Goal: Task Accomplishment & Management: Complete application form

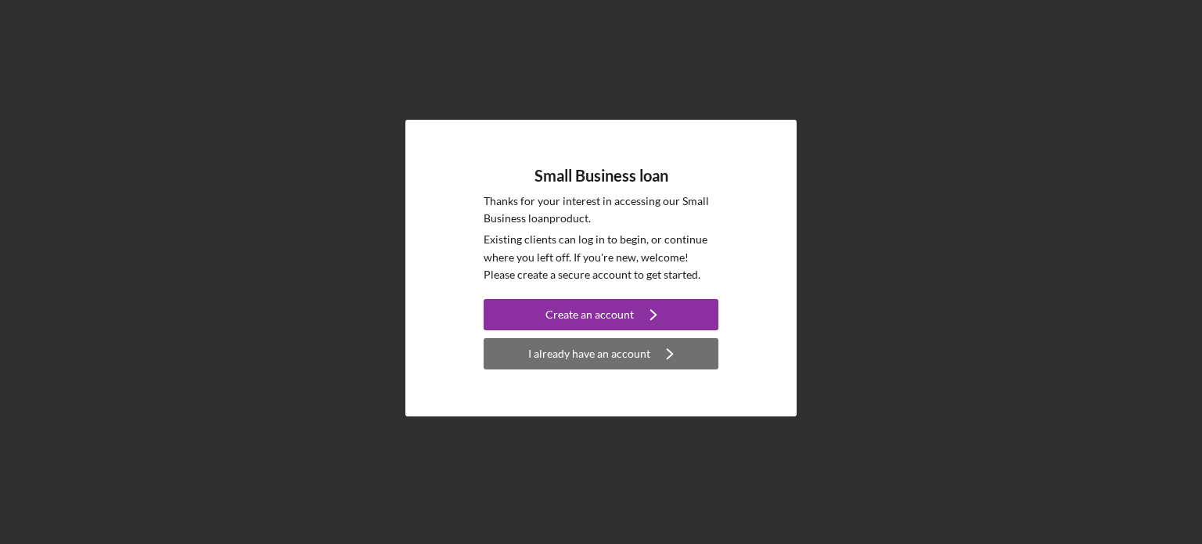
click at [614, 354] on div "I already have an account" at bounding box center [589, 353] width 122 height 31
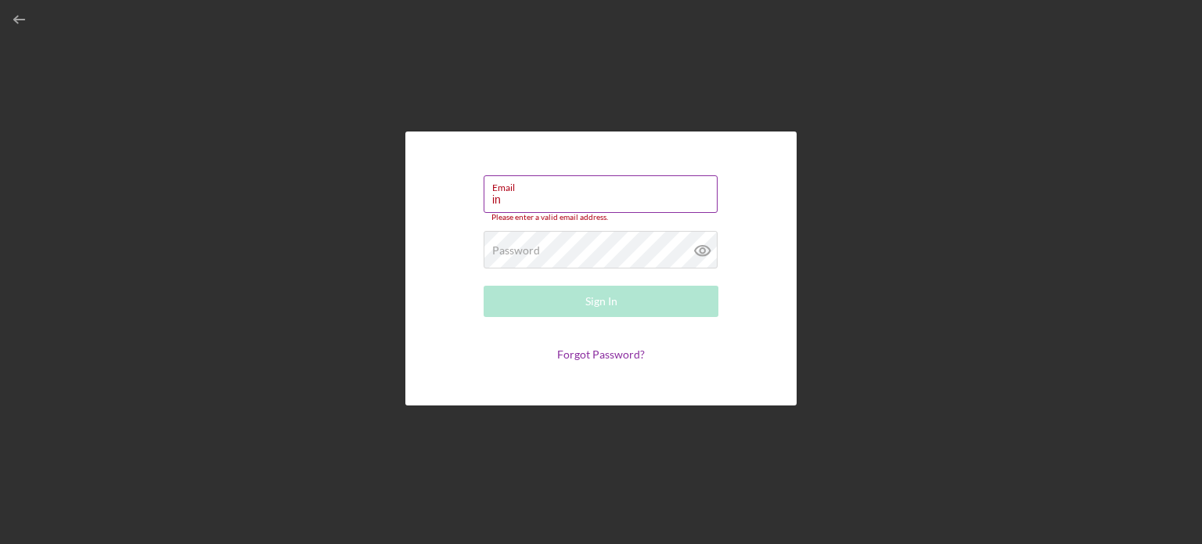
type input "[EMAIL_ADDRESS][DOMAIN_NAME]"
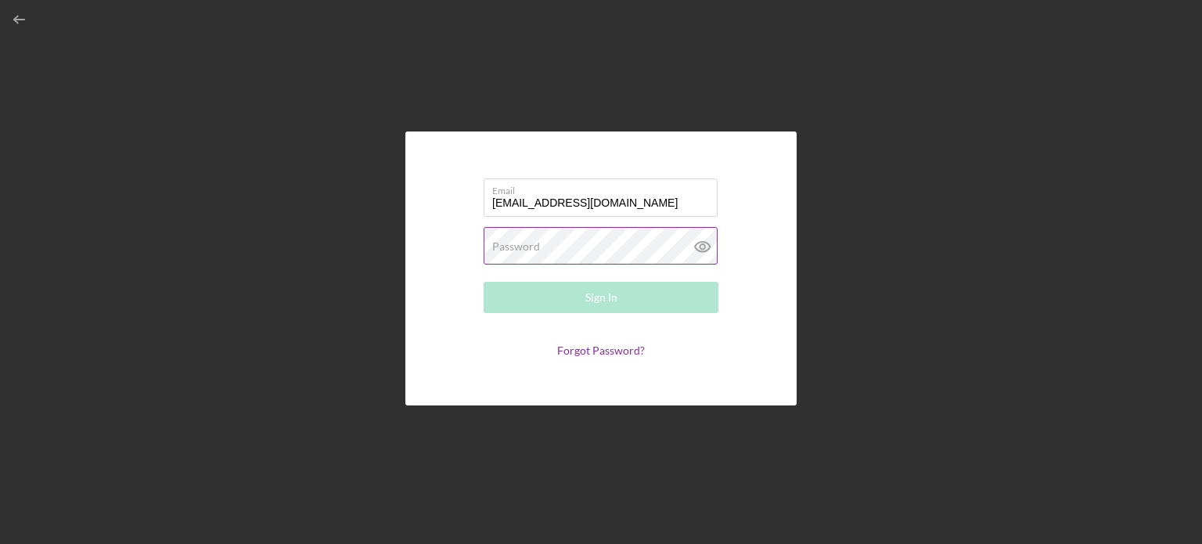
click at [533, 248] on label "Password" at bounding box center [516, 246] width 48 height 13
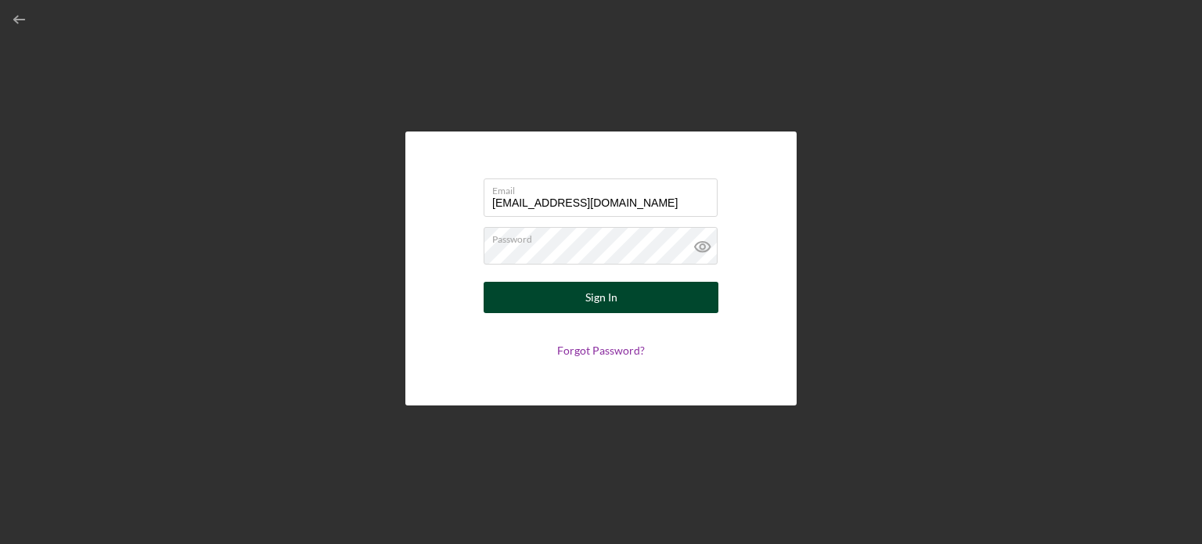
click at [554, 295] on button "Sign In" at bounding box center [600, 297] width 235 height 31
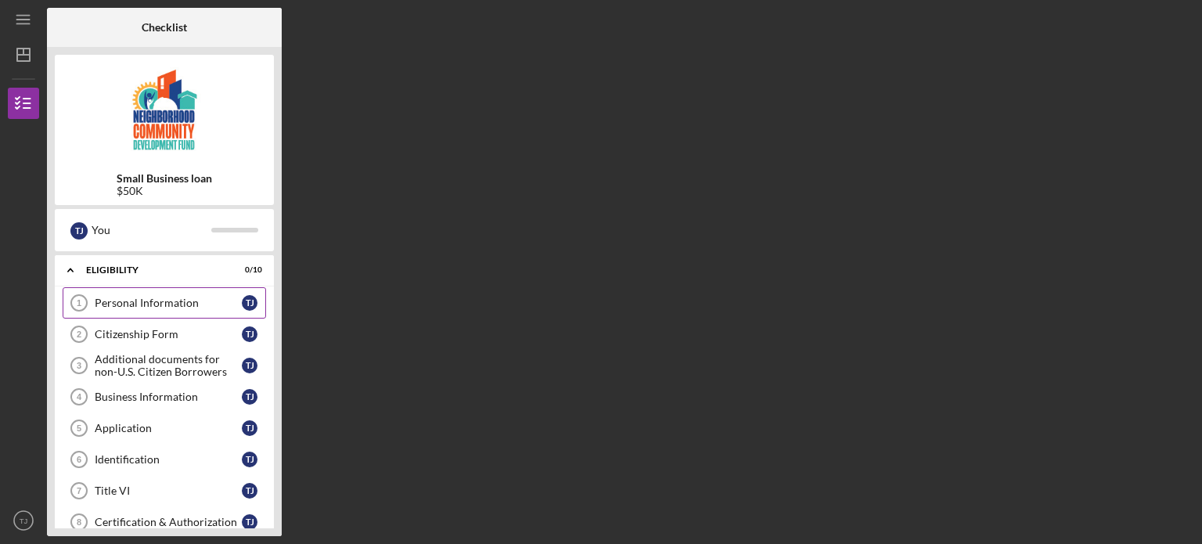
click at [160, 310] on link "Personal Information 1 Personal Information T J" at bounding box center [164, 302] width 203 height 31
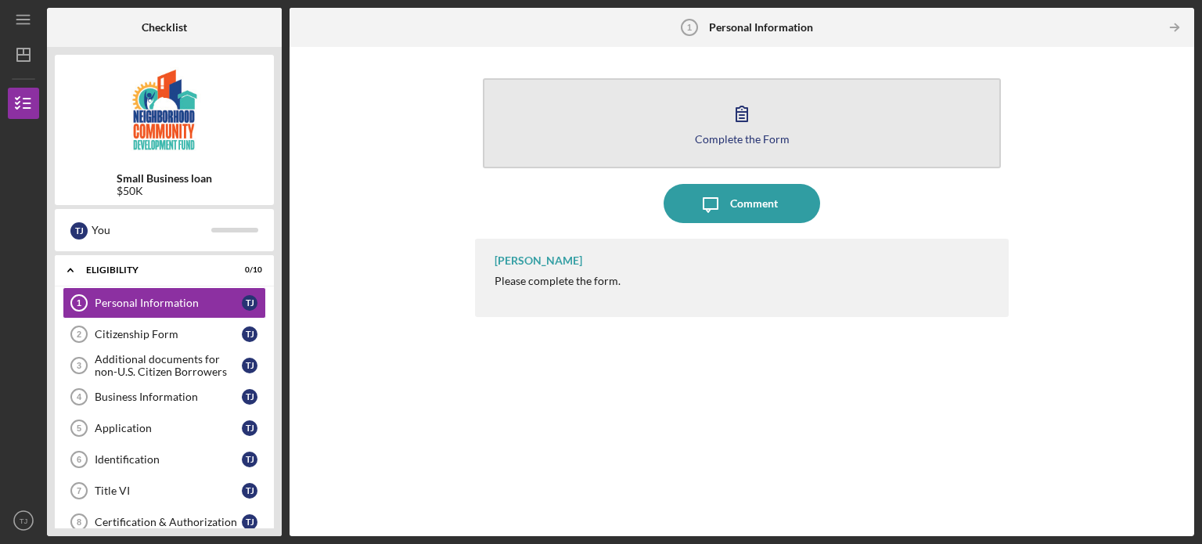
click at [729, 121] on icon "button" at bounding box center [741, 113] width 39 height 39
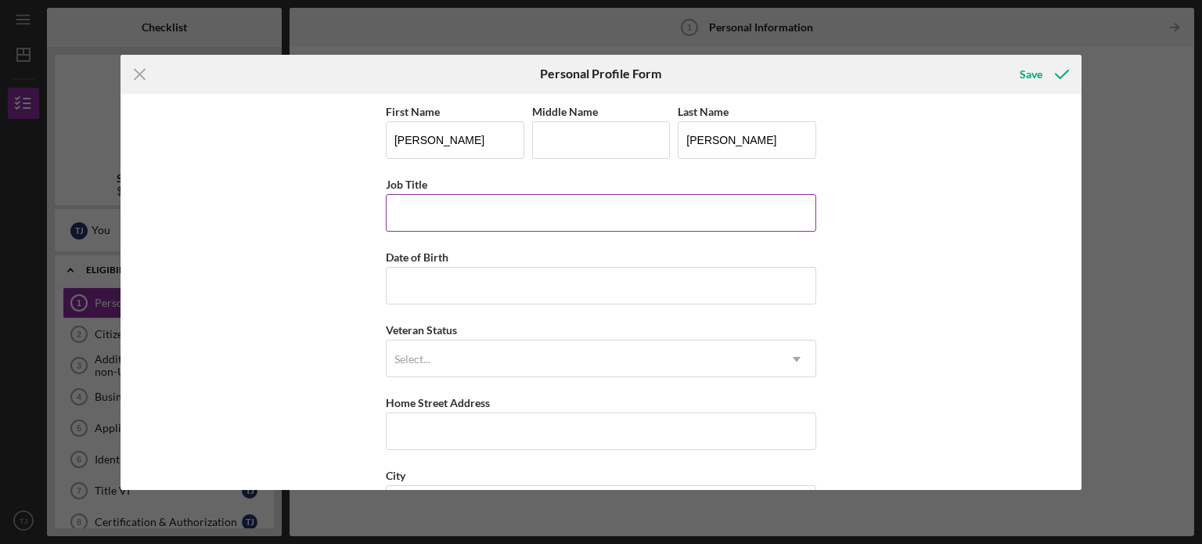
click at [541, 211] on input "Job Title" at bounding box center [601, 213] width 430 height 38
type input "Owner"
click at [526, 281] on input "Date of Birth" at bounding box center [601, 286] width 430 height 38
type input "[DATE]"
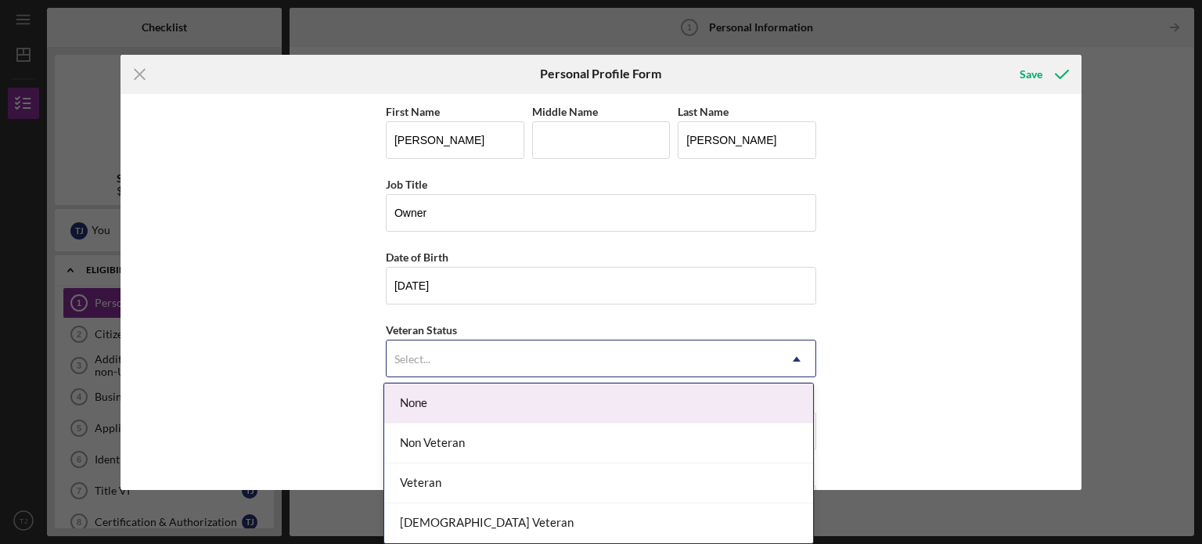
click at [491, 357] on div "Select..." at bounding box center [581, 359] width 391 height 36
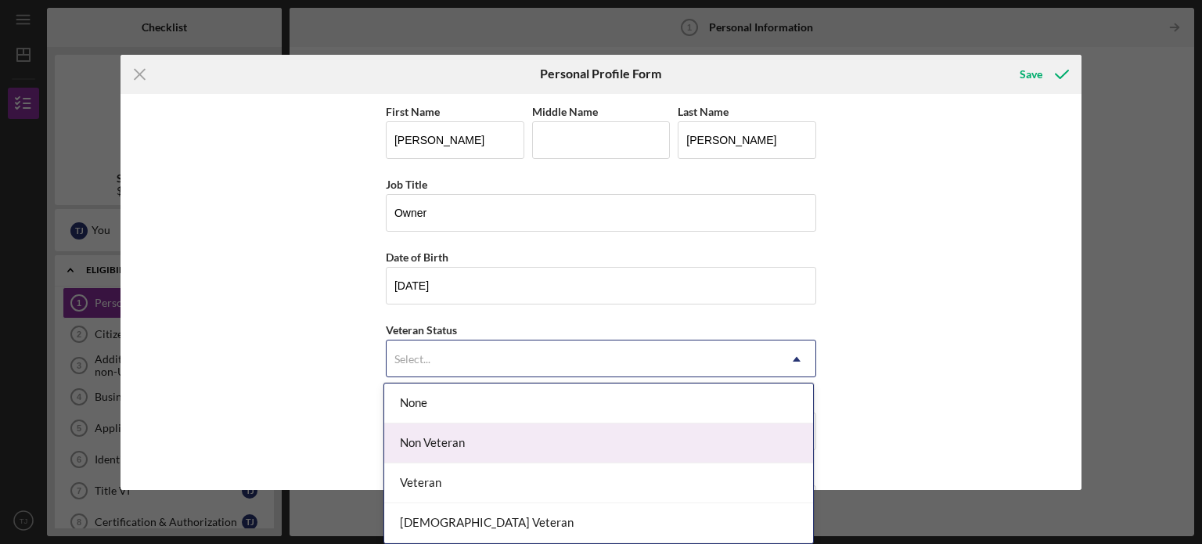
click at [505, 441] on div "Non Veteran" at bounding box center [598, 443] width 429 height 40
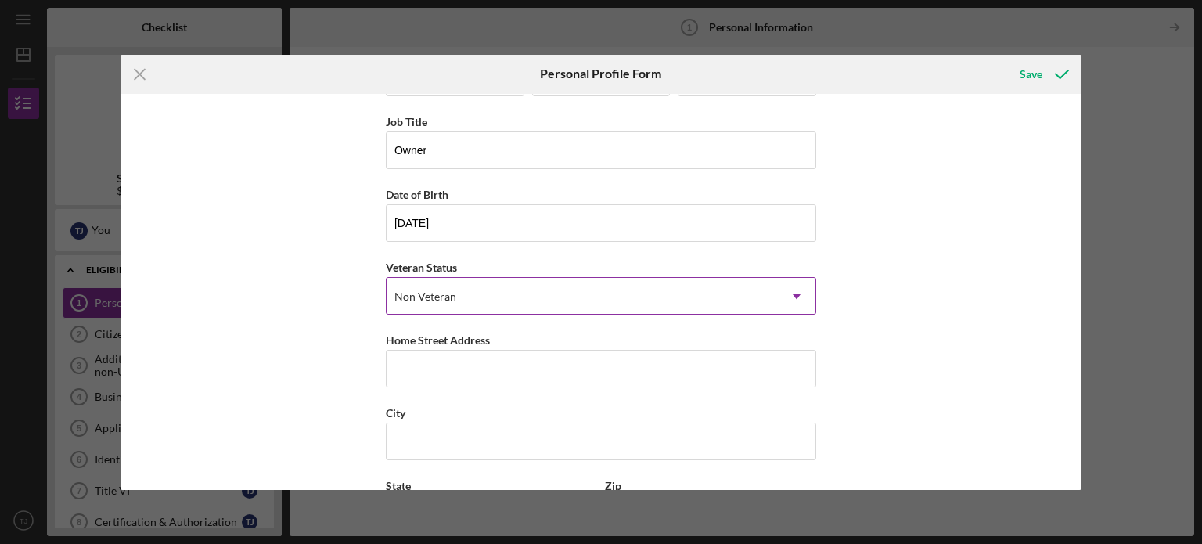
scroll to position [156, 0]
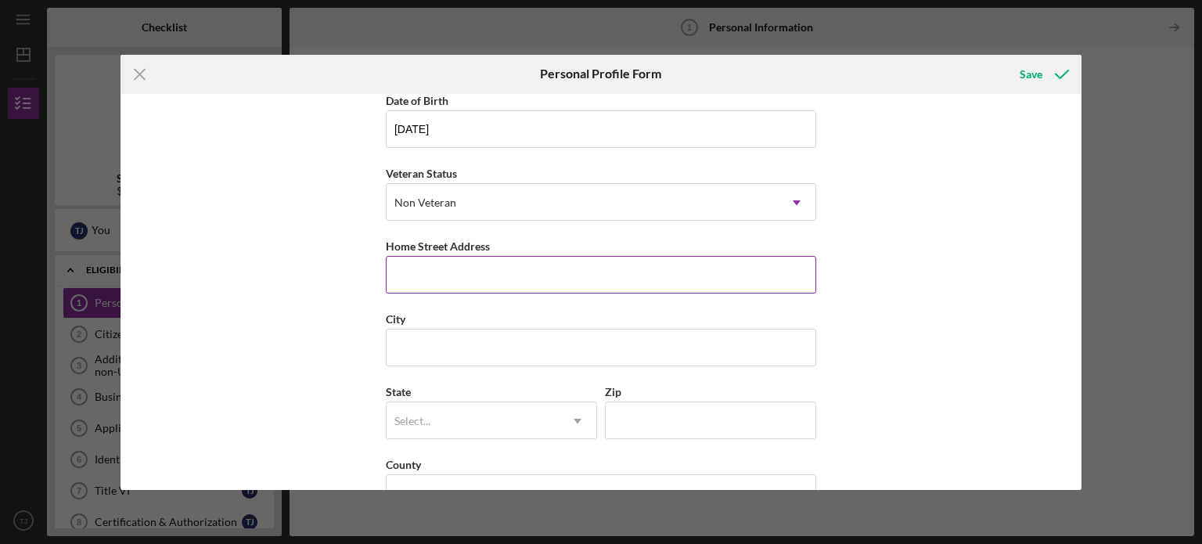
click at [501, 271] on input "Home Street Address" at bounding box center [601, 275] width 430 height 38
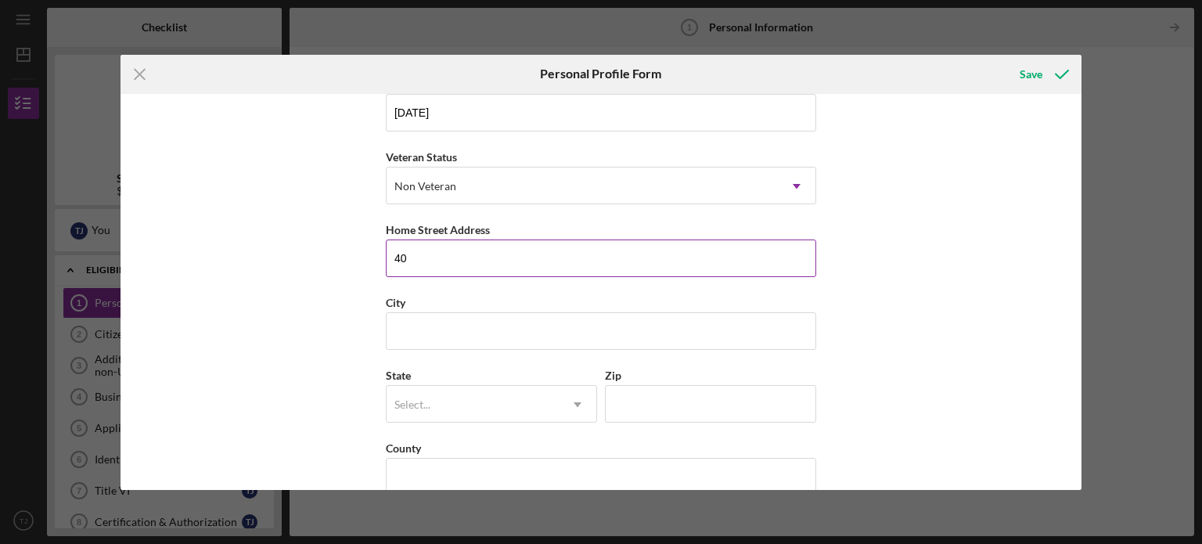
scroll to position [199, 0]
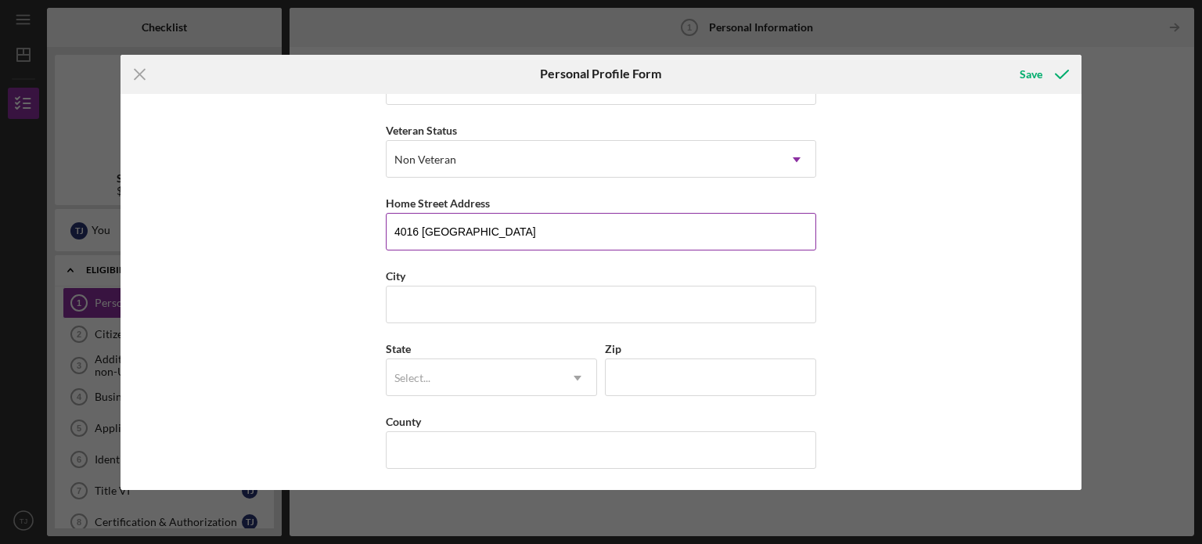
click at [517, 231] on input "4016 [GEOGRAPHIC_DATA]" at bounding box center [601, 232] width 430 height 38
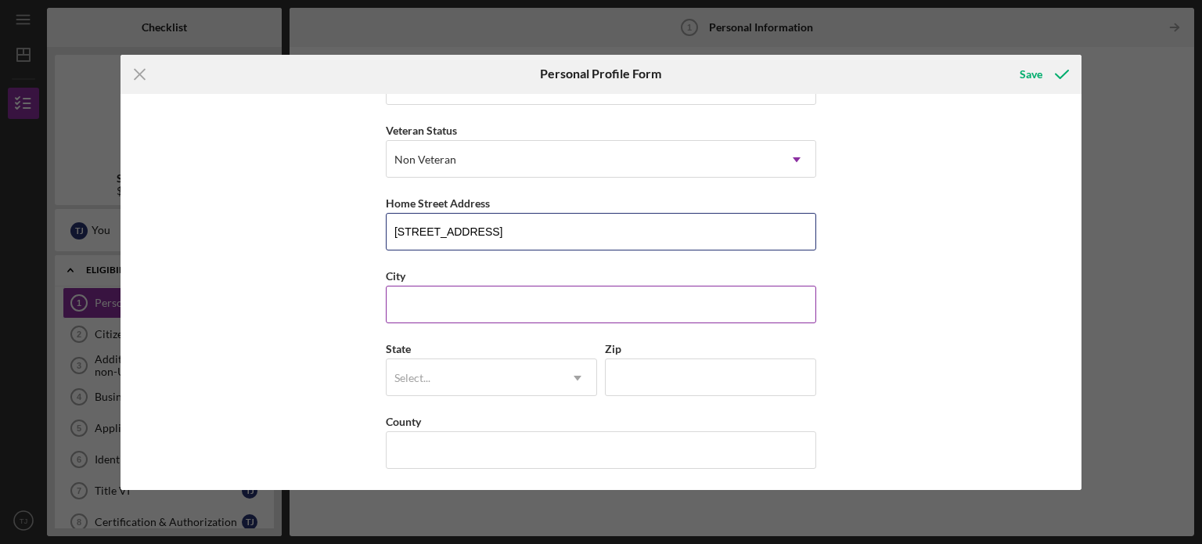
type input "[STREET_ADDRESS]"
click at [490, 291] on input "City" at bounding box center [601, 305] width 430 height 38
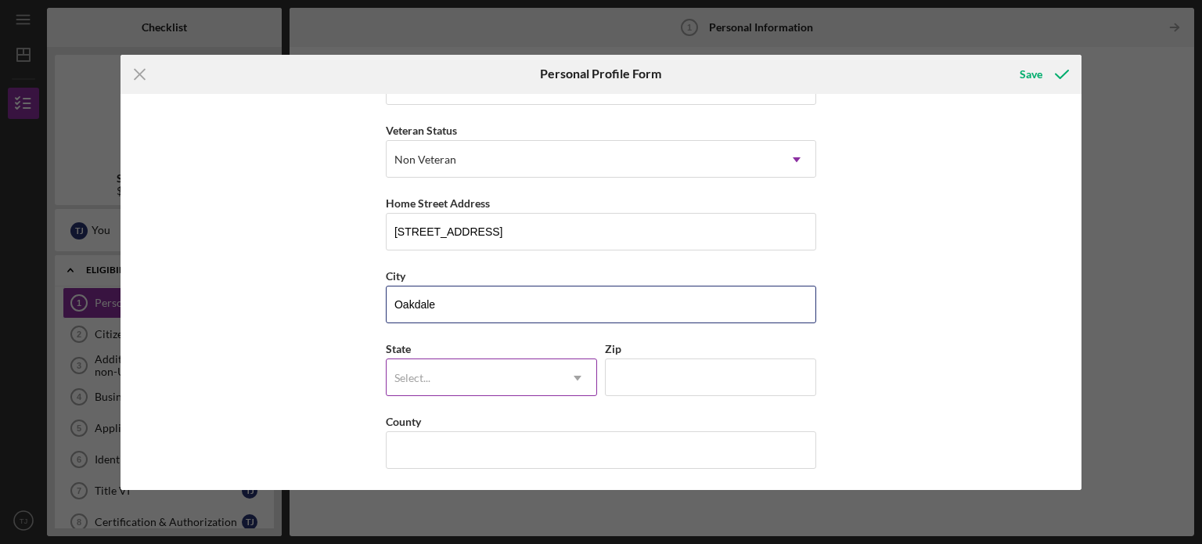
type input "Oakdale"
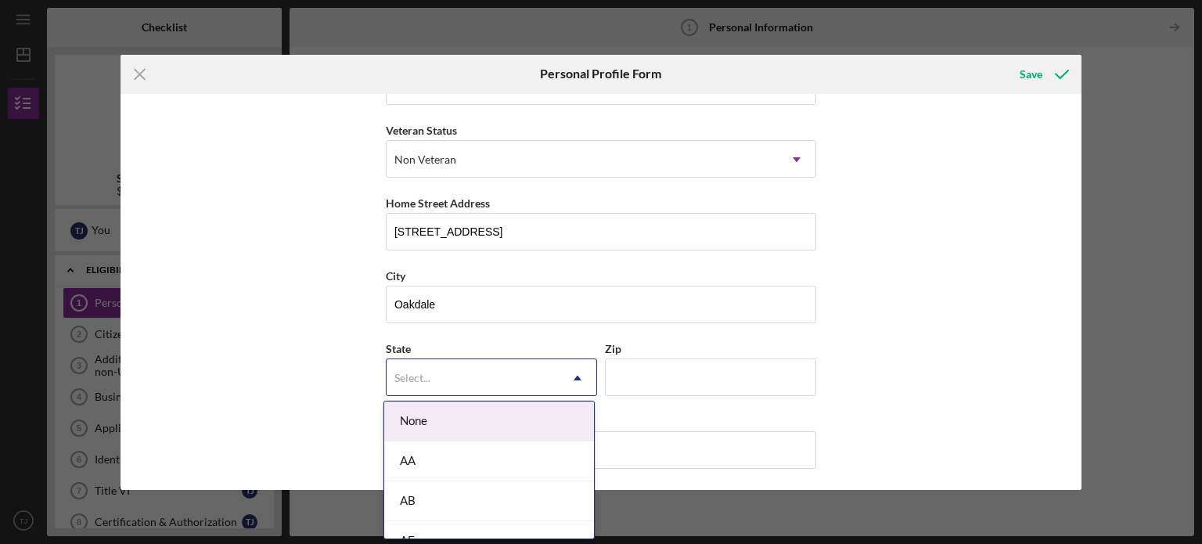
click at [469, 375] on div "Select..." at bounding box center [472, 378] width 172 height 36
type input "pa"
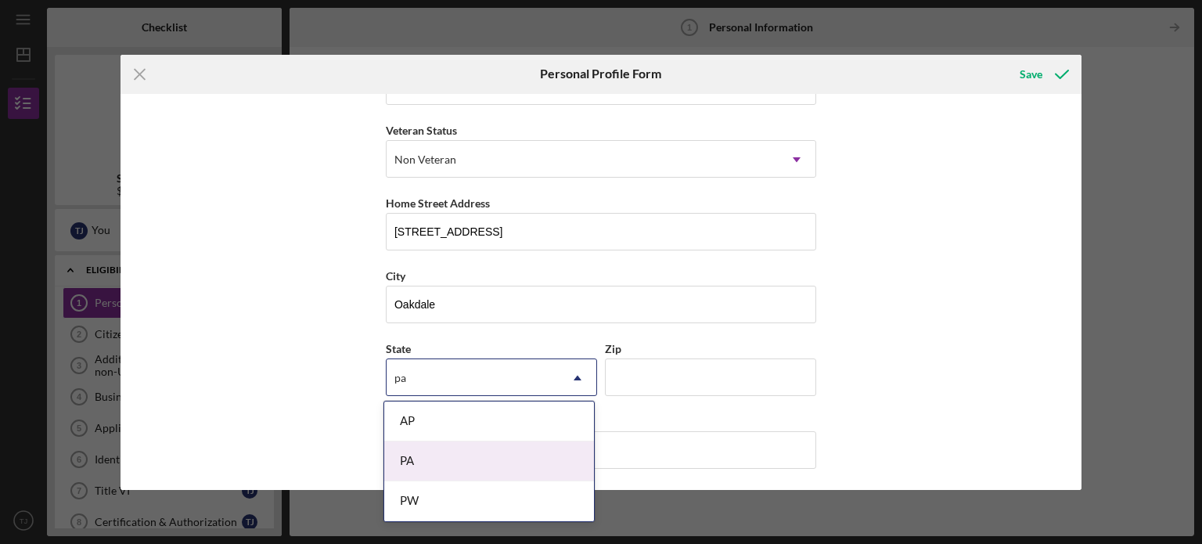
click at [465, 475] on div "PA" at bounding box center [489, 461] width 210 height 40
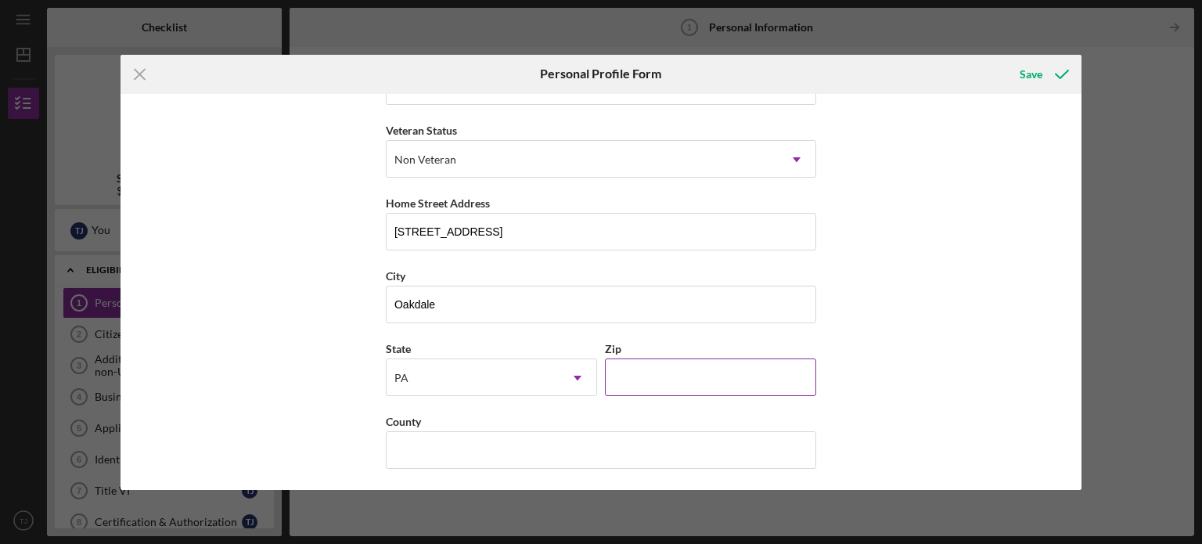
click at [685, 365] on input "Zip" at bounding box center [710, 377] width 211 height 38
type input "15071"
click at [476, 431] on input "County" at bounding box center [601, 450] width 430 height 38
type input "Allegheny"
click at [1033, 69] on div "Save" at bounding box center [1030, 74] width 23 height 31
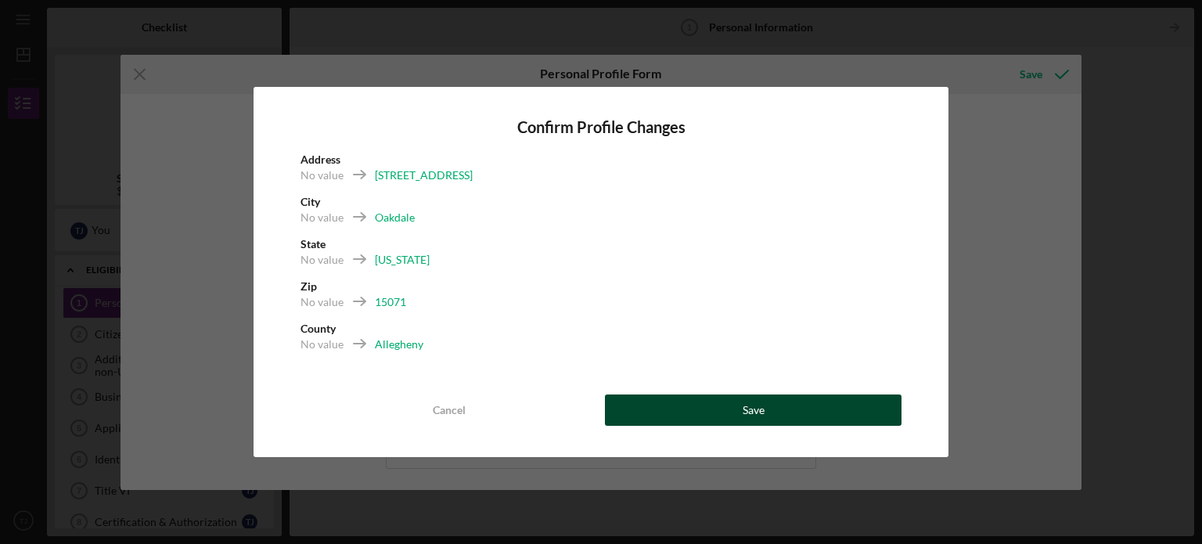
click at [688, 403] on button "Save" at bounding box center [753, 409] width 296 height 31
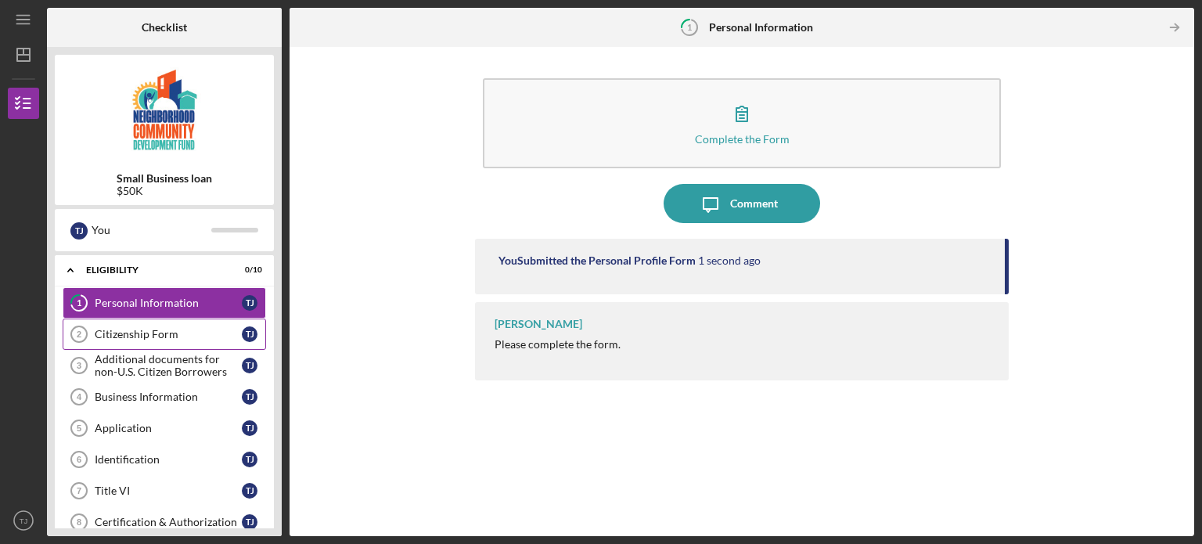
click at [174, 335] on div "Citizenship Form" at bounding box center [168, 334] width 147 height 13
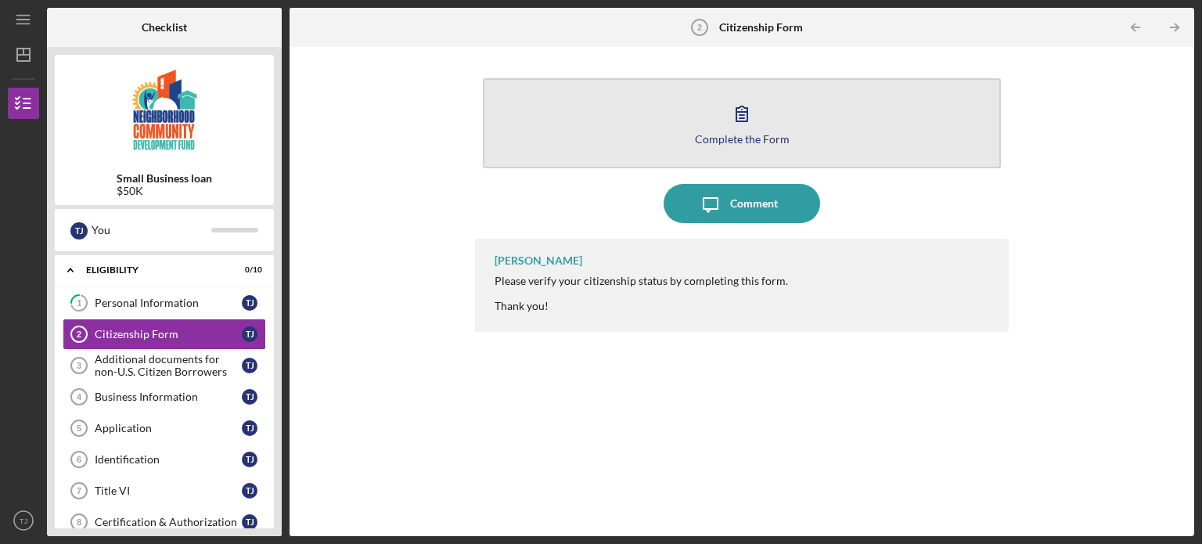
click at [738, 118] on icon "button" at bounding box center [741, 113] width 39 height 39
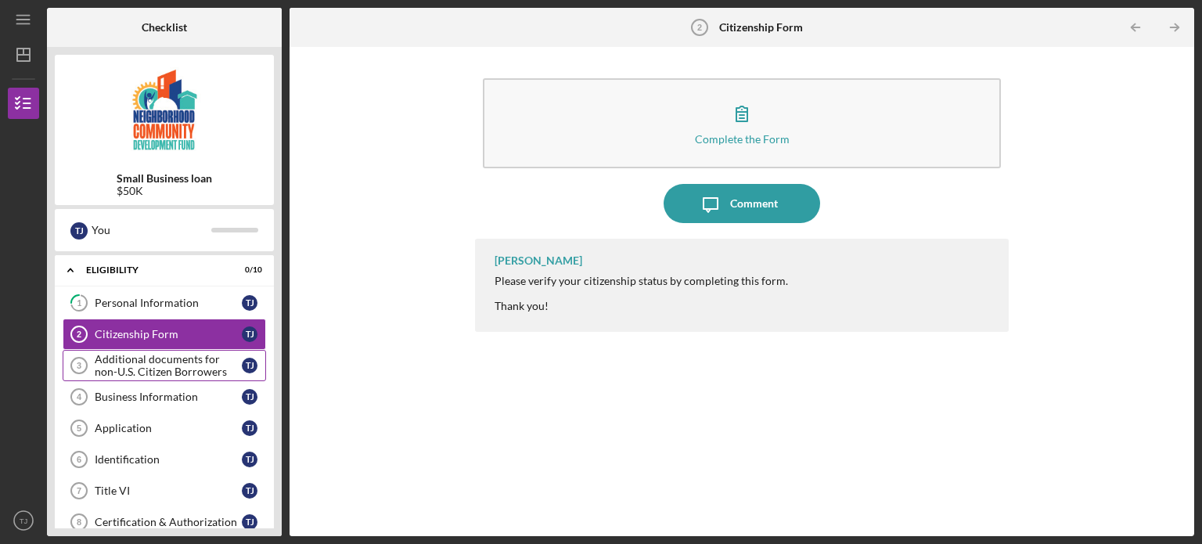
click at [181, 368] on div "Additional documents for non-U.S. Citizen Borrowers" at bounding box center [168, 365] width 147 height 25
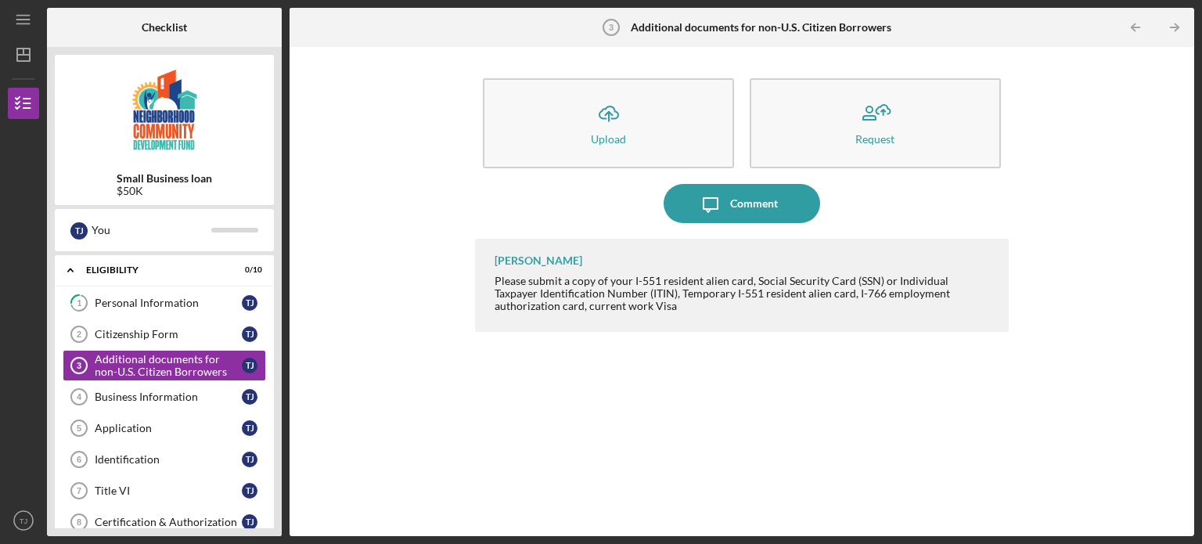
drag, startPoint x: 167, startPoint y: 396, endPoint x: 647, endPoint y: 343, distance: 483.1
click at [623, 362] on div "Checklist Small Business loan $50K T J You Icon/Expander Eligibility 0 / 10 1 P…" at bounding box center [620, 272] width 1147 height 528
click at [153, 397] on div "Business Information" at bounding box center [168, 396] width 147 height 13
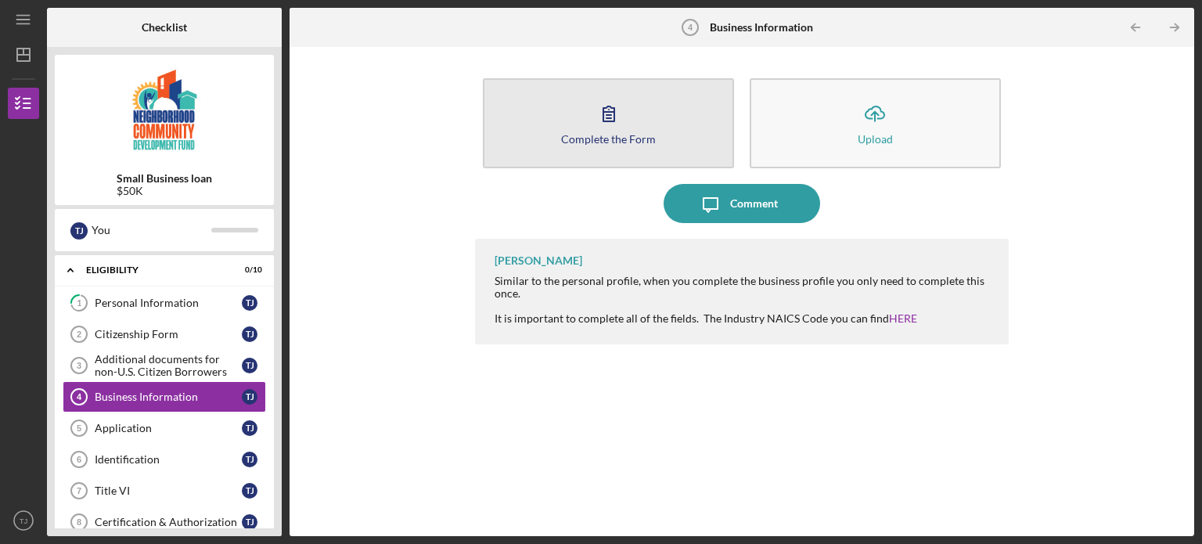
click at [635, 131] on button "Complete the Form Form" at bounding box center [608, 123] width 251 height 90
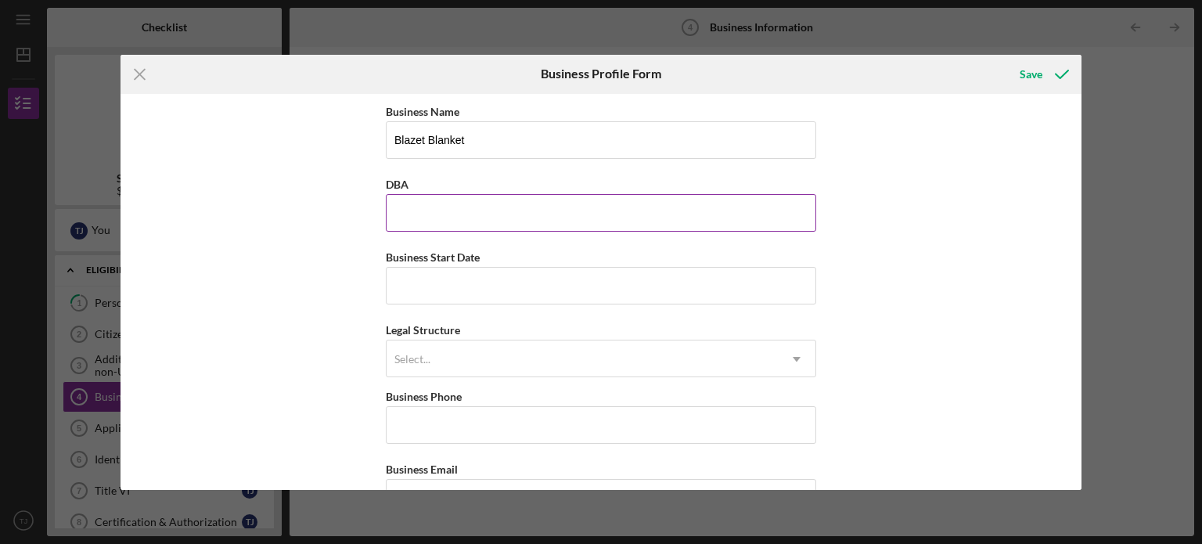
click at [454, 199] on input "DBA" at bounding box center [601, 213] width 430 height 38
type input "B"
click at [440, 295] on input "Business Start Date" at bounding box center [601, 286] width 430 height 38
type input "[DATE]"
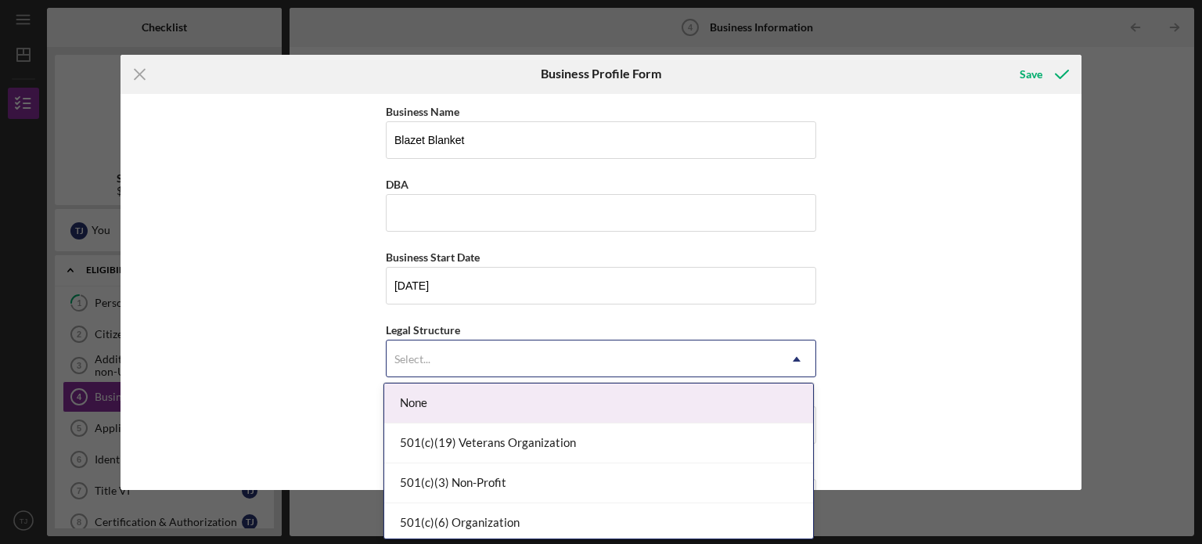
click at [457, 347] on div "Select..." at bounding box center [581, 359] width 391 height 36
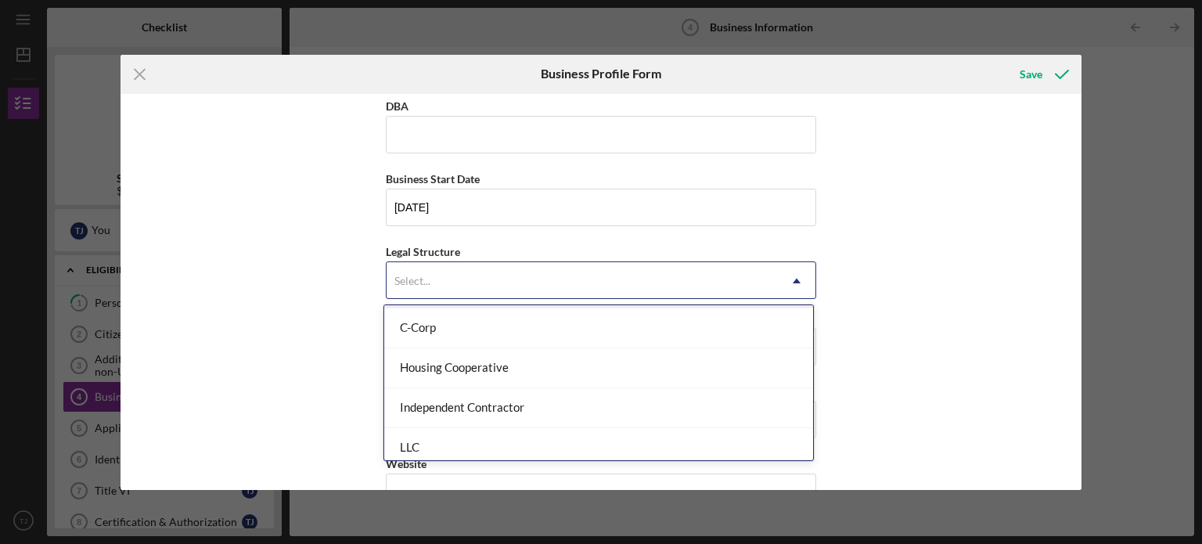
scroll to position [235, 0]
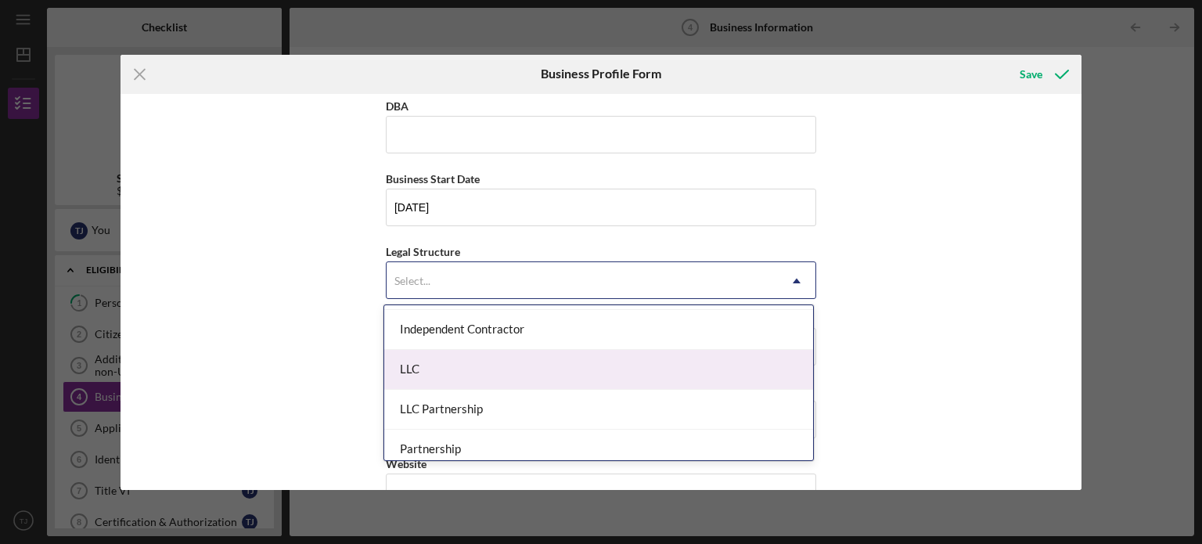
click at [635, 357] on div "LLC" at bounding box center [598, 370] width 429 height 40
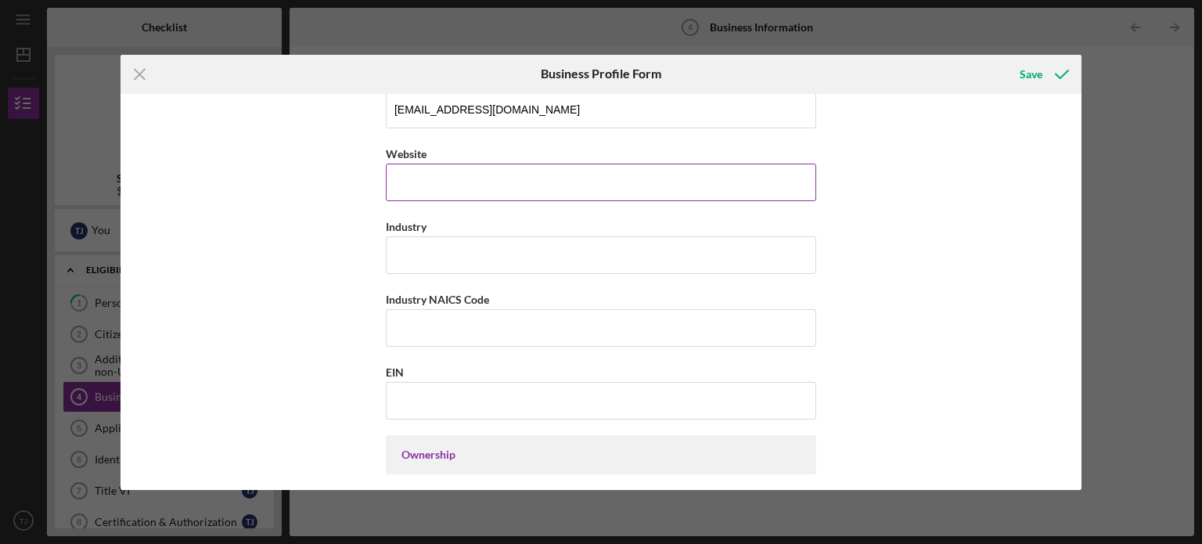
scroll to position [391, 0]
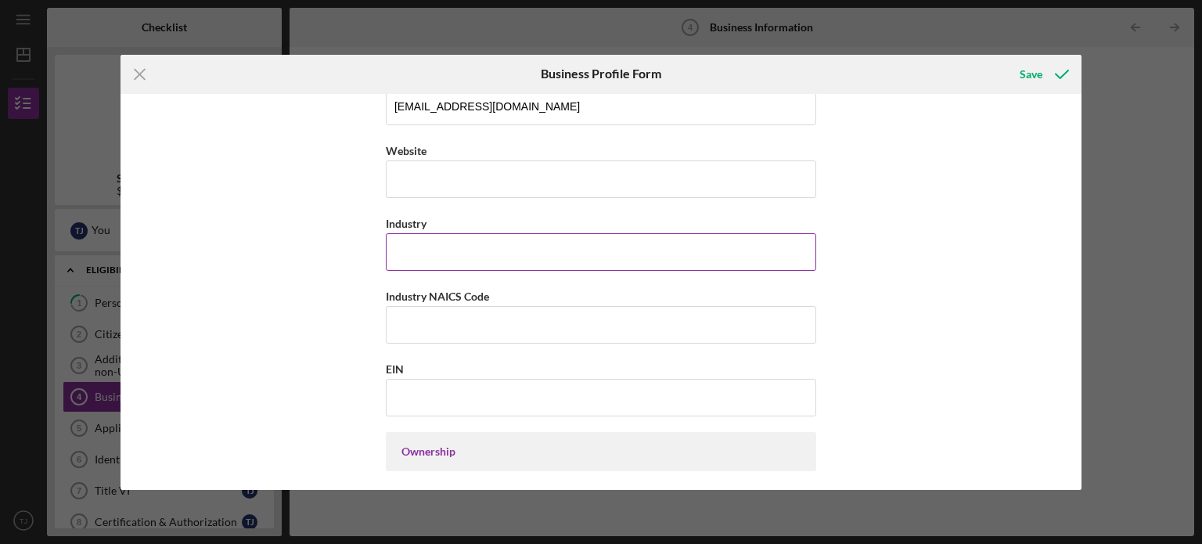
click at [429, 255] on input "Industry" at bounding box center [601, 252] width 430 height 38
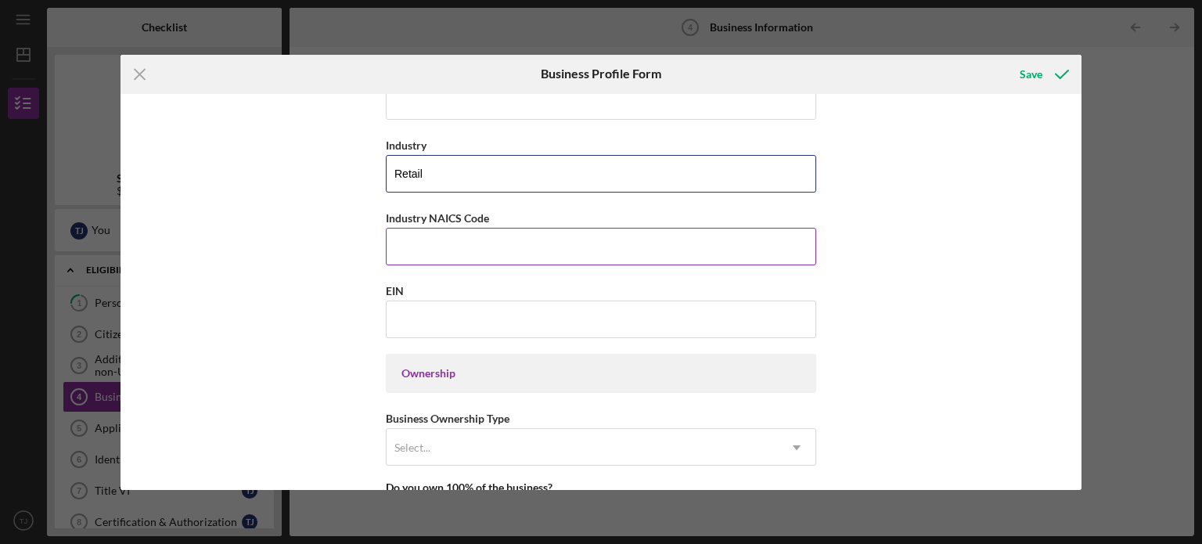
type input "Retail"
click at [554, 241] on input "Industry NAICS Code" at bounding box center [601, 247] width 430 height 38
type input "3159"
click at [441, 315] on input "EIN" at bounding box center [601, 319] width 430 height 38
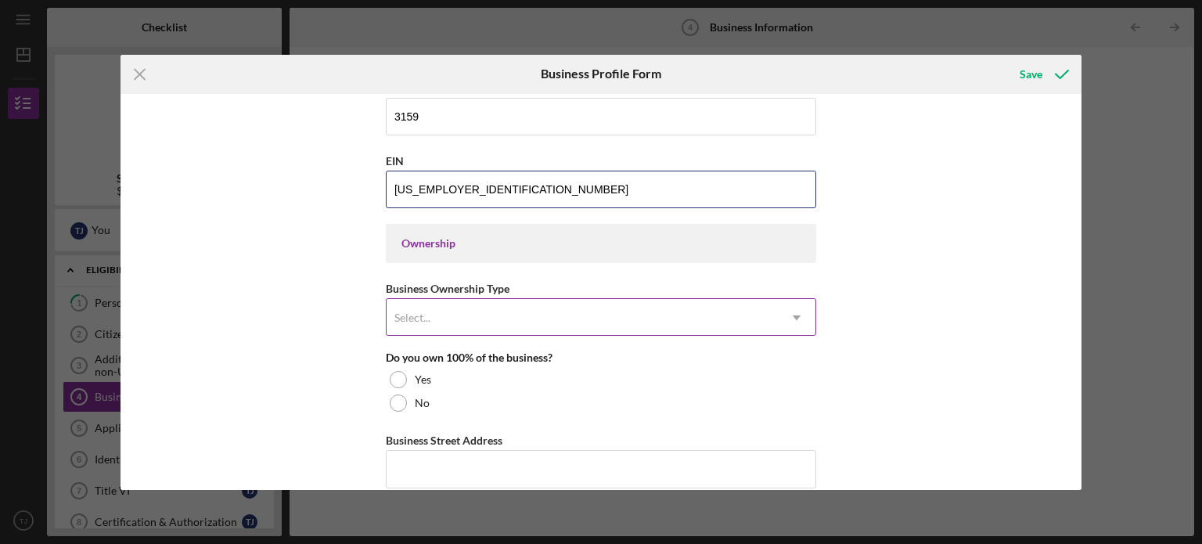
scroll to position [626, 0]
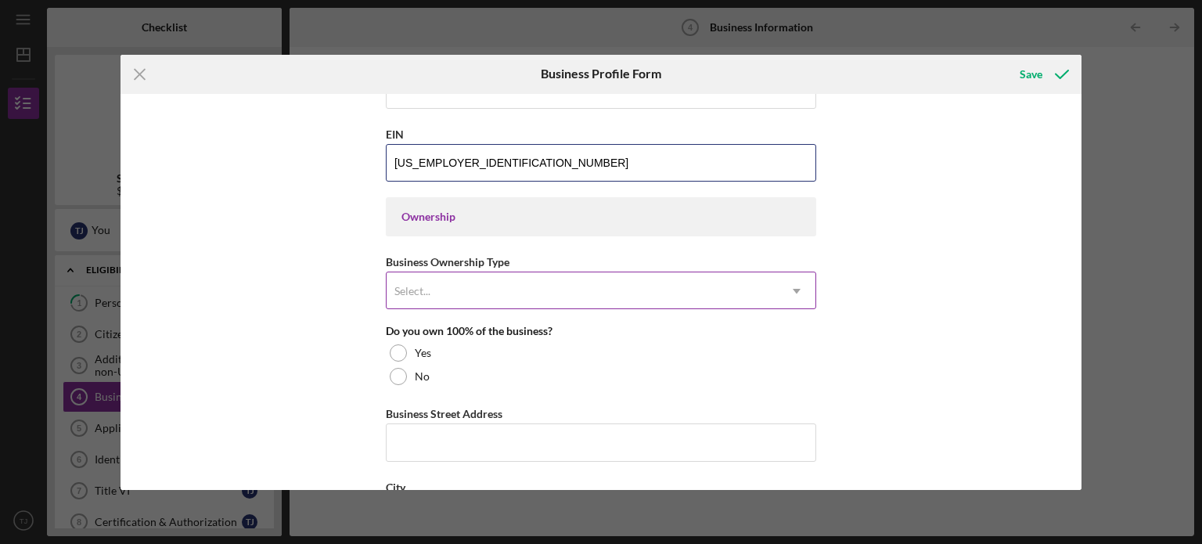
type input "[US_EMPLOYER_IDENTIFICATION_NUMBER]"
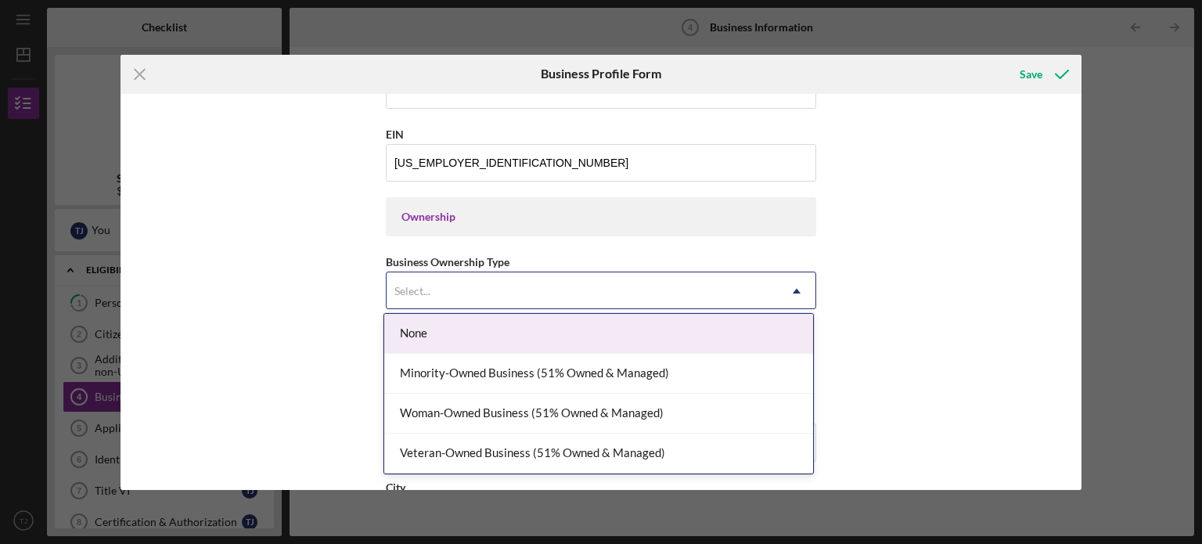
click at [482, 281] on div "Select..." at bounding box center [581, 291] width 391 height 36
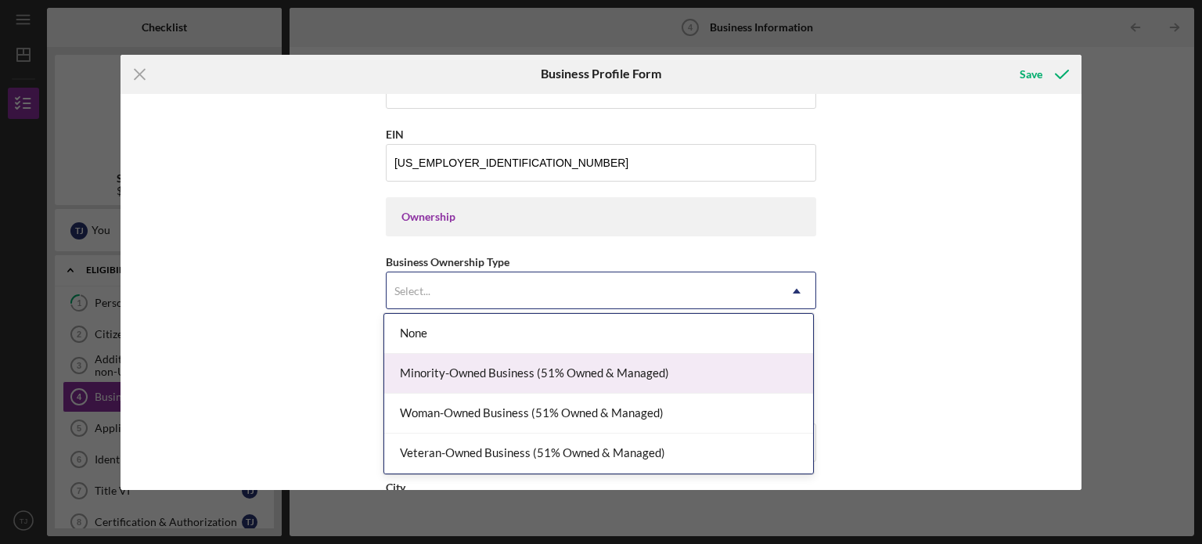
click at [585, 381] on div "Minority-Owned Business (51% Owned & Managed)" at bounding box center [598, 374] width 429 height 40
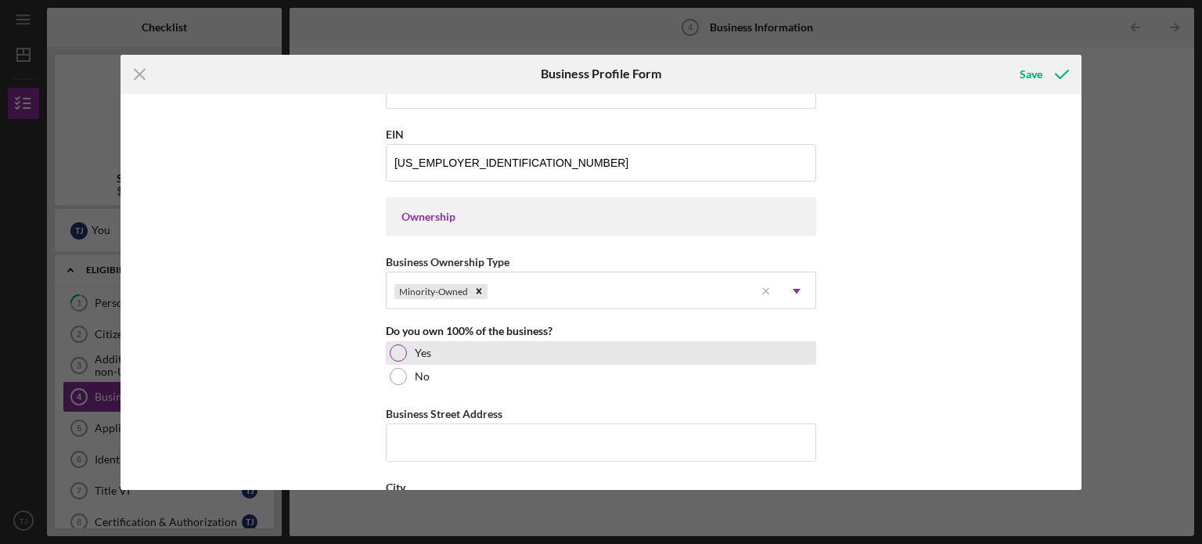
click at [397, 354] on div at bounding box center [398, 352] width 17 height 17
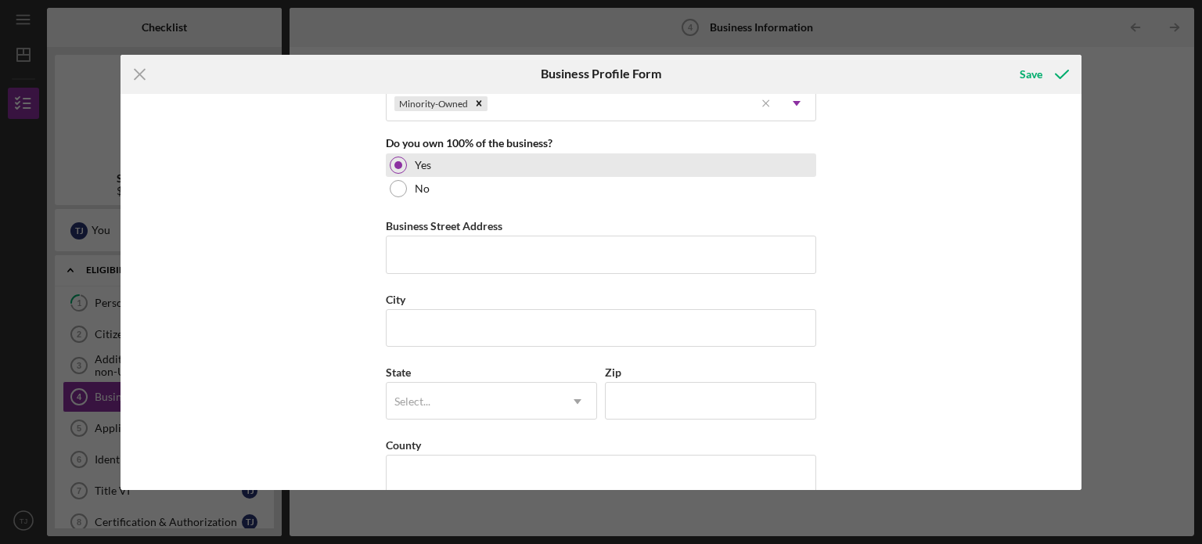
scroll to position [782, 0]
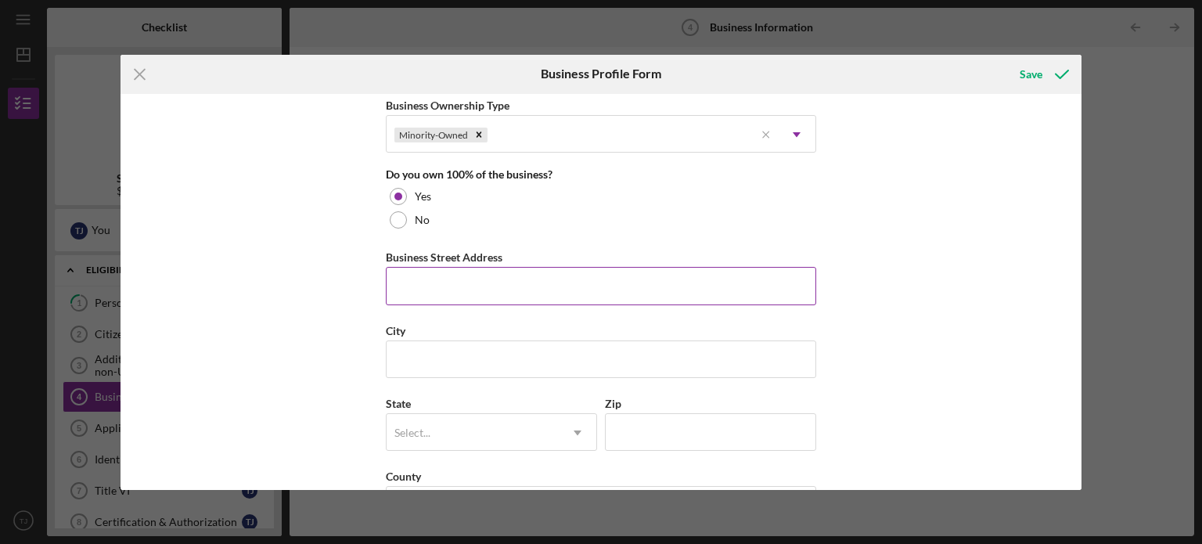
click at [439, 271] on input "Business Street Address" at bounding box center [601, 286] width 430 height 38
type input "[STREET_ADDRESS]"
click at [446, 372] on input "City" at bounding box center [601, 359] width 430 height 38
type input "Oakdale"
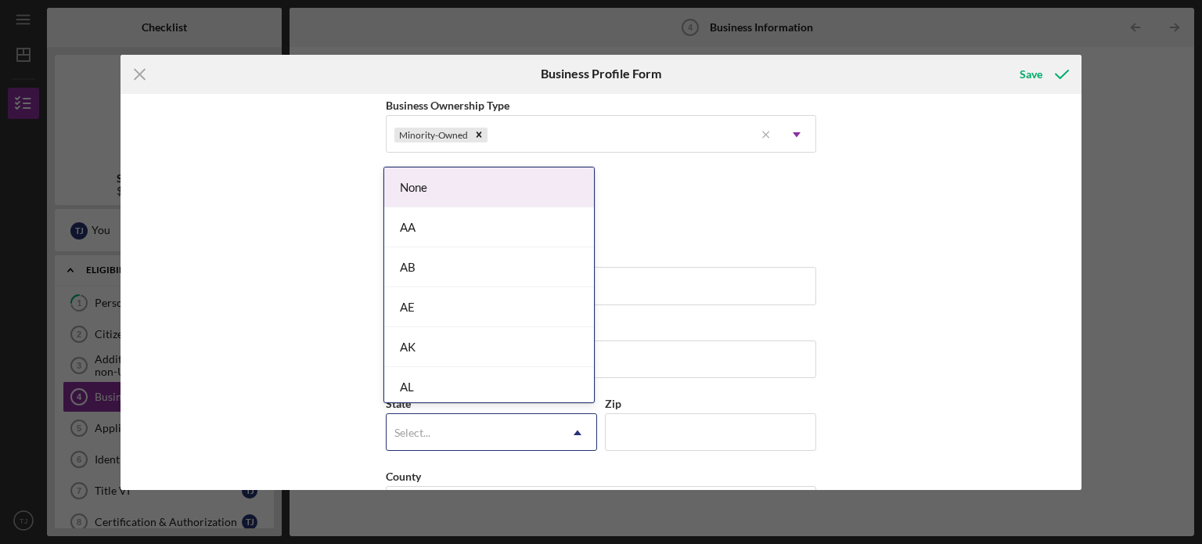
click at [450, 422] on div "Select..." at bounding box center [472, 433] width 172 height 36
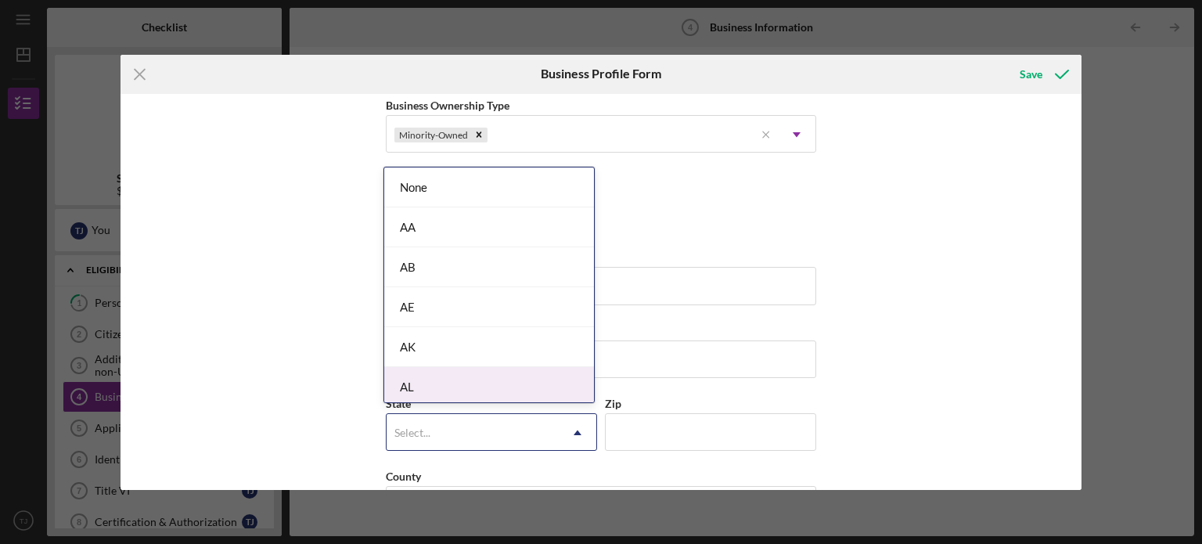
type input "p"
click at [455, 379] on div "PA" at bounding box center [489, 387] width 210 height 40
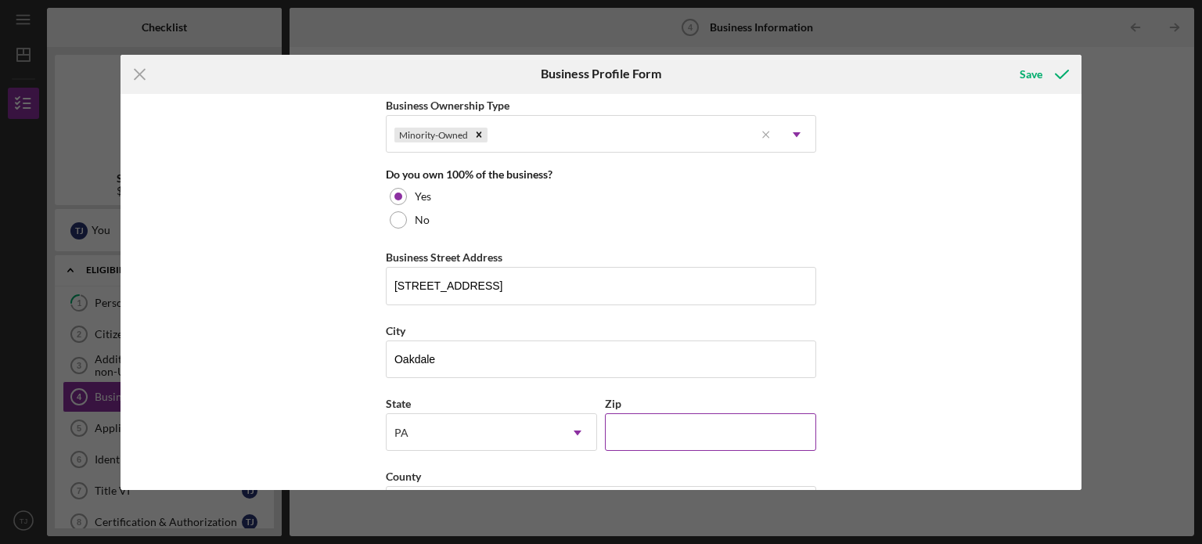
click at [643, 422] on input "Zip" at bounding box center [710, 432] width 211 height 38
type input "15071"
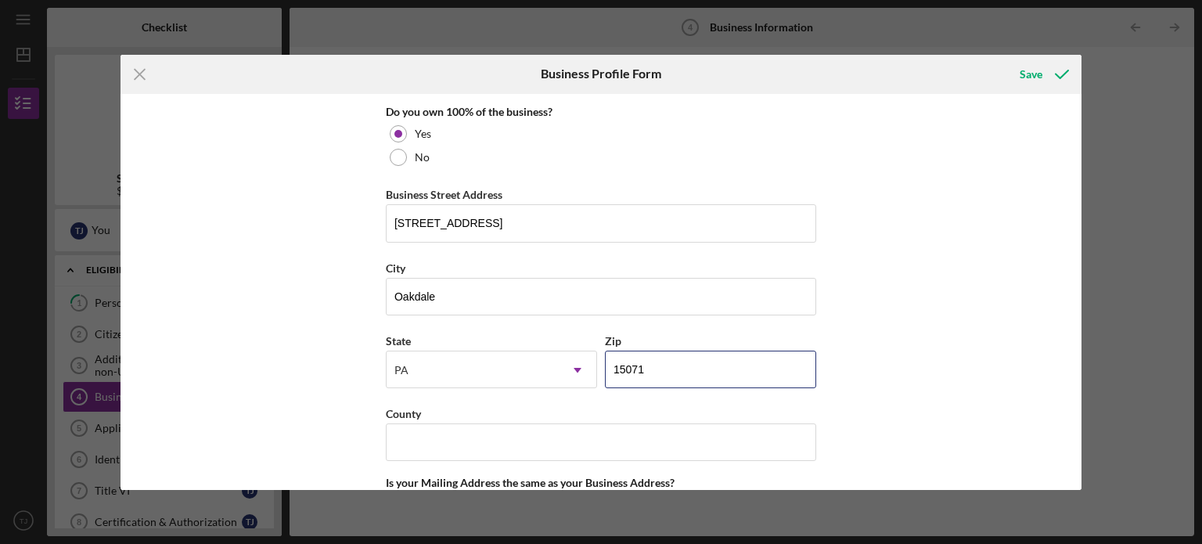
scroll to position [939, 0]
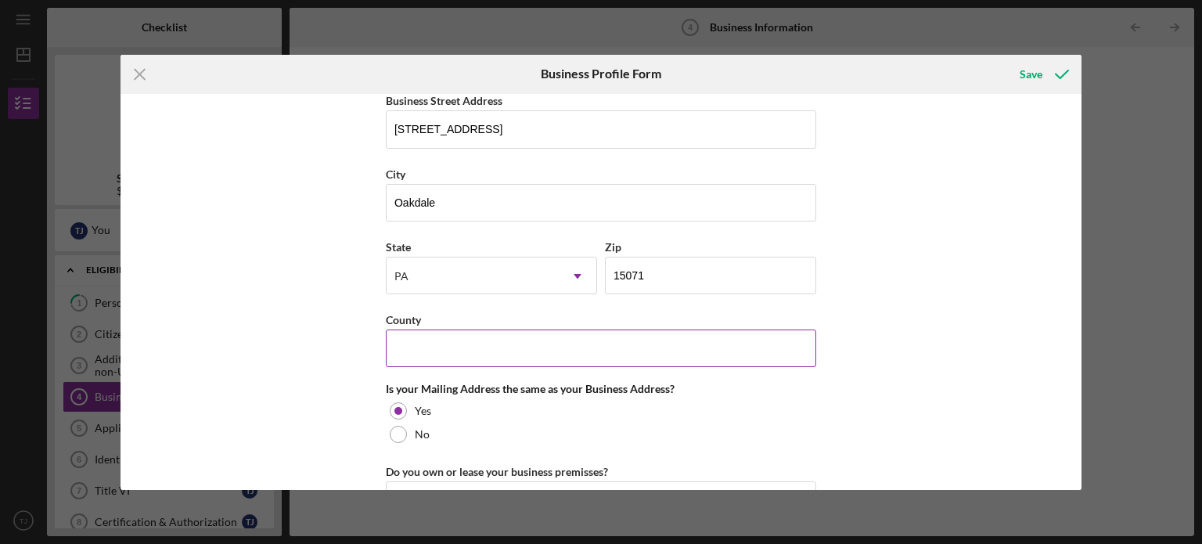
drag, startPoint x: 385, startPoint y: 362, endPoint x: 414, endPoint y: 353, distance: 30.4
click at [386, 362] on input "County" at bounding box center [601, 348] width 430 height 38
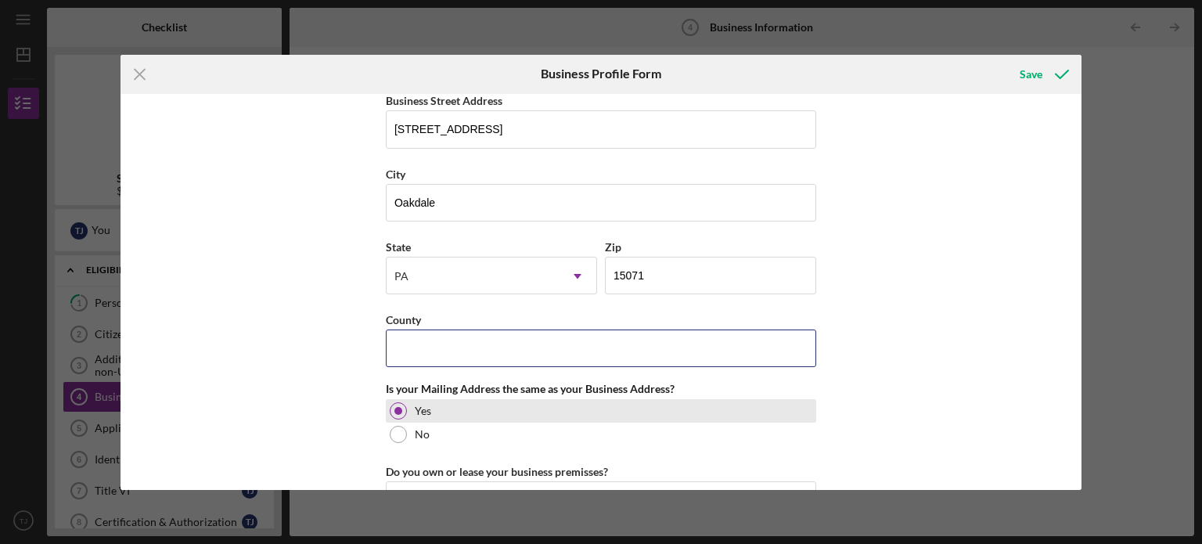
type input "Allegheny"
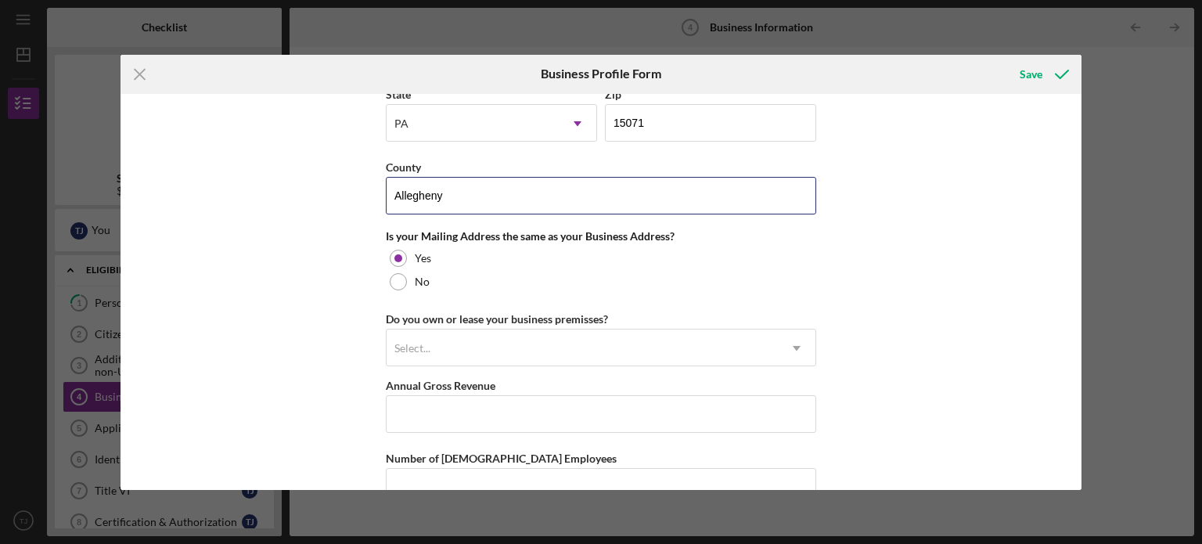
scroll to position [1095, 0]
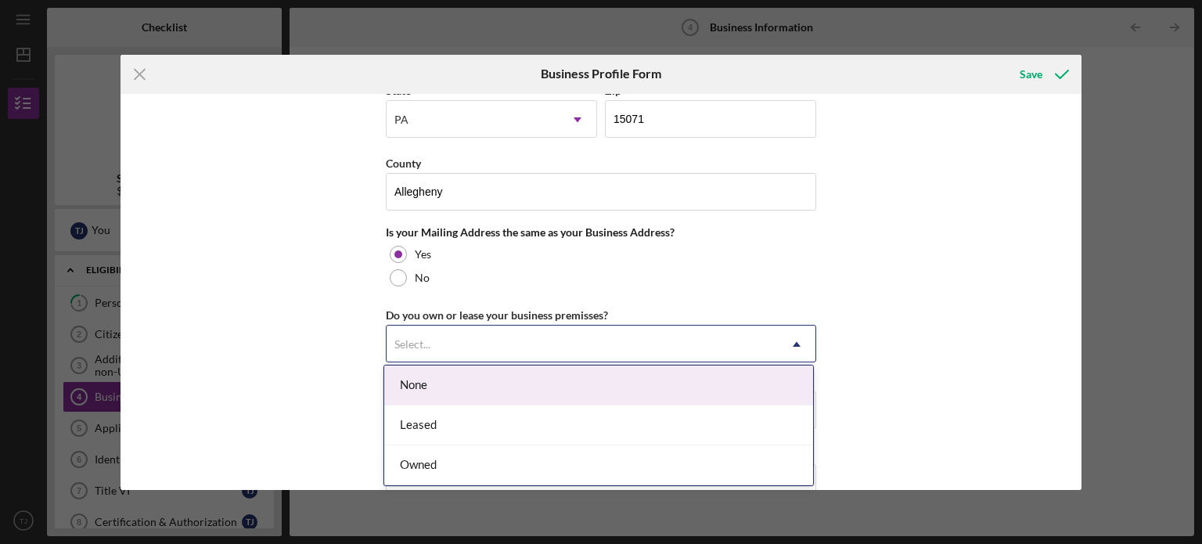
click at [555, 326] on div "Select..." at bounding box center [581, 344] width 391 height 36
click at [535, 378] on div "None" at bounding box center [598, 385] width 429 height 40
click at [484, 351] on div "Select..." at bounding box center [581, 344] width 391 height 36
click at [416, 388] on div "None" at bounding box center [598, 385] width 429 height 40
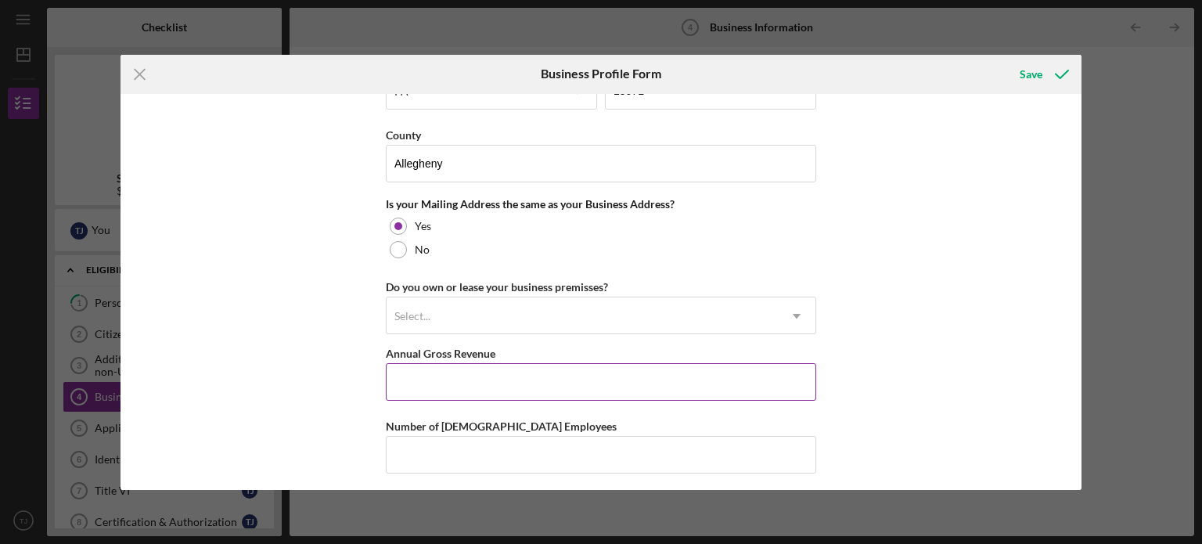
scroll to position [1173, 0]
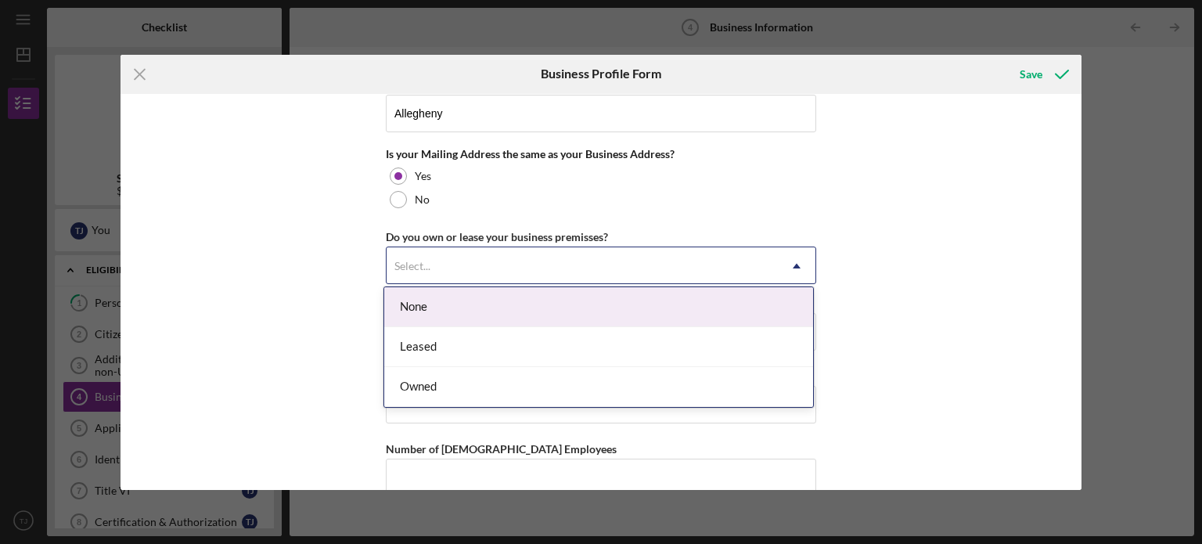
click at [521, 251] on div "Select..." at bounding box center [581, 266] width 391 height 36
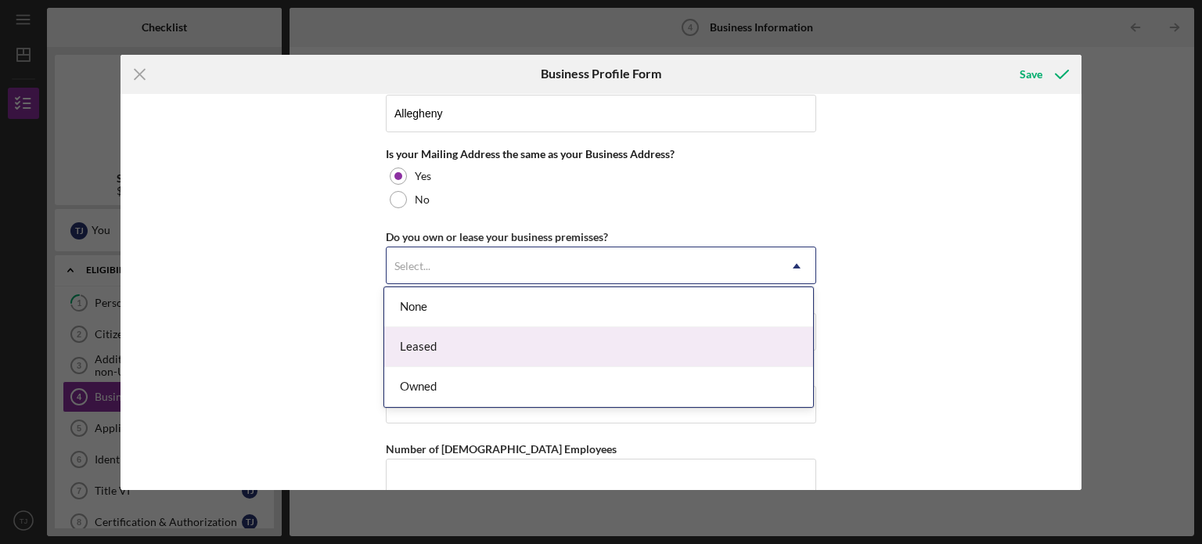
click at [480, 334] on div "Leased" at bounding box center [598, 347] width 429 height 40
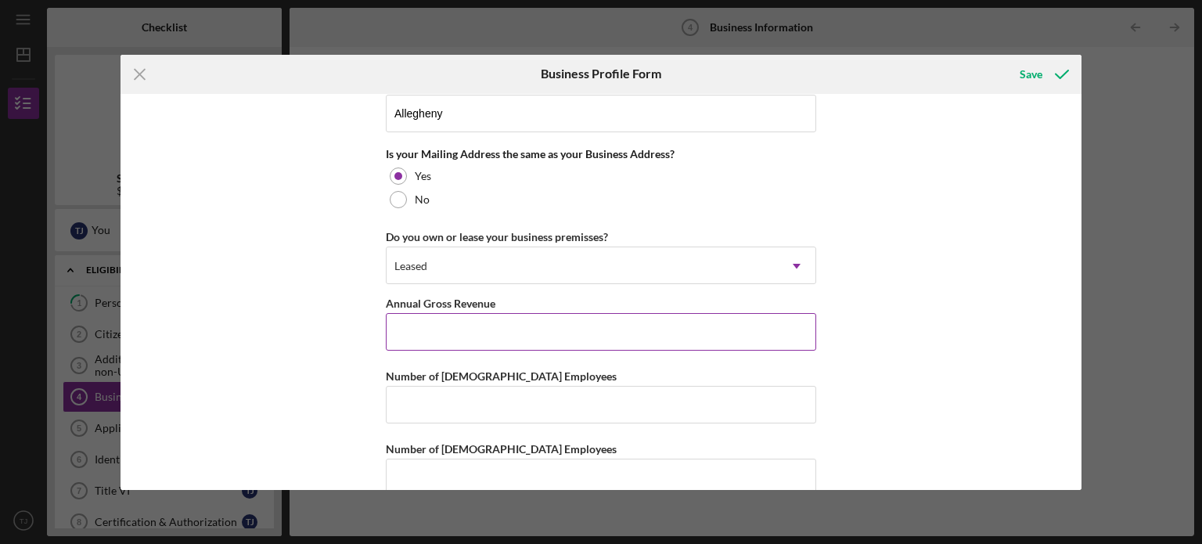
click at [572, 314] on input "Annual Gross Revenue" at bounding box center [601, 332] width 430 height 38
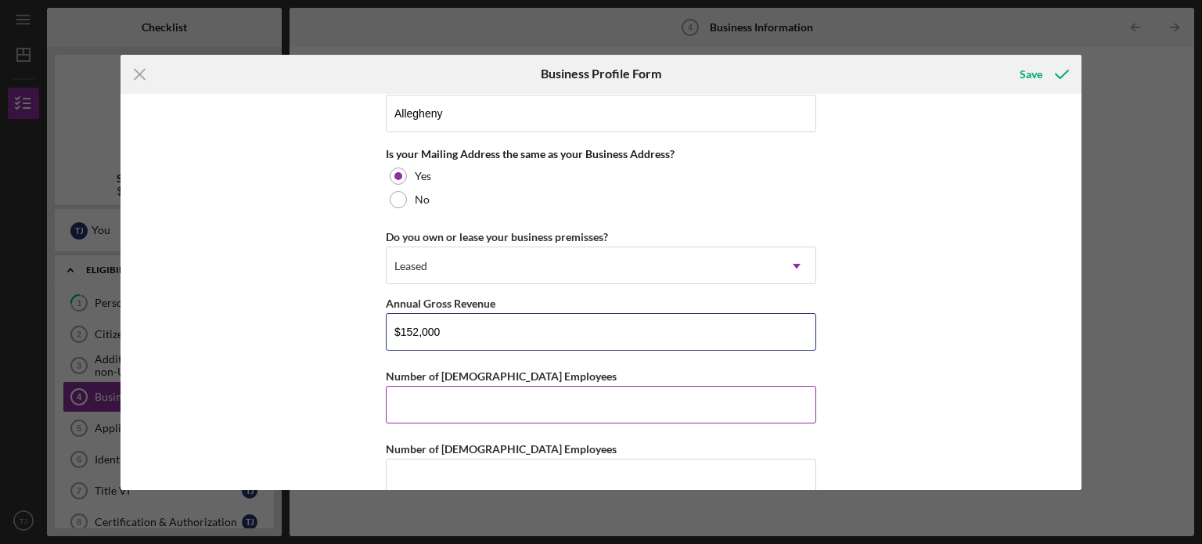
type input "$152,000"
click at [504, 386] on input "Number of [DEMOGRAPHIC_DATA] Employees" at bounding box center [601, 405] width 430 height 38
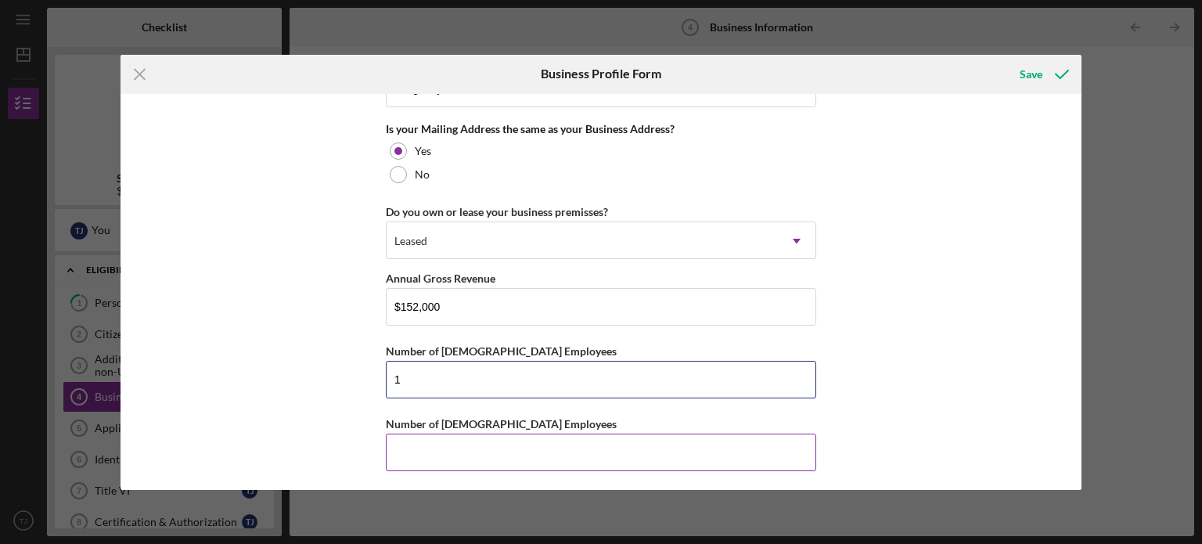
type input "1"
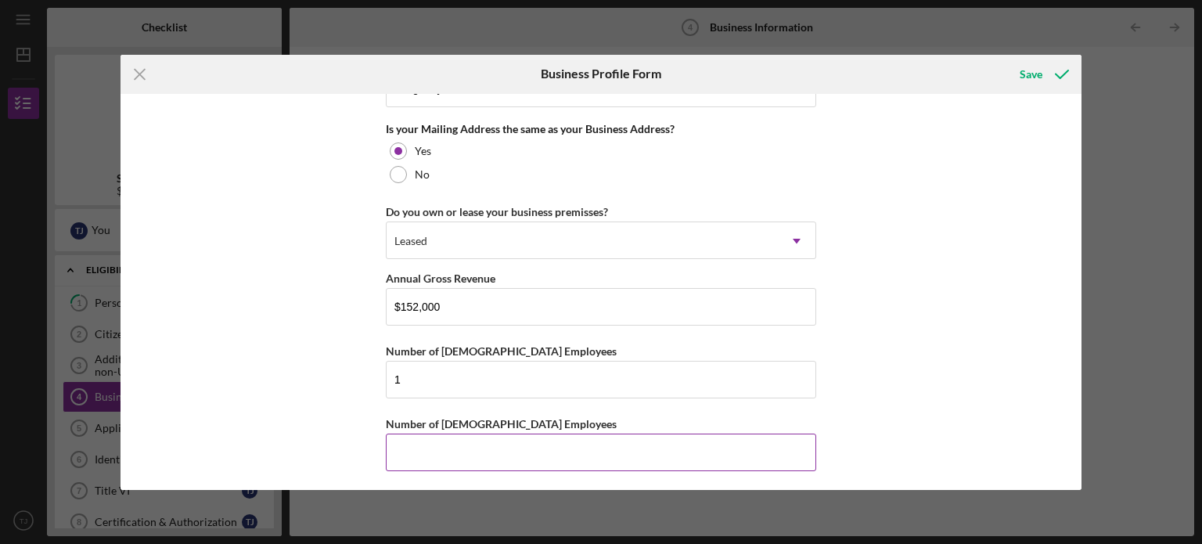
click at [466, 434] on input "Number of [DEMOGRAPHIC_DATA] Employees" at bounding box center [601, 452] width 430 height 38
type input "1"
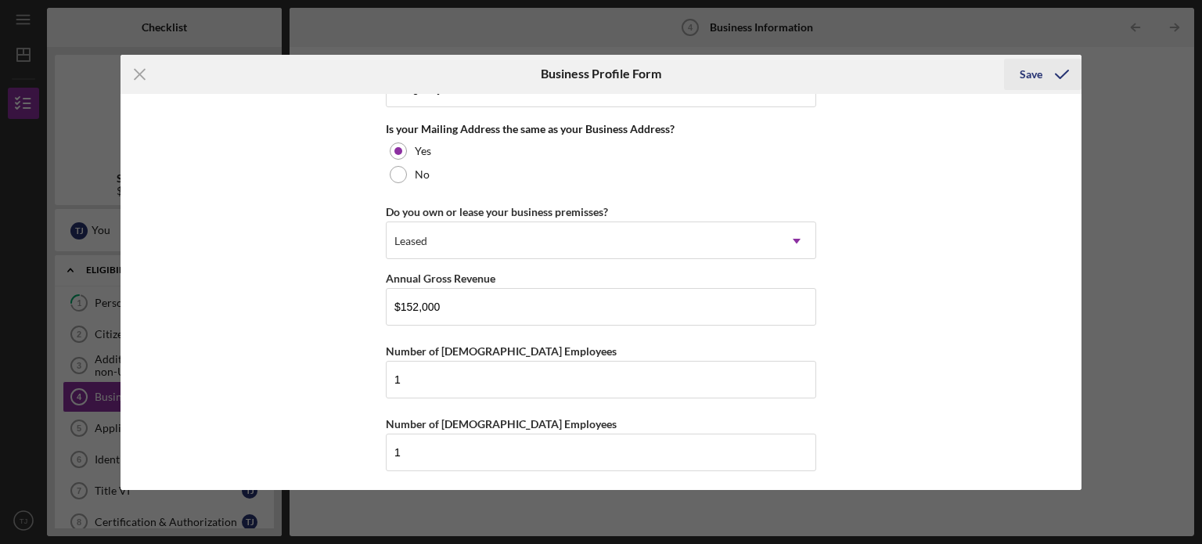
click at [1030, 72] on div "Save" at bounding box center [1030, 74] width 23 height 31
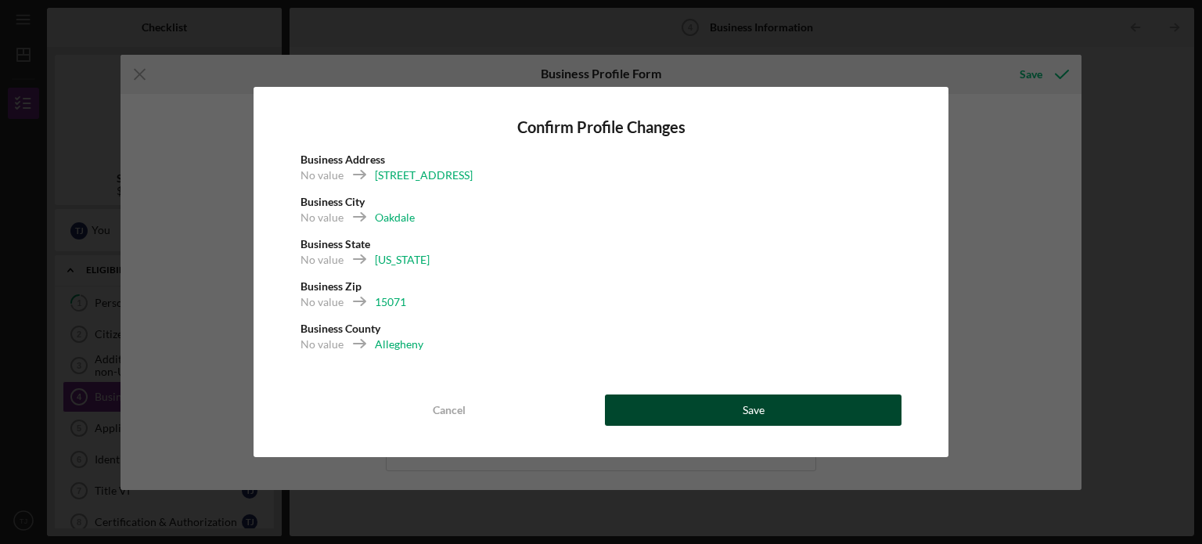
click at [732, 415] on button "Save" at bounding box center [753, 409] width 296 height 31
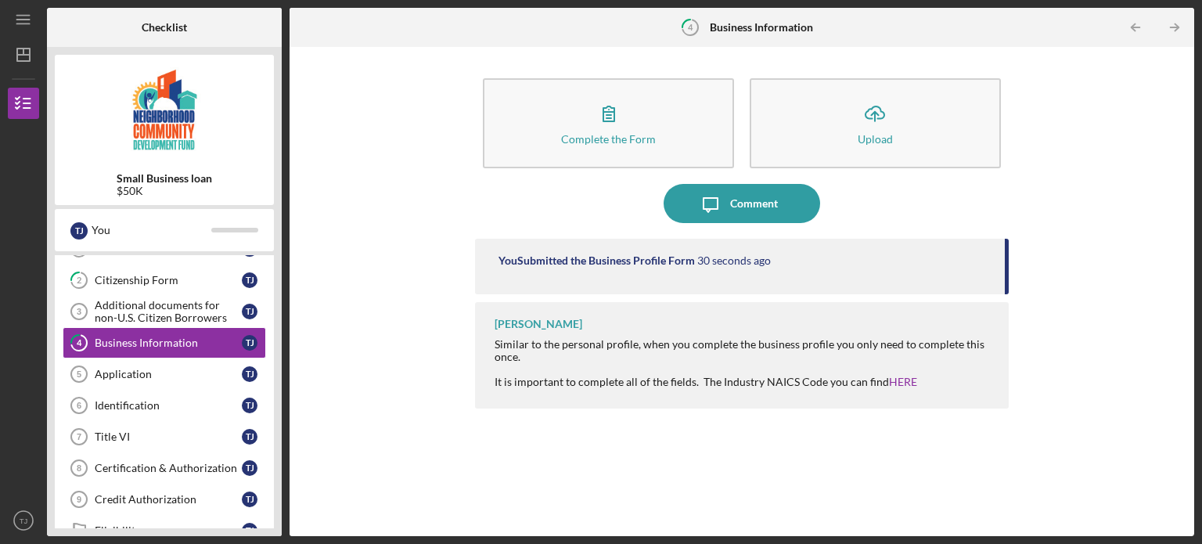
scroll to position [78, 0]
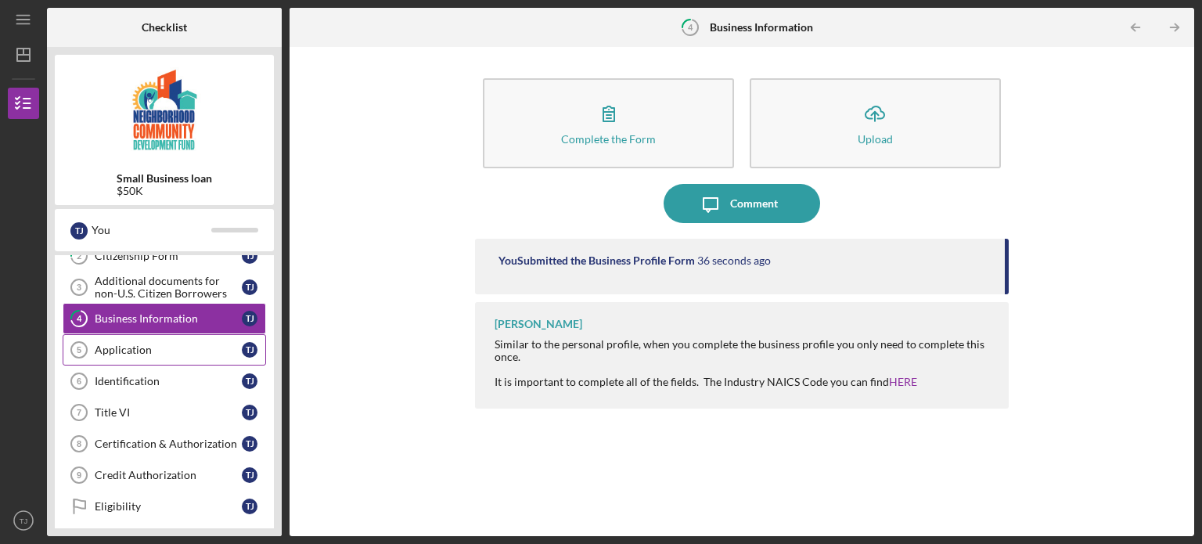
click at [153, 354] on div "Application" at bounding box center [168, 349] width 147 height 13
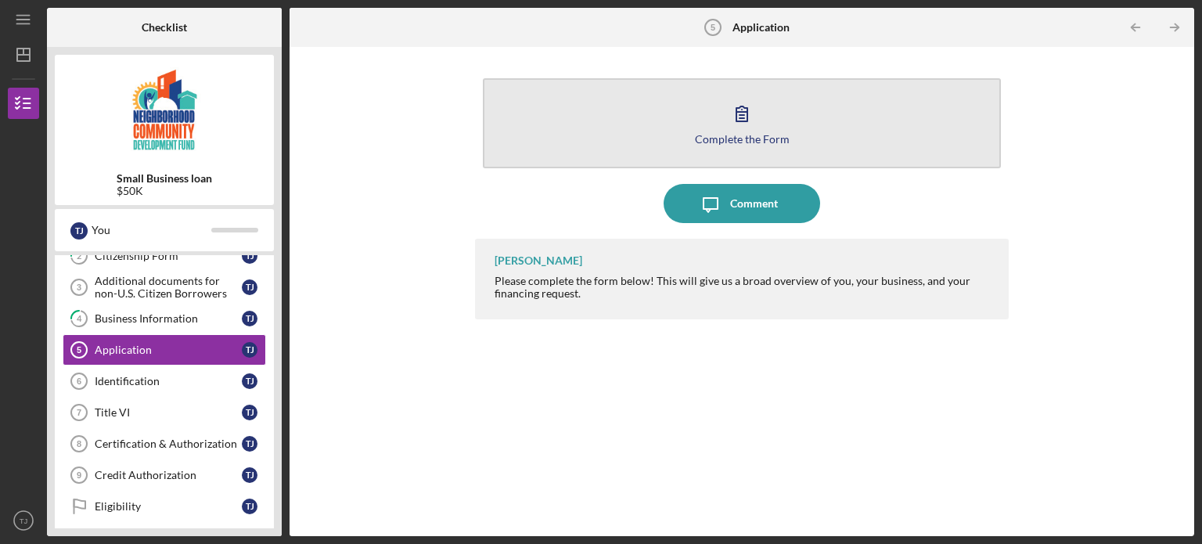
click at [745, 96] on icon "button" at bounding box center [741, 113] width 39 height 39
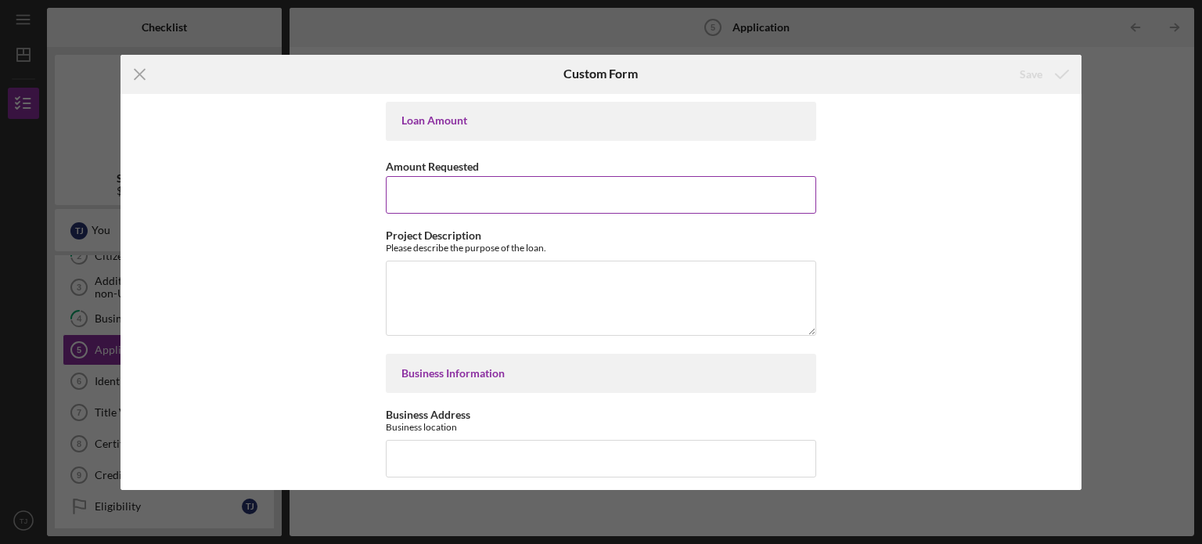
click at [515, 193] on input "Amount Requested" at bounding box center [601, 195] width 430 height 38
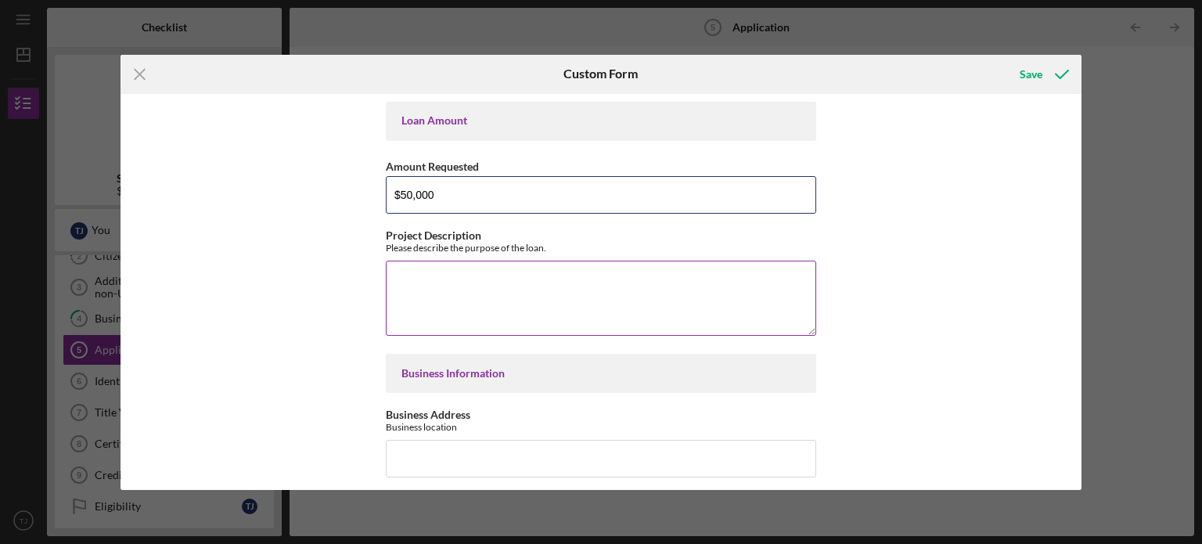
type input "$50,000"
click at [487, 297] on textarea "Project Description" at bounding box center [601, 297] width 430 height 75
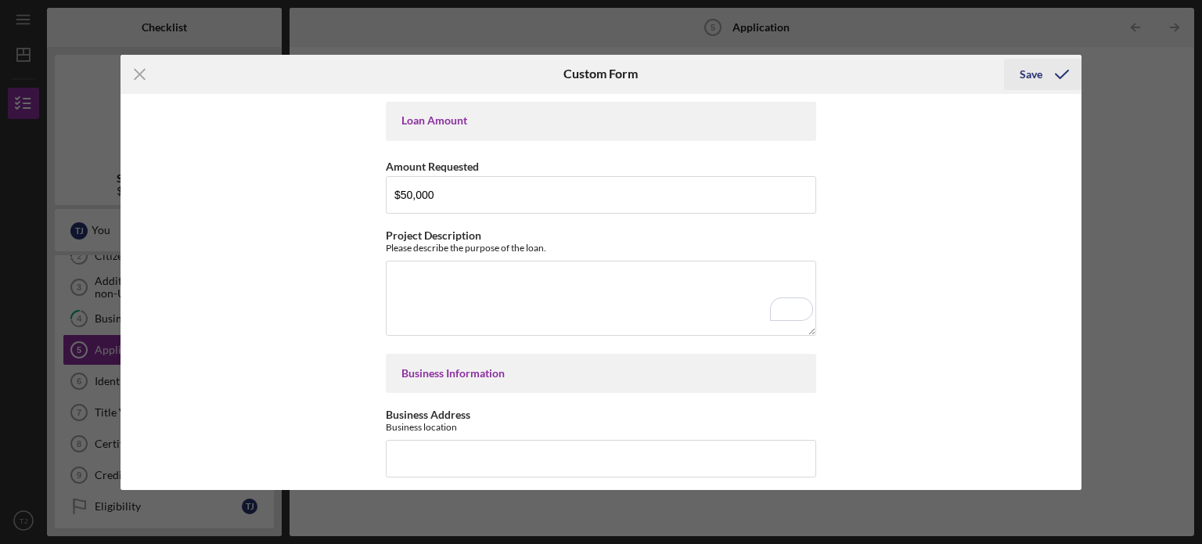
click at [1033, 73] on div "Save" at bounding box center [1030, 74] width 23 height 31
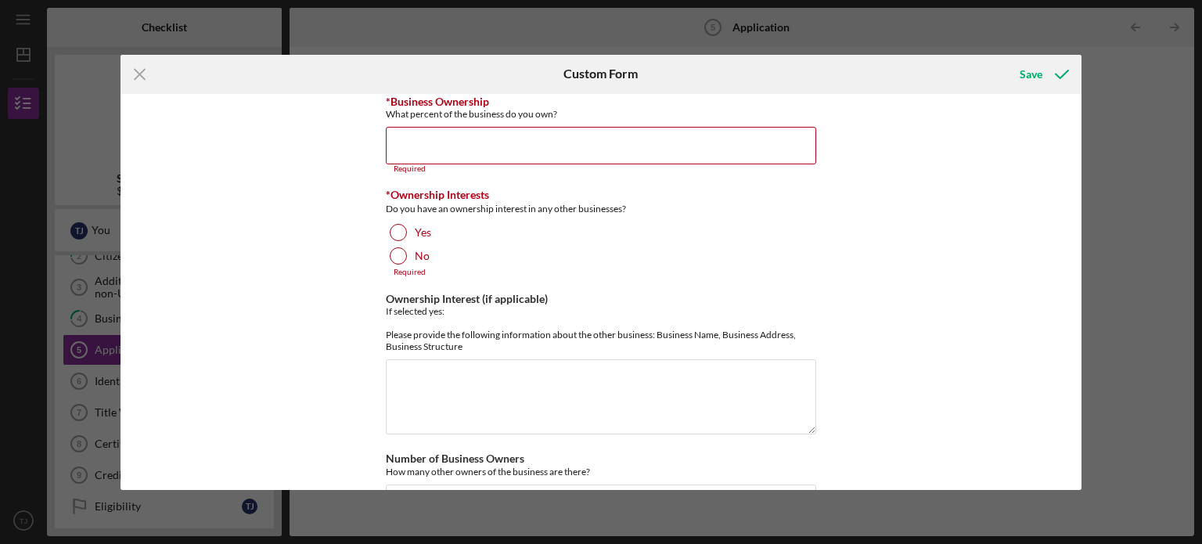
scroll to position [555, 0]
click at [429, 136] on input "*Business Ownership" at bounding box center [601, 146] width 430 height 38
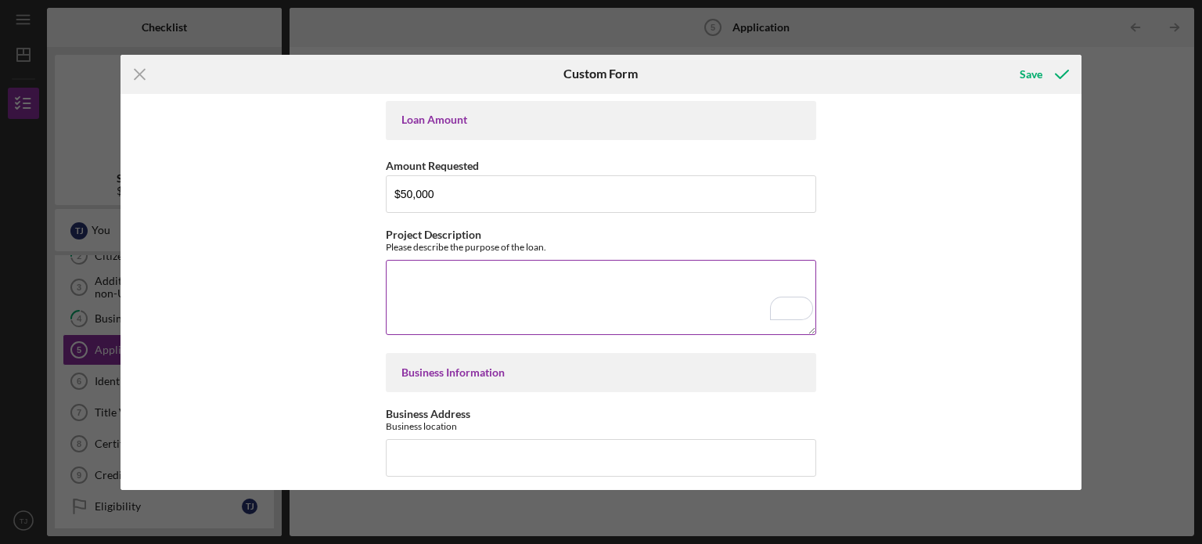
scroll to position [0, 0]
click at [466, 251] on div "Please describe the purpose of the loan." at bounding box center [601, 248] width 430 height 12
click at [458, 276] on textarea "Project Description" at bounding box center [601, 297] width 430 height 75
paste textarea "TeeJayVision LLC respectfully requests $50,000 in loan funding to support the l…"
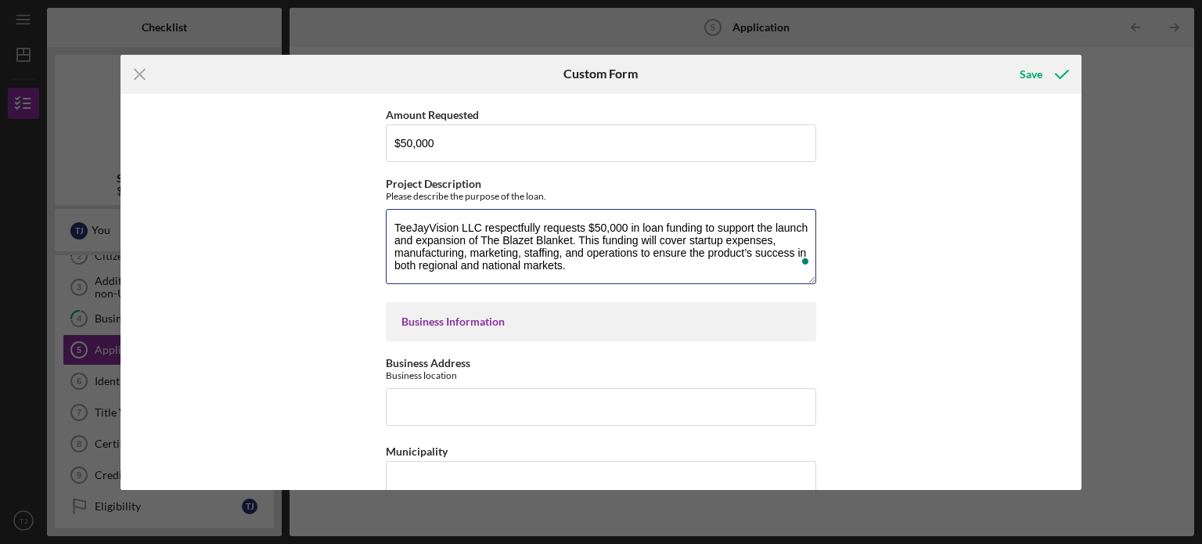
scroll to position [78, 0]
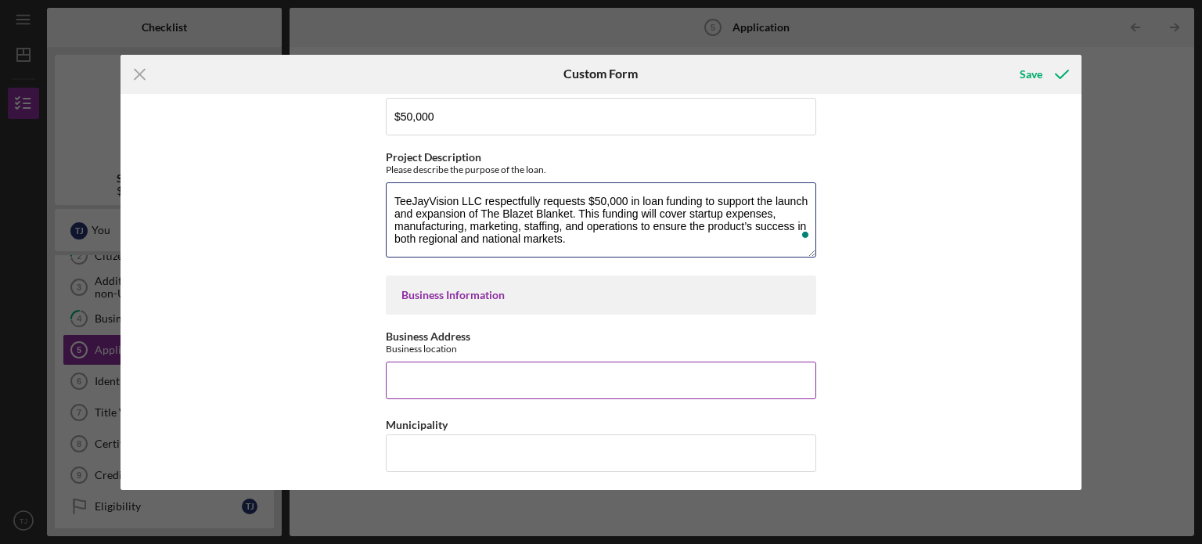
type textarea "TeeJayVision LLC respectfully requests $50,000 in loan funding to support the l…"
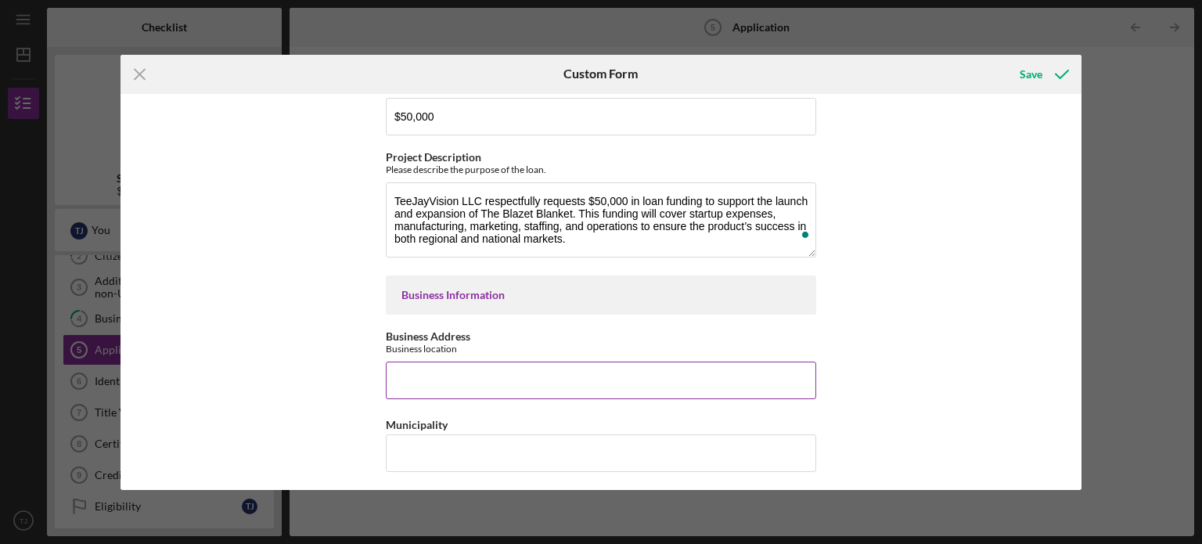
click at [476, 369] on input "Business Address" at bounding box center [601, 380] width 430 height 38
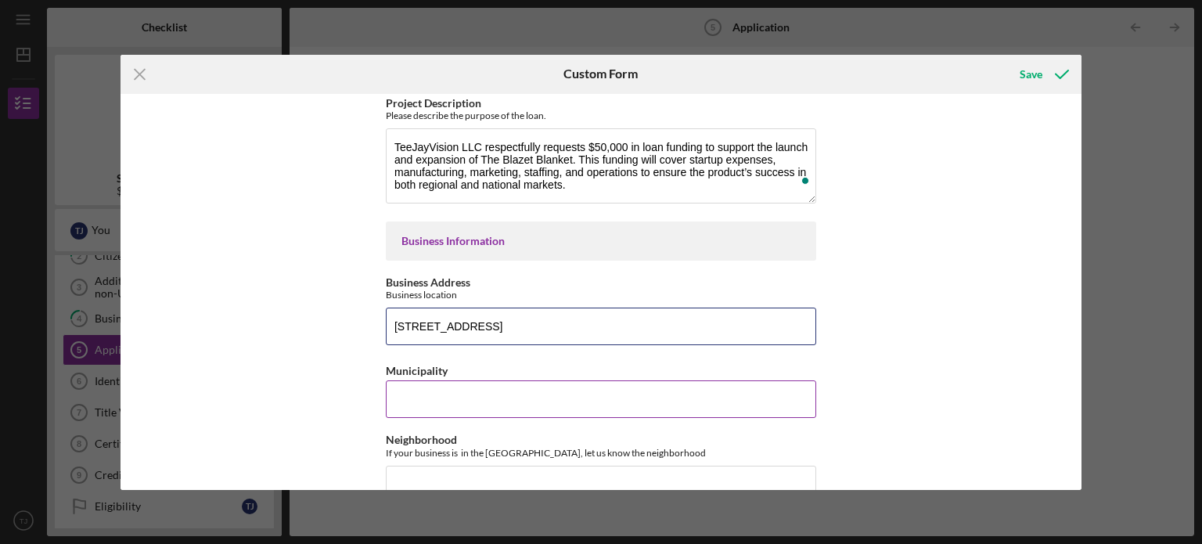
scroll to position [156, 0]
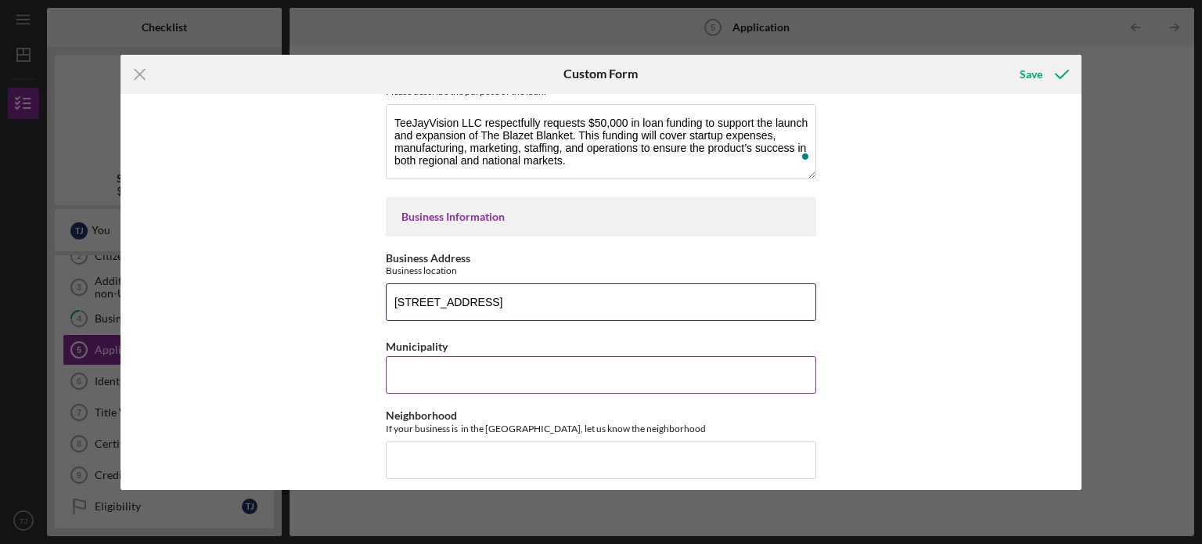
type input "[STREET_ADDRESS]"
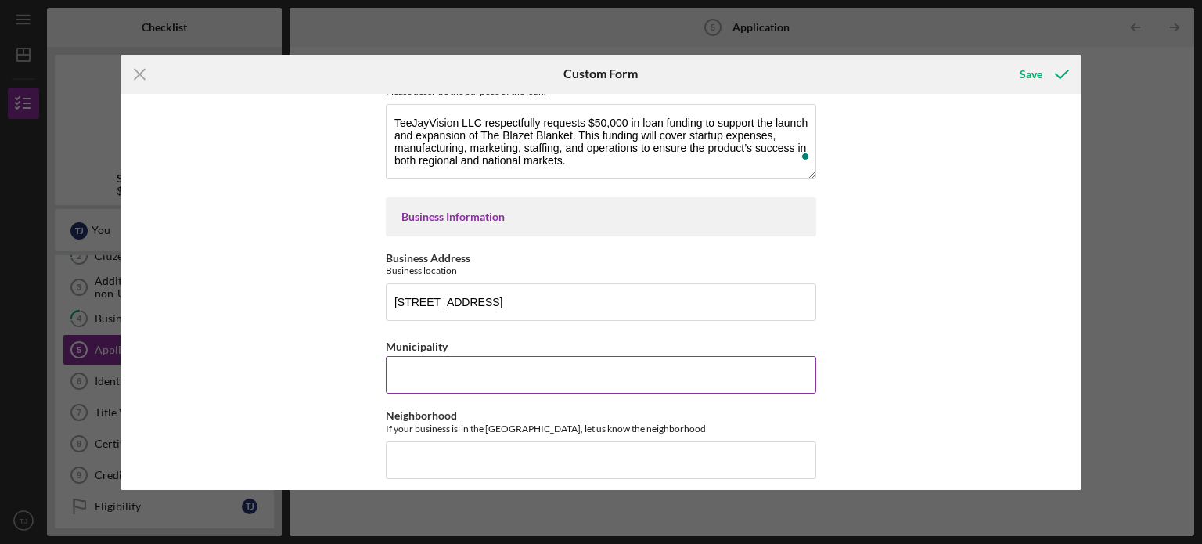
click at [466, 364] on input "Municipality" at bounding box center [601, 375] width 430 height 38
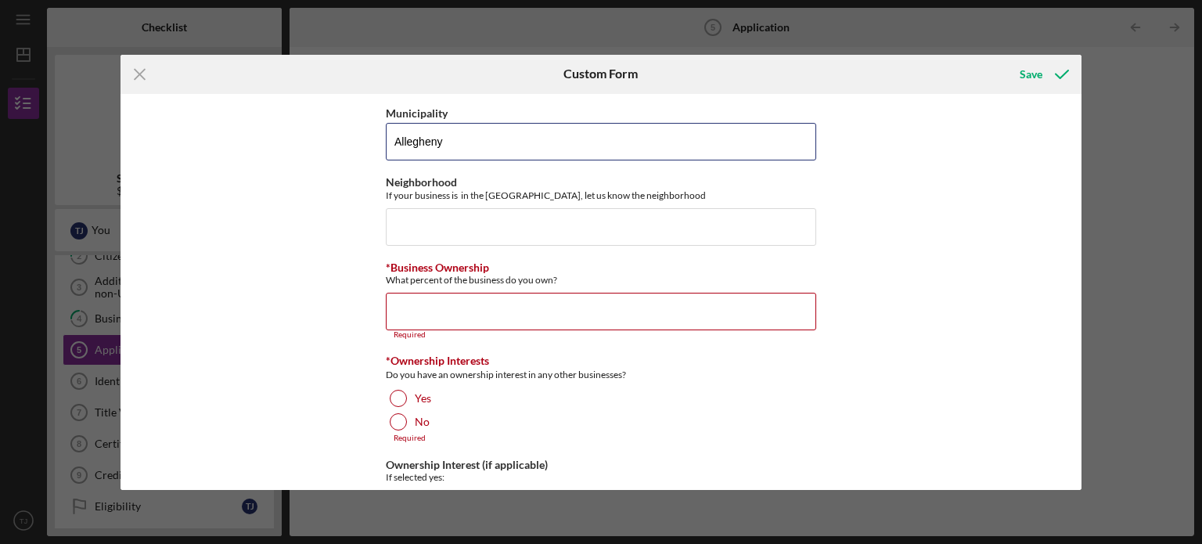
scroll to position [0, 0]
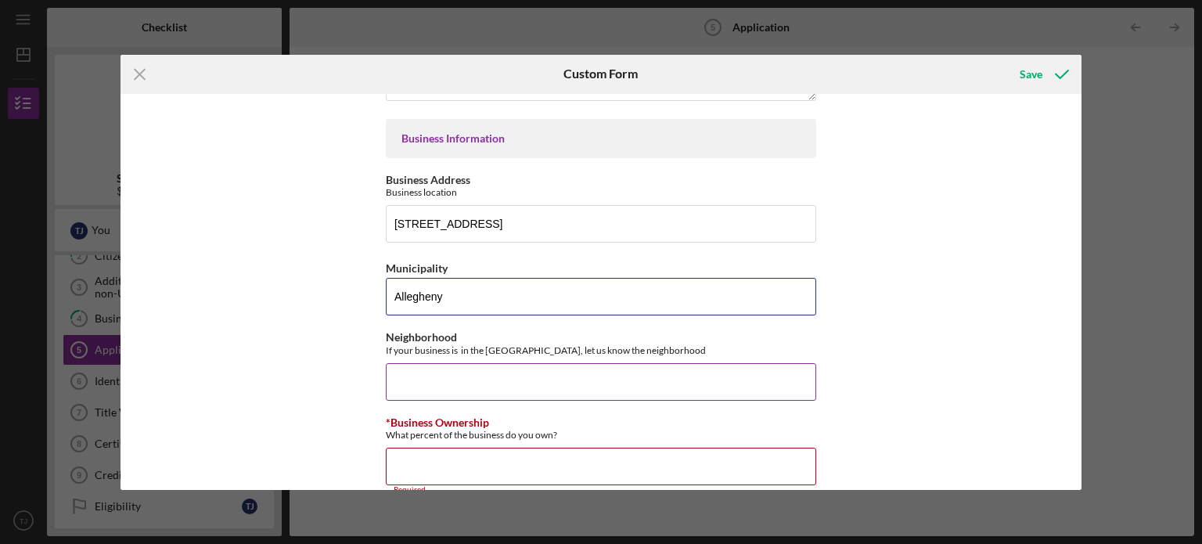
type input "Allegheny"
click at [486, 384] on input "Neighborhood" at bounding box center [601, 382] width 430 height 38
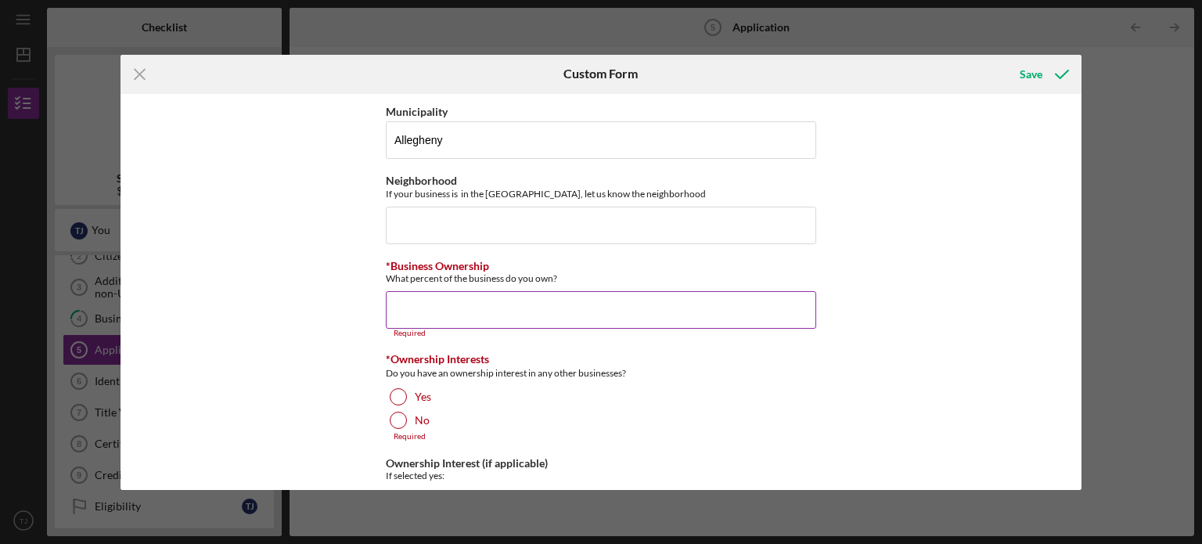
click at [445, 293] on input "*Business Ownership" at bounding box center [601, 310] width 430 height 38
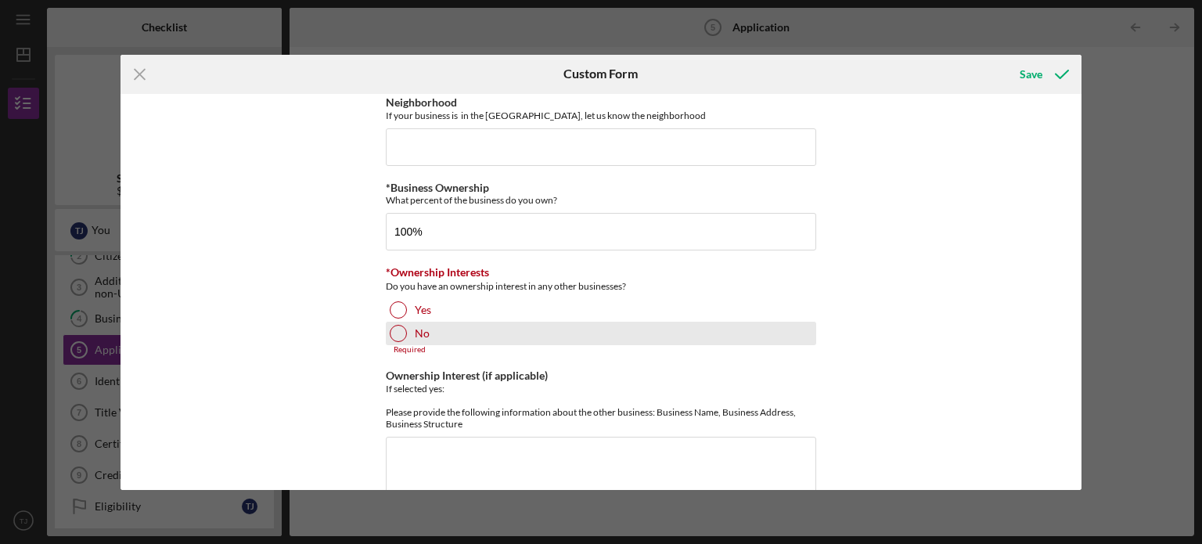
type input "100.00000%"
click at [401, 334] on div at bounding box center [398, 333] width 17 height 17
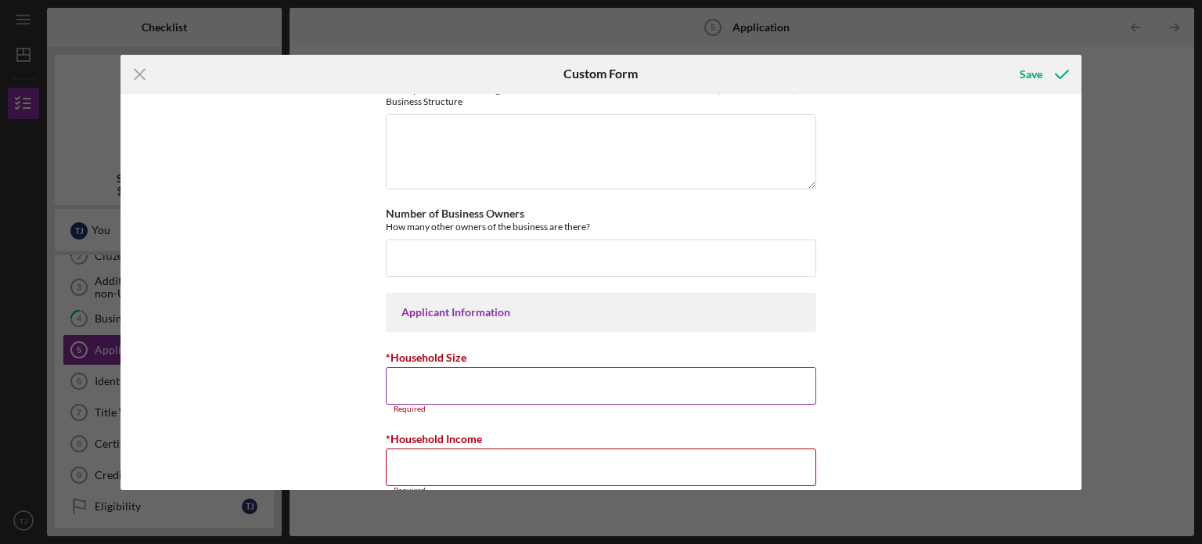
click at [447, 385] on input "*Household Size" at bounding box center [601, 386] width 430 height 38
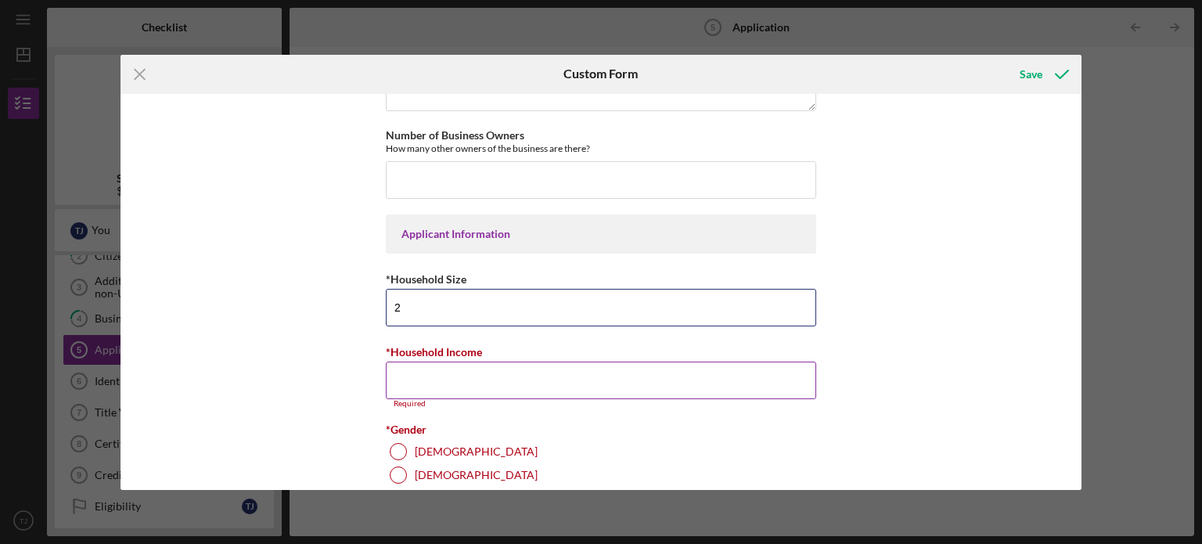
type input "2"
click at [463, 368] on input "*Household Income" at bounding box center [601, 380] width 430 height 38
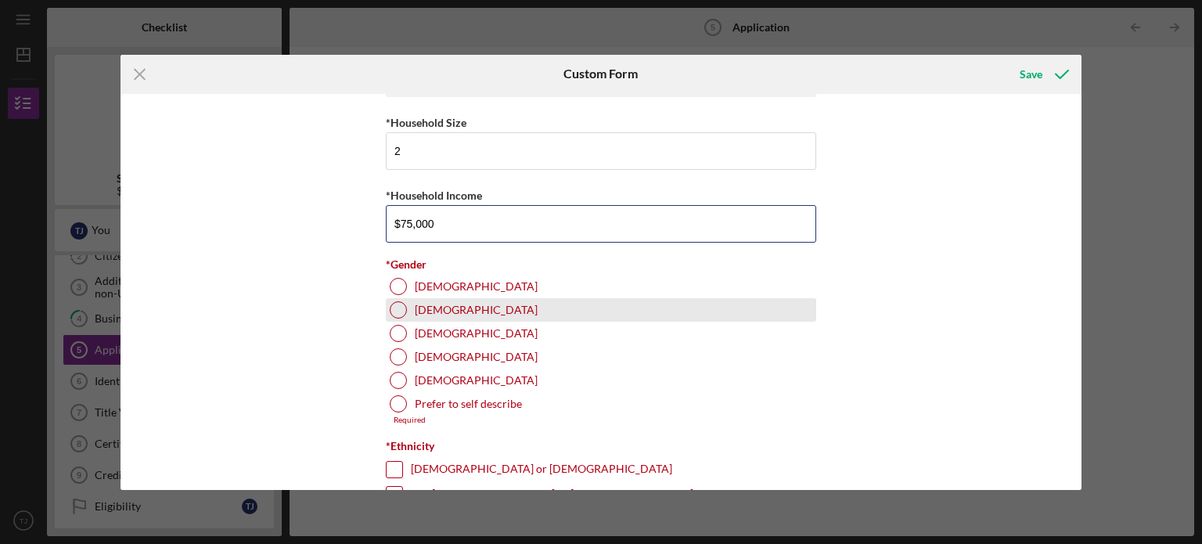
type input "$75,000"
click at [390, 309] on div at bounding box center [398, 309] width 17 height 17
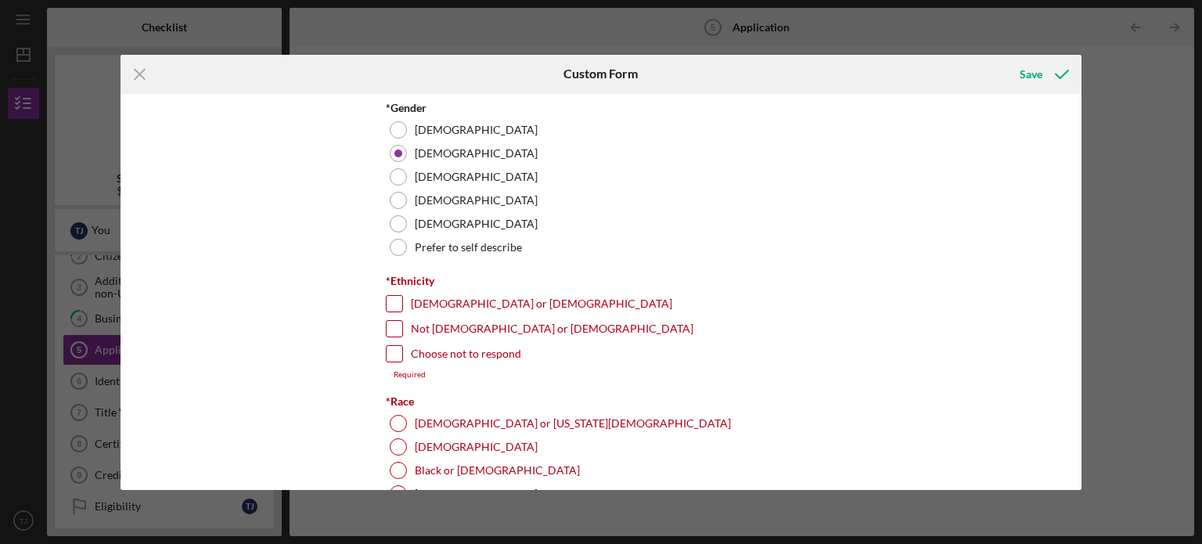
click at [397, 327] on input "Not [DEMOGRAPHIC_DATA] or [DEMOGRAPHIC_DATA]" at bounding box center [394, 329] width 16 height 16
checkbox input "true"
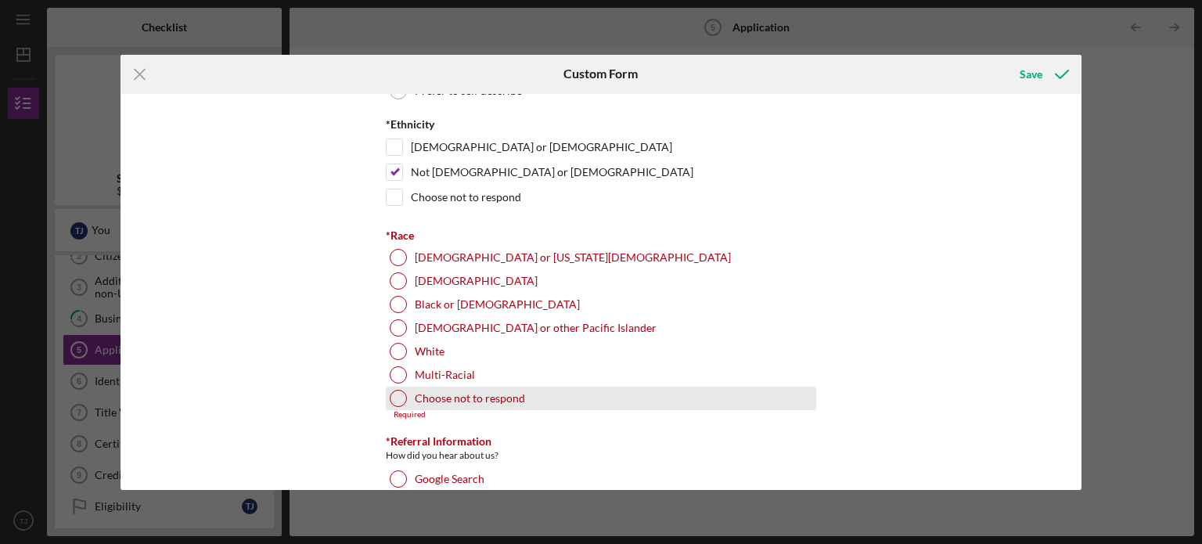
scroll to position [1330, 0]
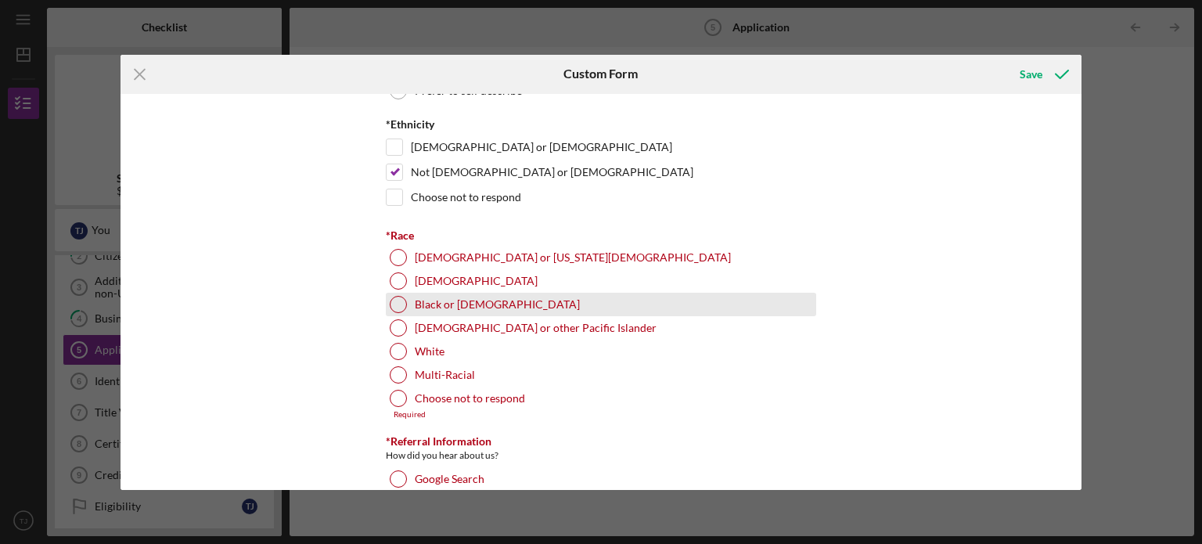
click at [402, 300] on div at bounding box center [398, 304] width 17 height 17
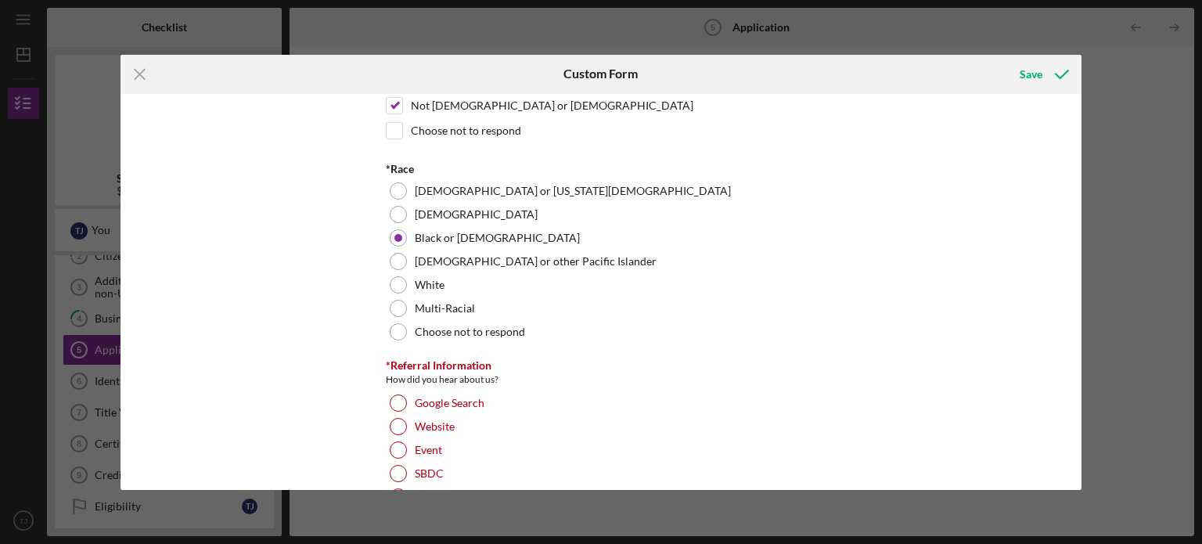
scroll to position [1486, 0]
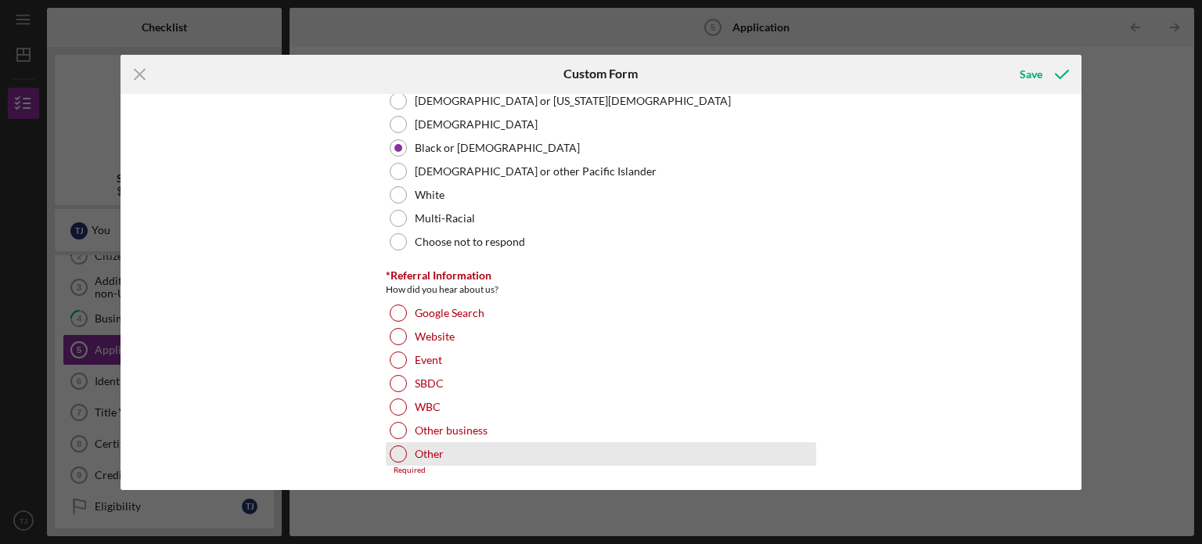
click at [400, 446] on div at bounding box center [398, 453] width 17 height 17
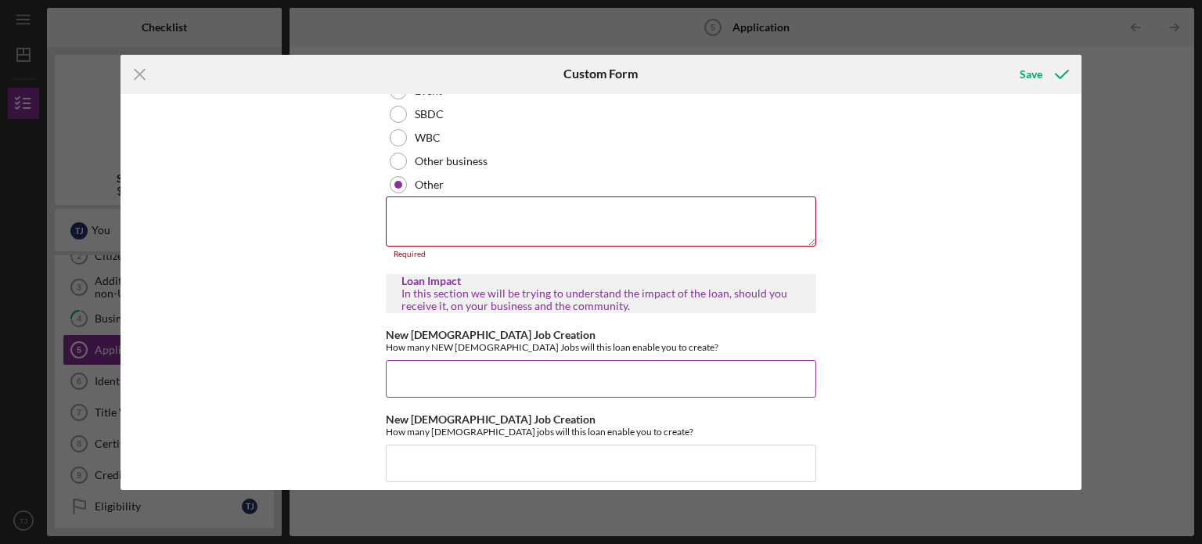
scroll to position [1721, 0]
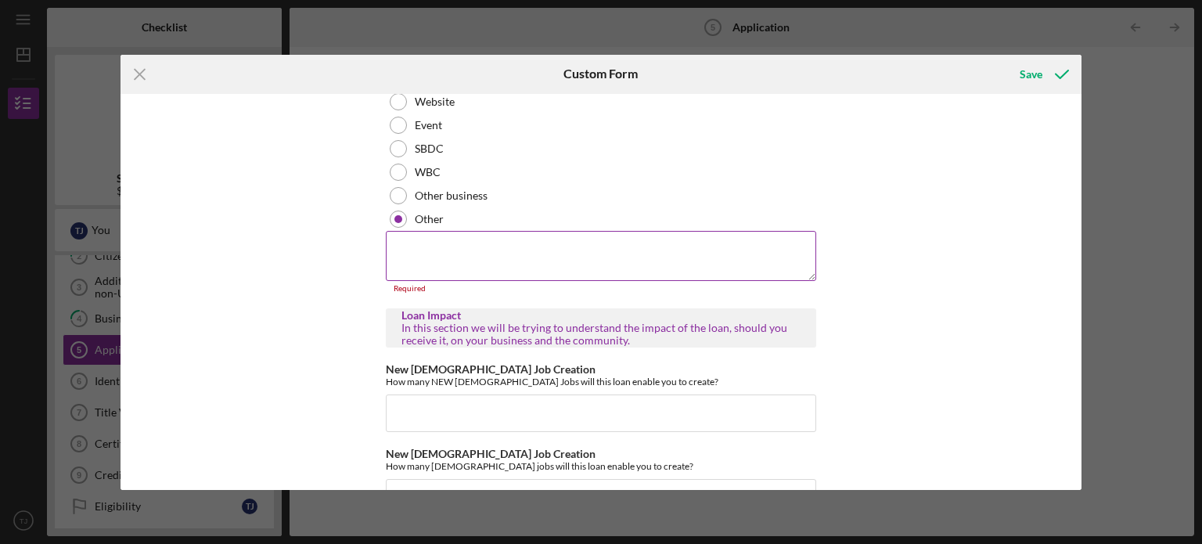
click at [472, 240] on textarea at bounding box center [601, 256] width 430 height 50
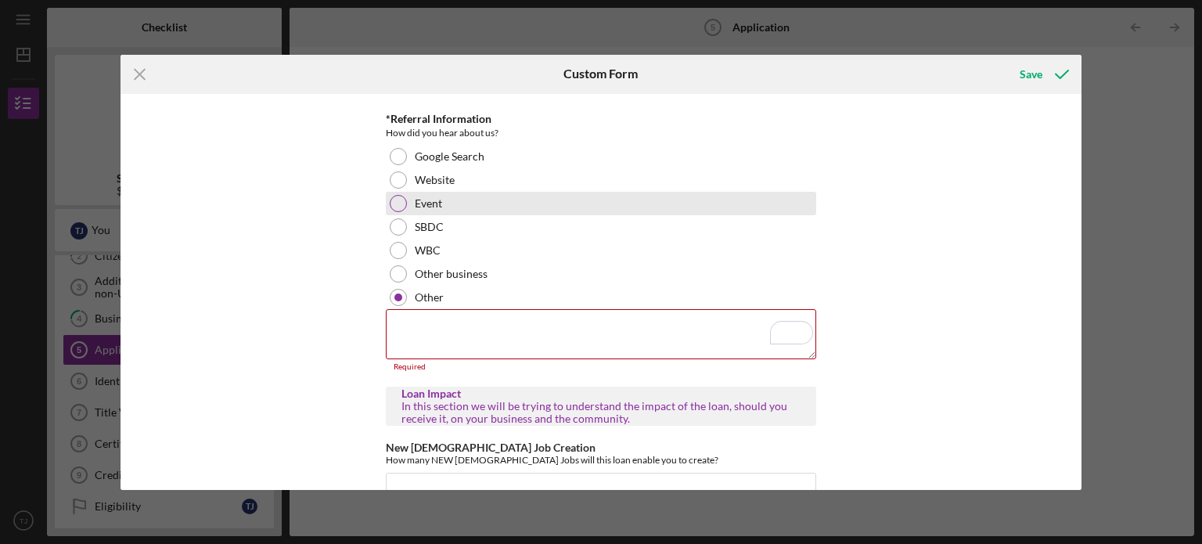
scroll to position [1643, 0]
click at [404, 199] on div at bounding box center [398, 203] width 17 height 17
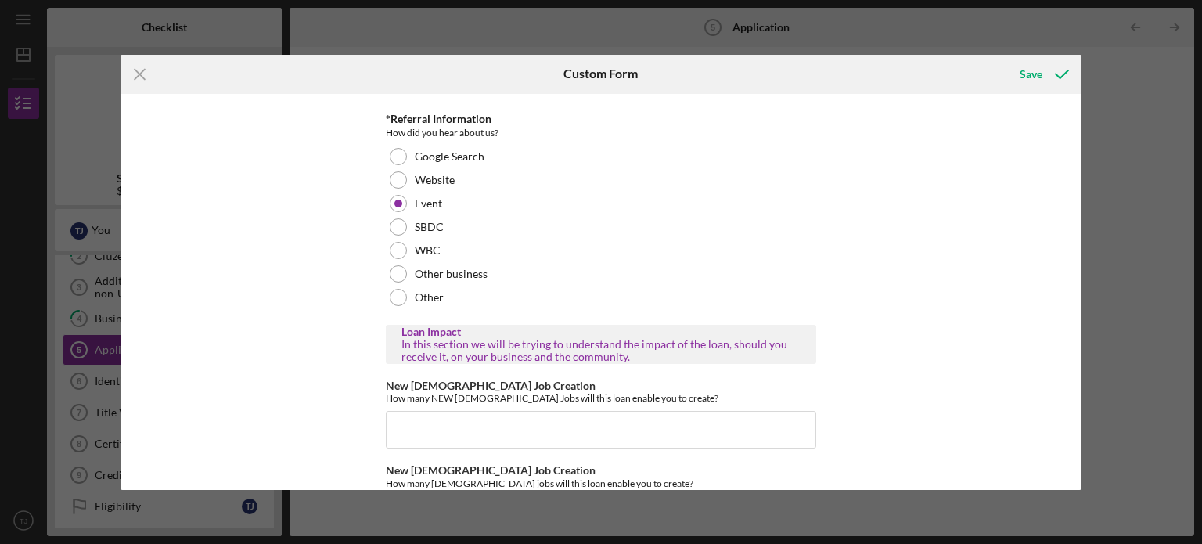
scroll to position [1721, 0]
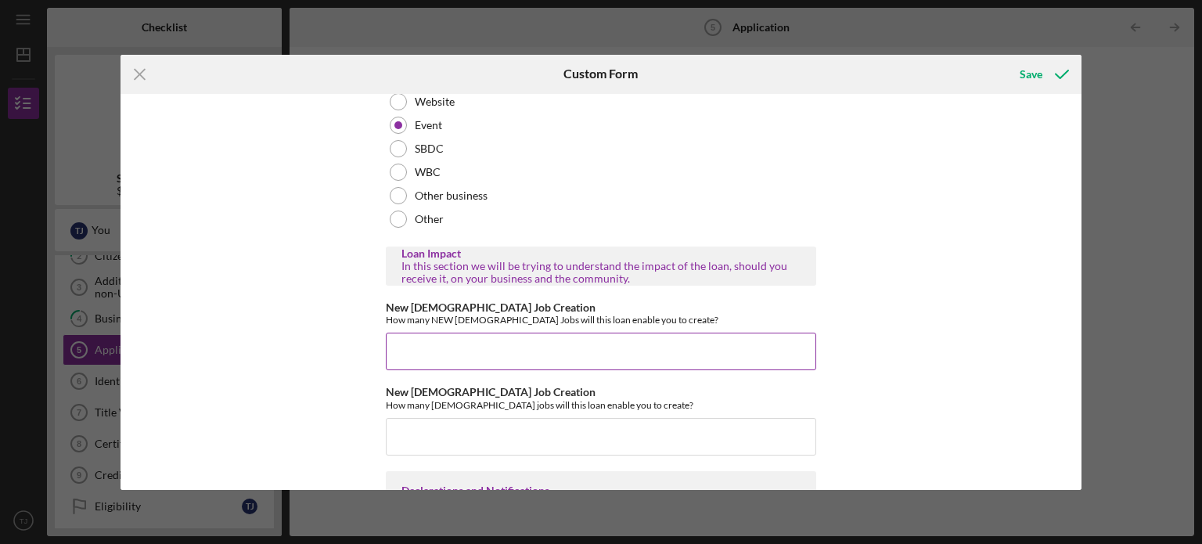
click at [466, 346] on input "New [DEMOGRAPHIC_DATA] Job Creation" at bounding box center [601, 351] width 430 height 38
type input "2"
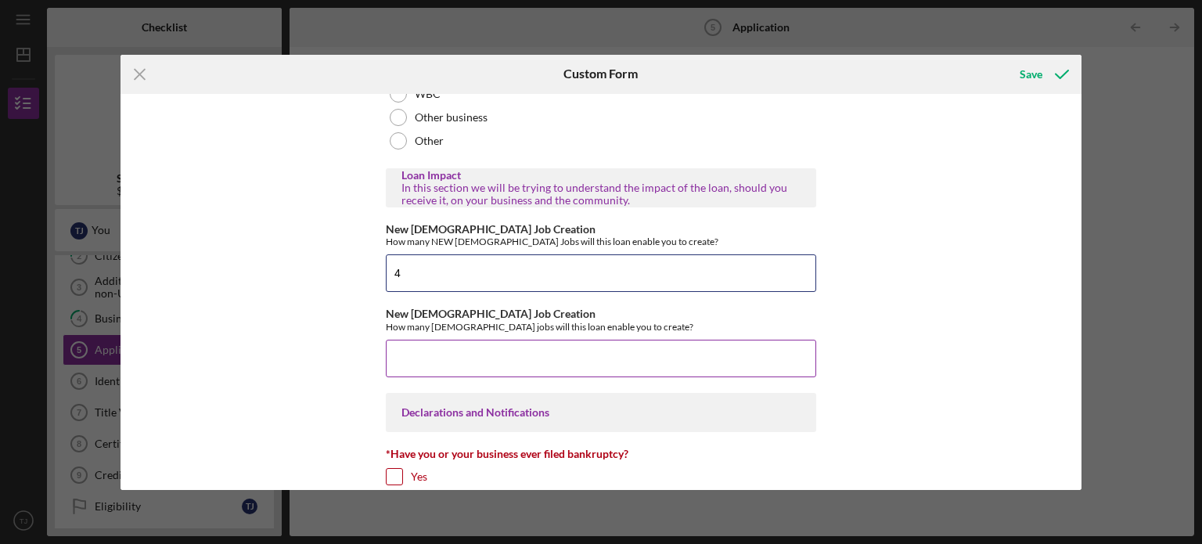
type input "4"
click at [496, 357] on input "New [DEMOGRAPHIC_DATA] Job Creation" at bounding box center [601, 358] width 430 height 38
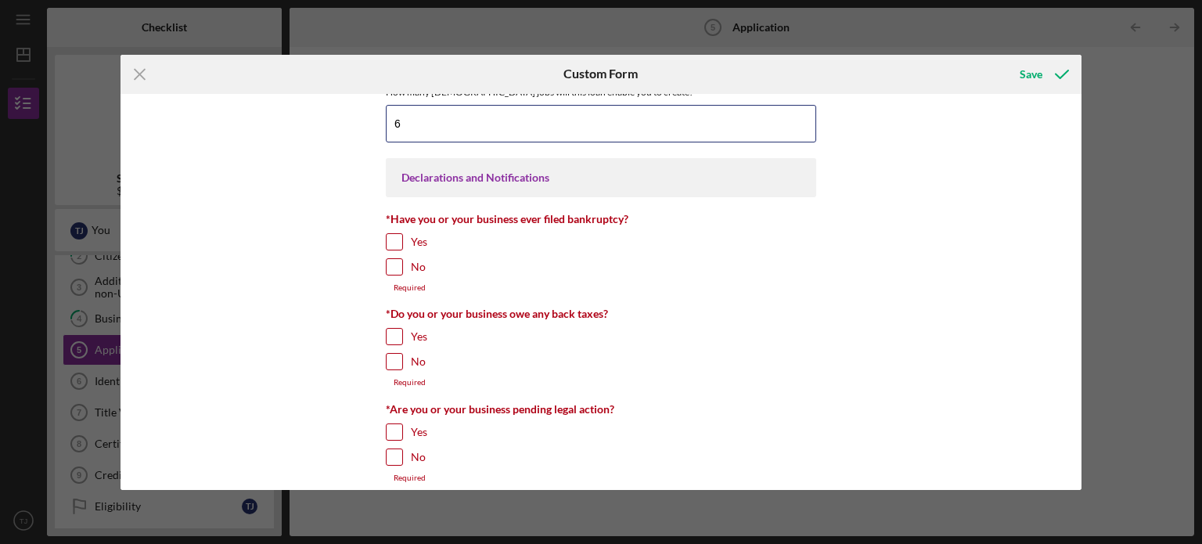
type input "6"
click at [400, 261] on div at bounding box center [394, 266] width 17 height 17
click at [393, 263] on input "No" at bounding box center [394, 267] width 16 height 16
checkbox input "true"
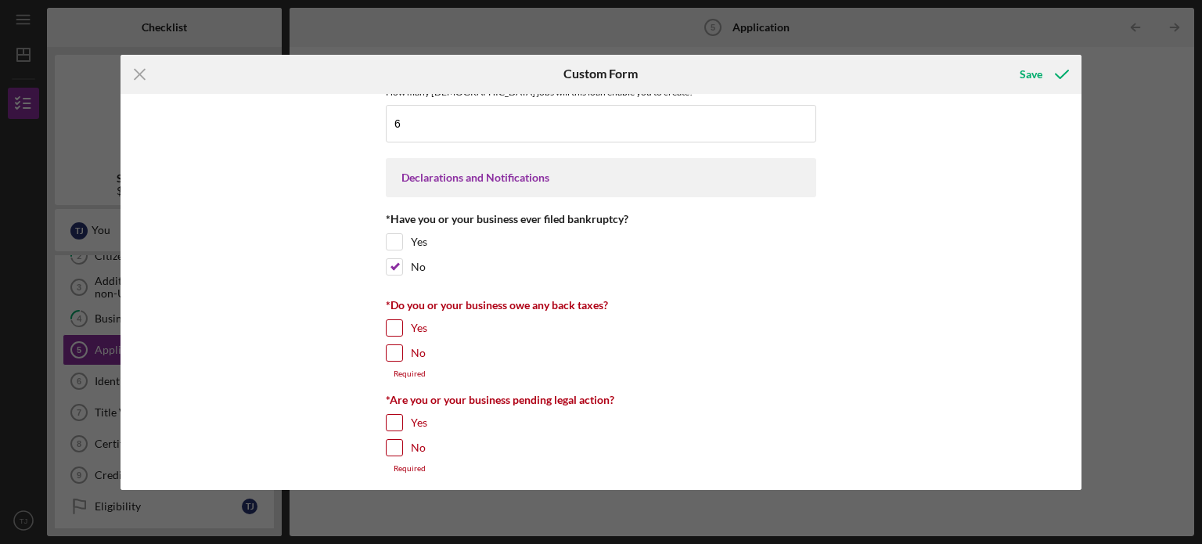
click at [391, 322] on input "Yes" at bounding box center [394, 328] width 16 height 16
checkbox input "true"
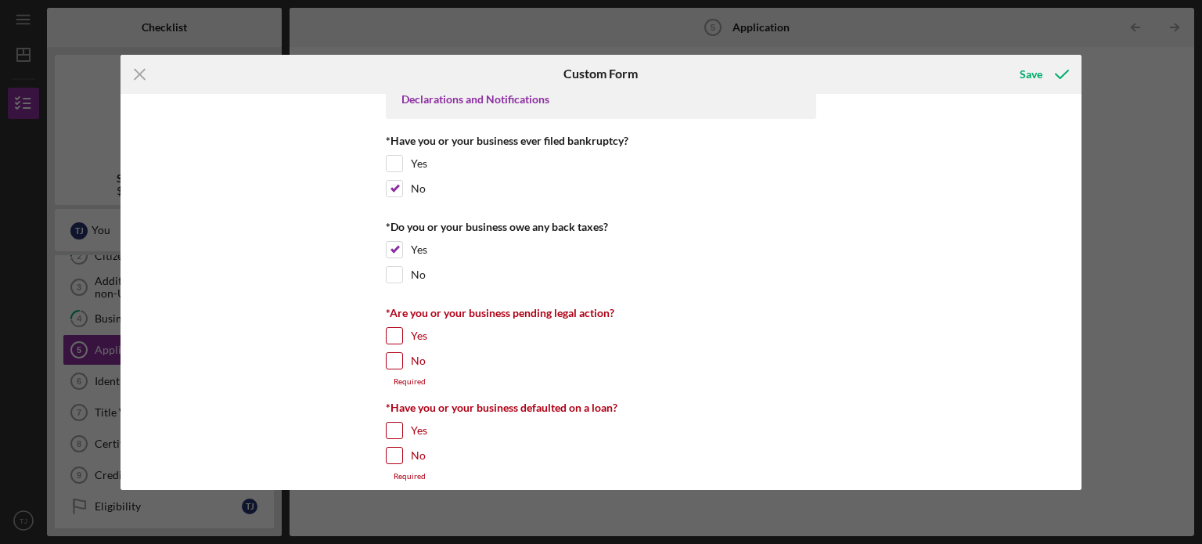
click at [392, 355] on input "No" at bounding box center [394, 361] width 16 height 16
checkbox input "true"
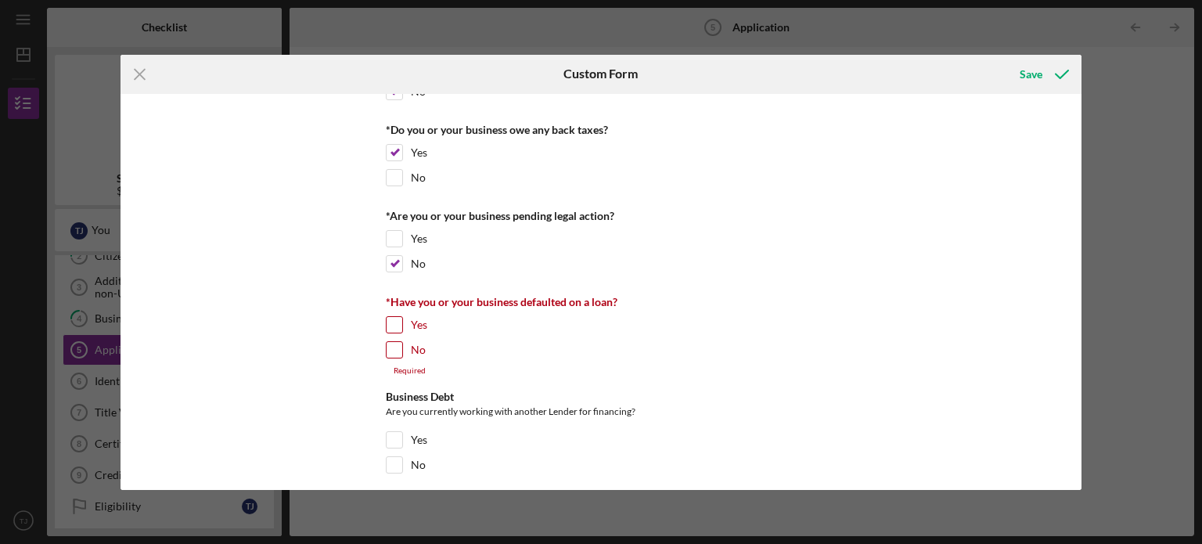
click at [386, 356] on div "*Have you or your business defaulted on a loan? Yes No Required" at bounding box center [601, 336] width 430 height 80
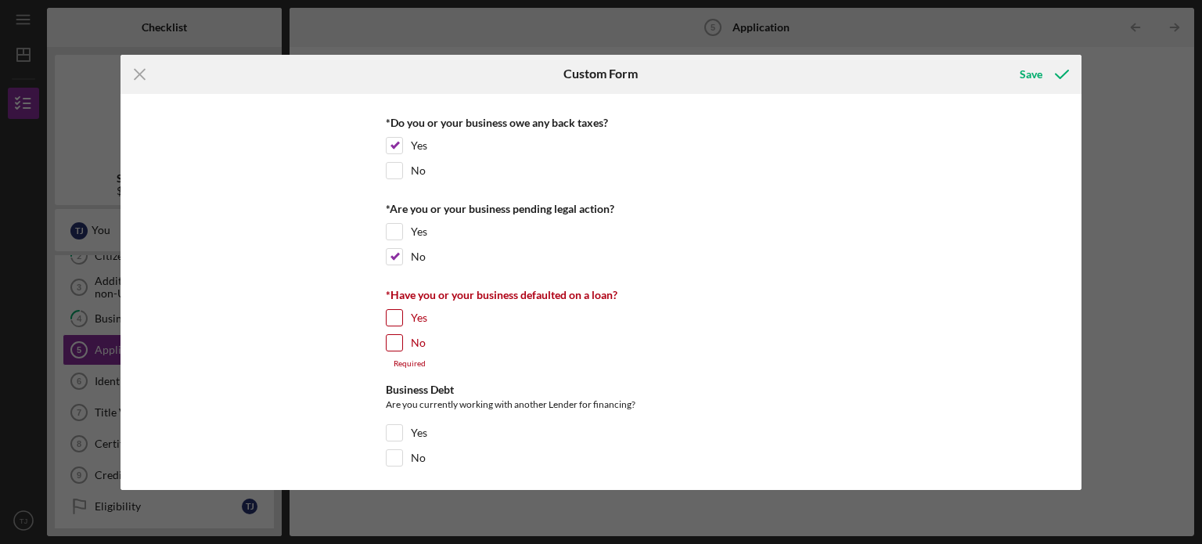
click at [397, 339] on input "No" at bounding box center [394, 343] width 16 height 16
checkbox input "true"
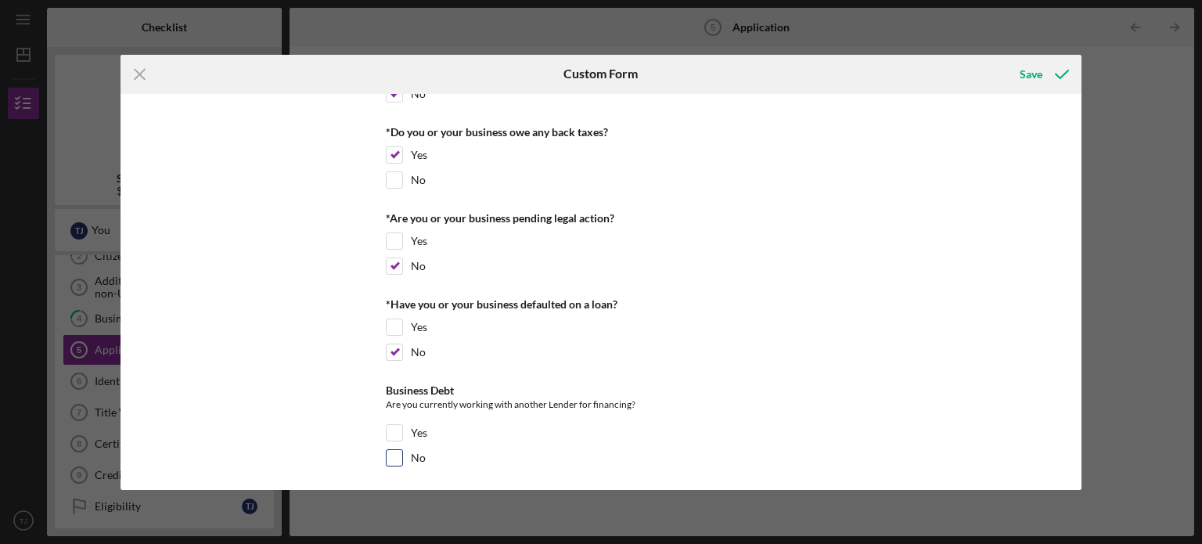
click at [392, 450] on input "No" at bounding box center [394, 458] width 16 height 16
checkbox input "true"
click at [1034, 74] on div "Save" at bounding box center [1030, 74] width 23 height 31
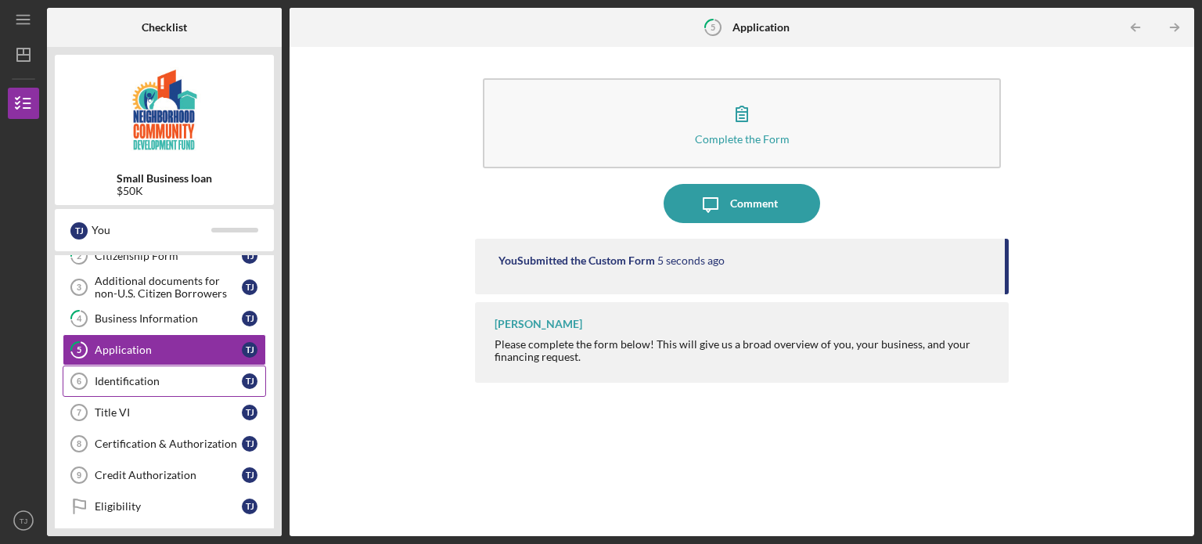
click at [155, 375] on div "Identification" at bounding box center [168, 381] width 147 height 13
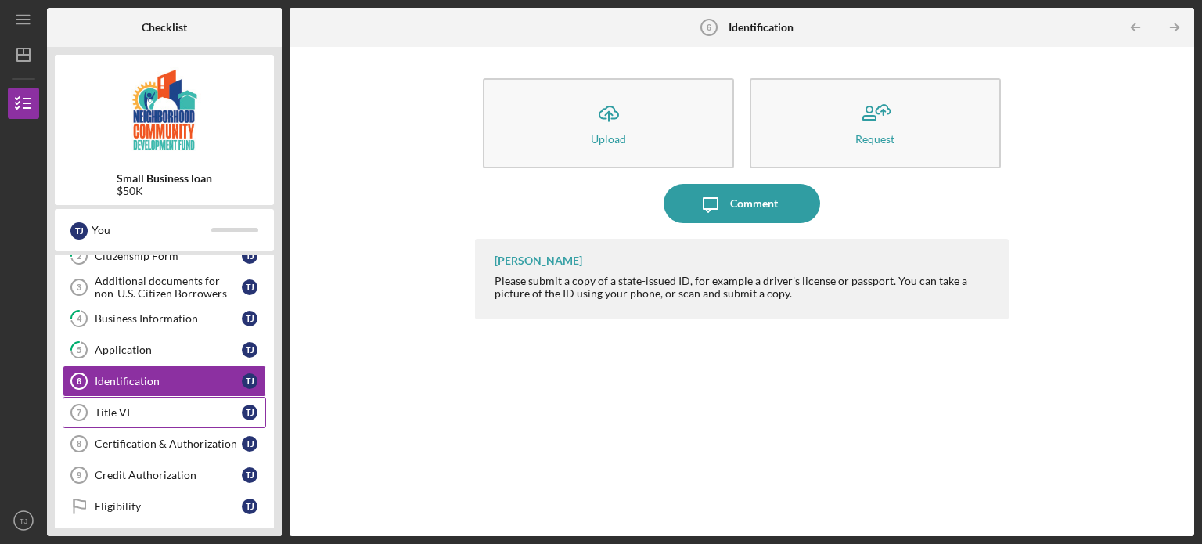
click at [118, 400] on link "Title VI 7 Title VI T J" at bounding box center [164, 412] width 203 height 31
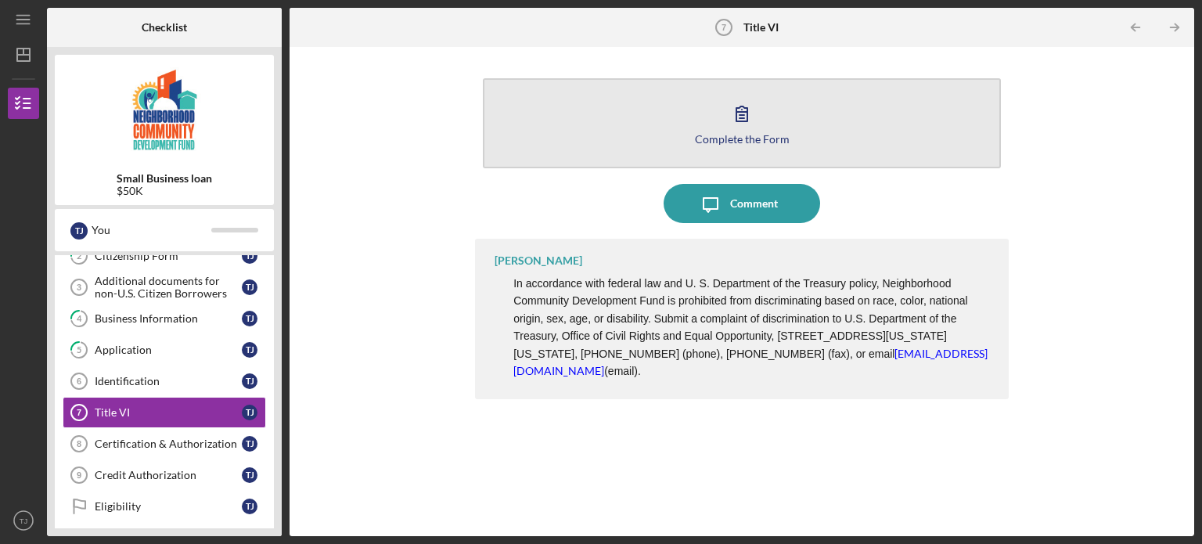
click at [742, 110] on circle "button" at bounding box center [742, 110] width 2 height 2
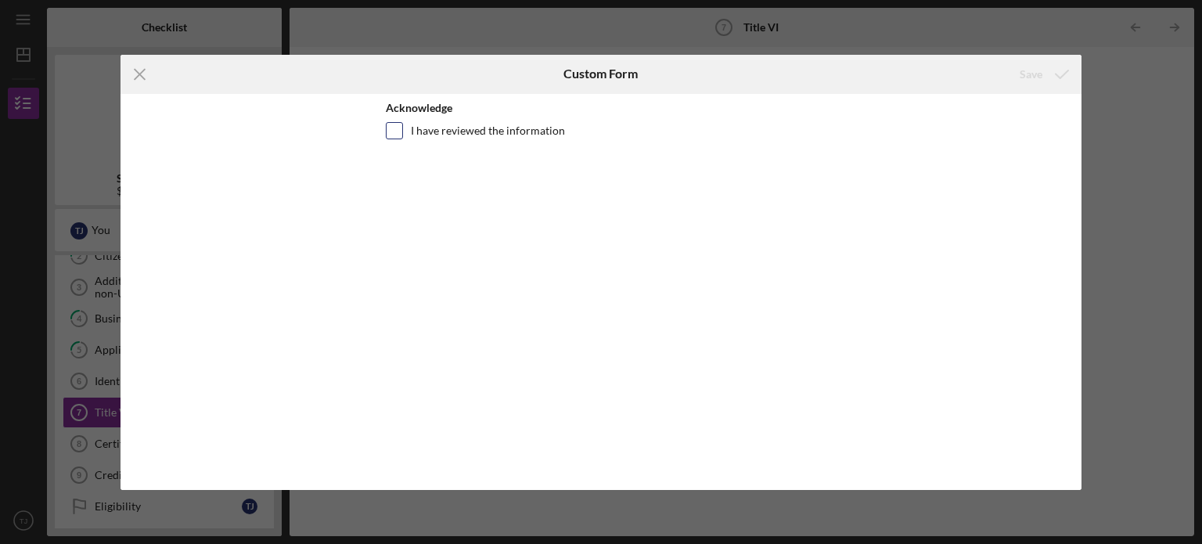
click at [395, 131] on input "I have reviewed the information" at bounding box center [394, 131] width 16 height 16
checkbox input "true"
drag, startPoint x: 1026, startPoint y: 67, endPoint x: 1017, endPoint y: 74, distance: 11.7
click at [1026, 68] on div "Save" at bounding box center [1030, 74] width 23 height 31
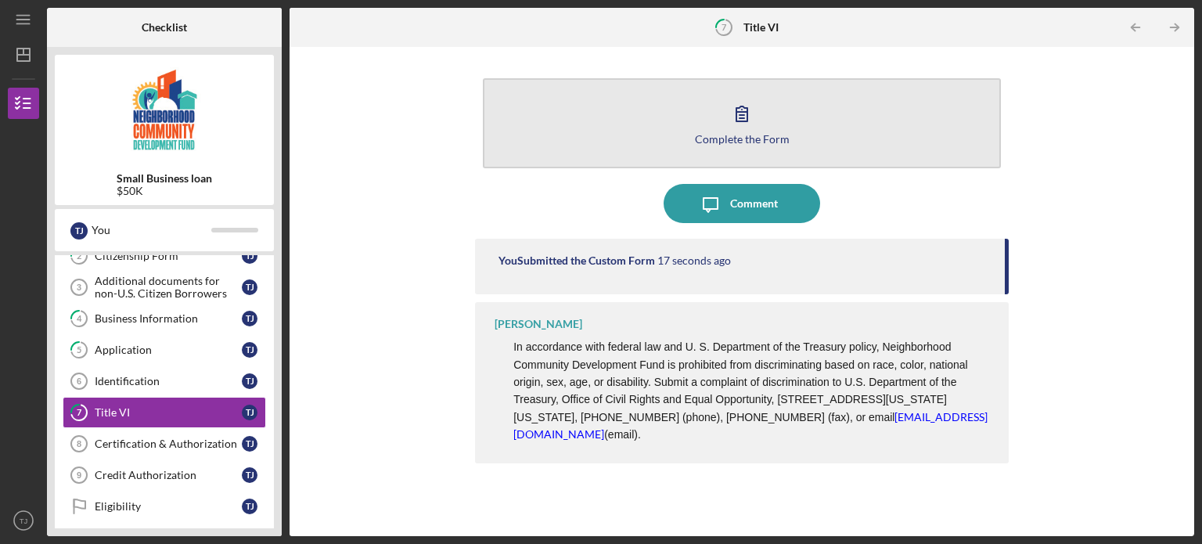
click at [733, 114] on icon "button" at bounding box center [741, 113] width 39 height 39
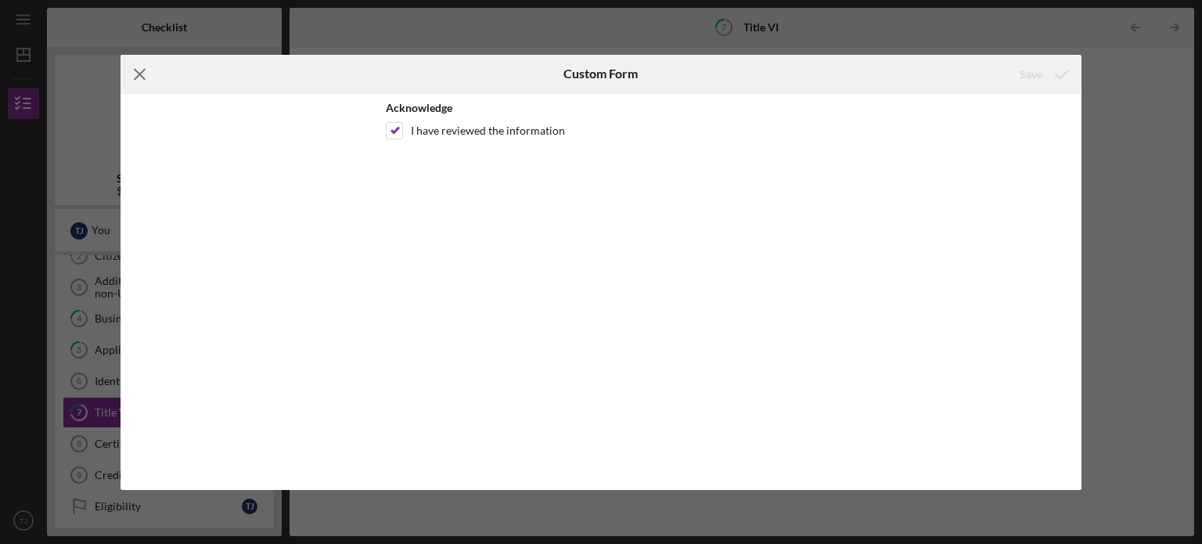
click at [144, 74] on icon "Icon/Menu Close" at bounding box center [139, 74] width 39 height 39
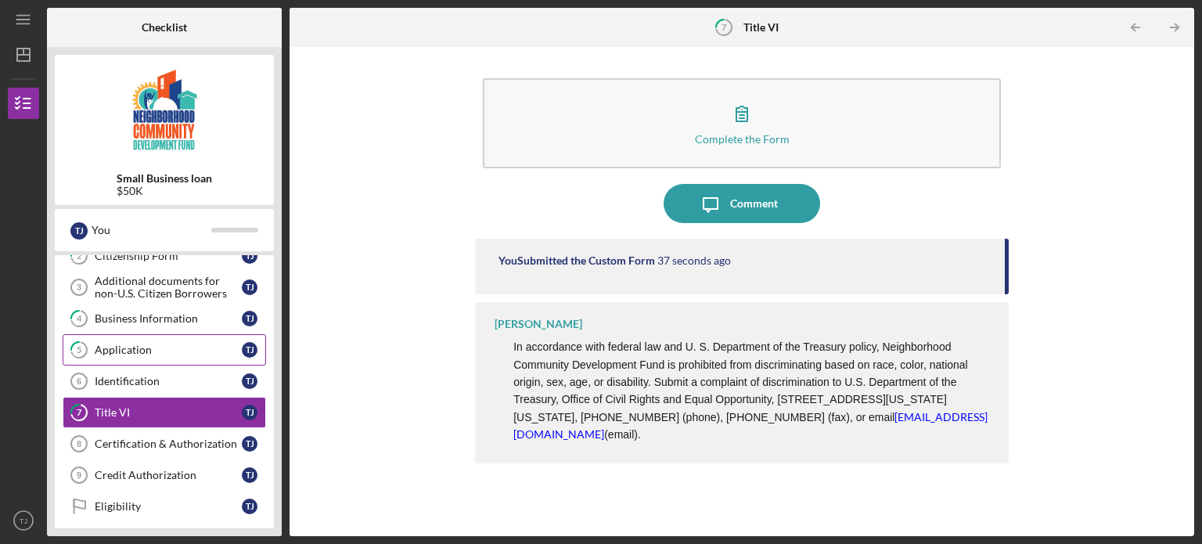
scroll to position [119, 0]
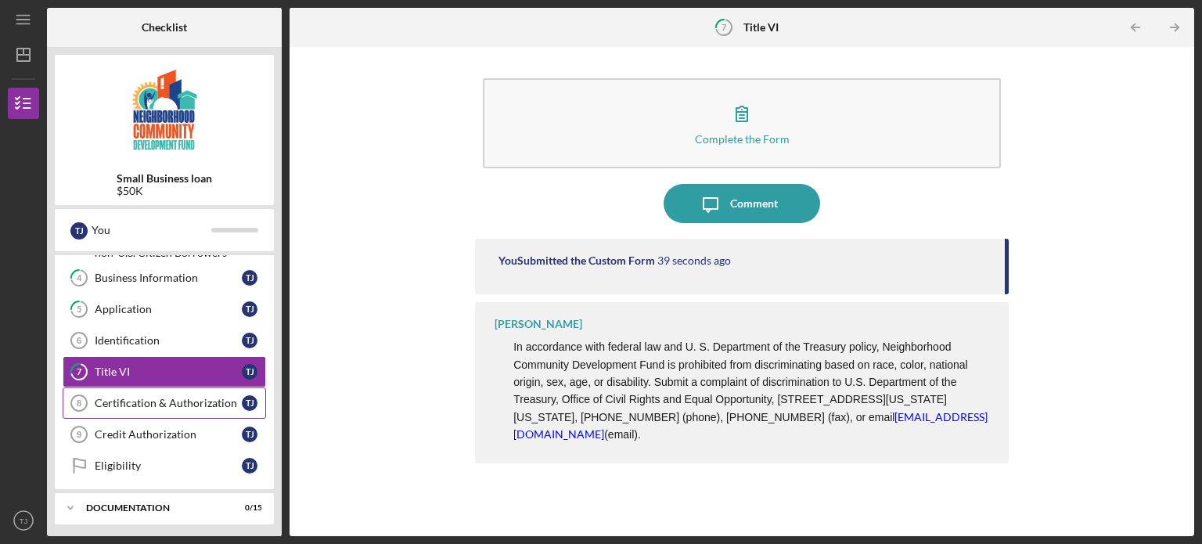
click at [157, 398] on div "Certification & Authorization" at bounding box center [168, 403] width 147 height 13
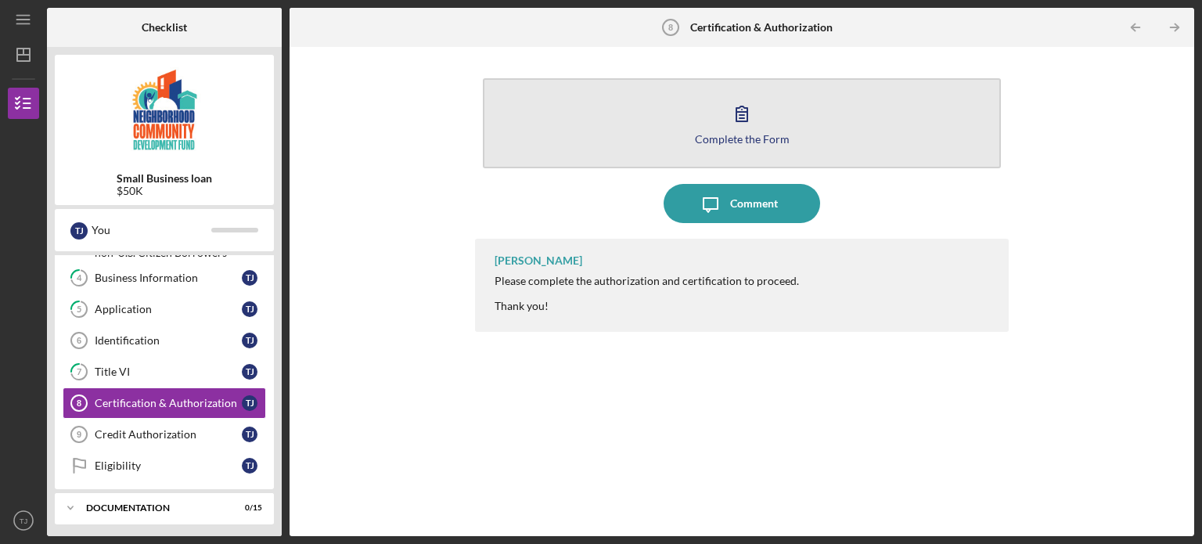
click at [744, 114] on icon "button" at bounding box center [741, 113] width 39 height 39
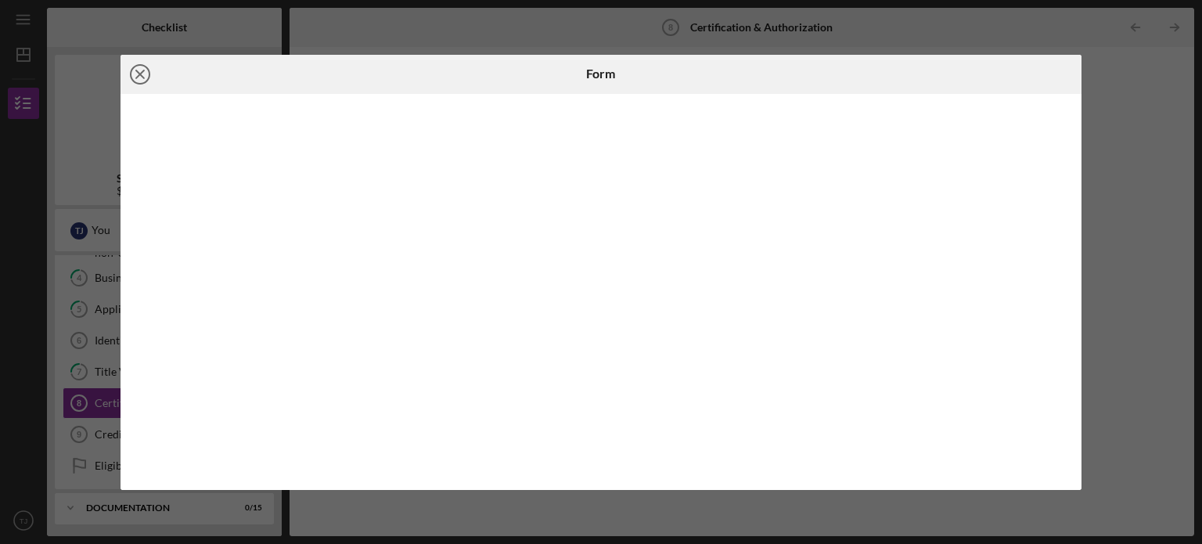
click at [147, 68] on icon "Icon/Close" at bounding box center [139, 74] width 39 height 39
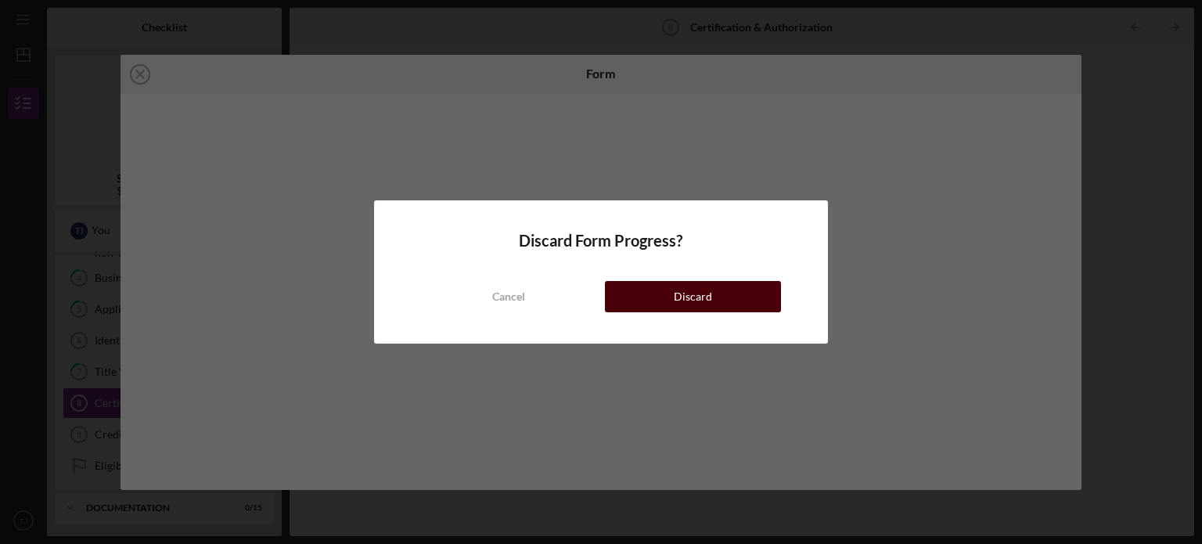
click at [706, 293] on div "Discard" at bounding box center [693, 296] width 38 height 31
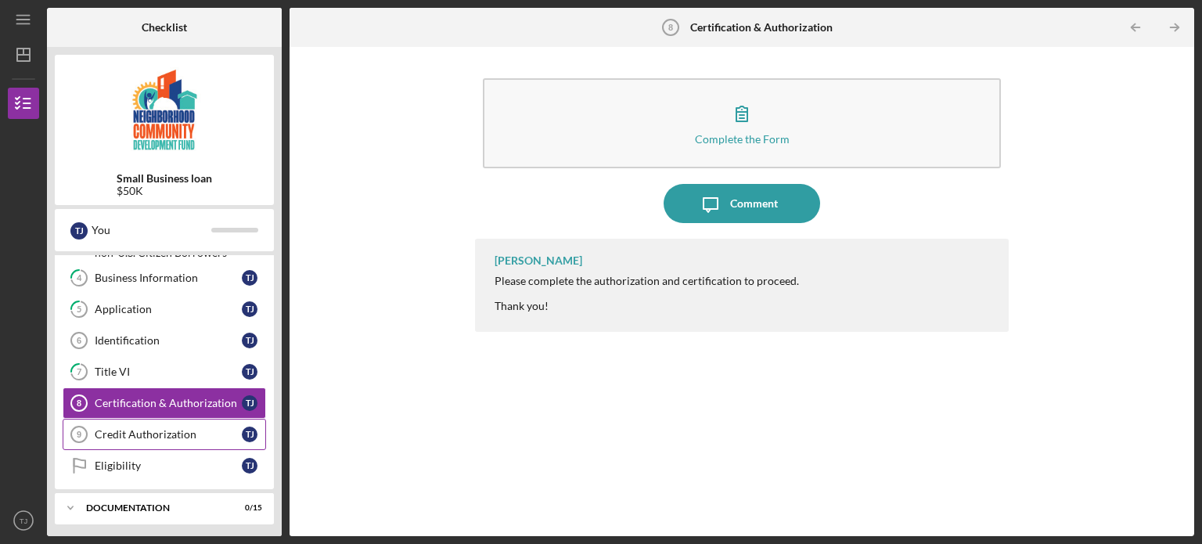
click at [156, 428] on div "Credit Authorization" at bounding box center [168, 434] width 147 height 13
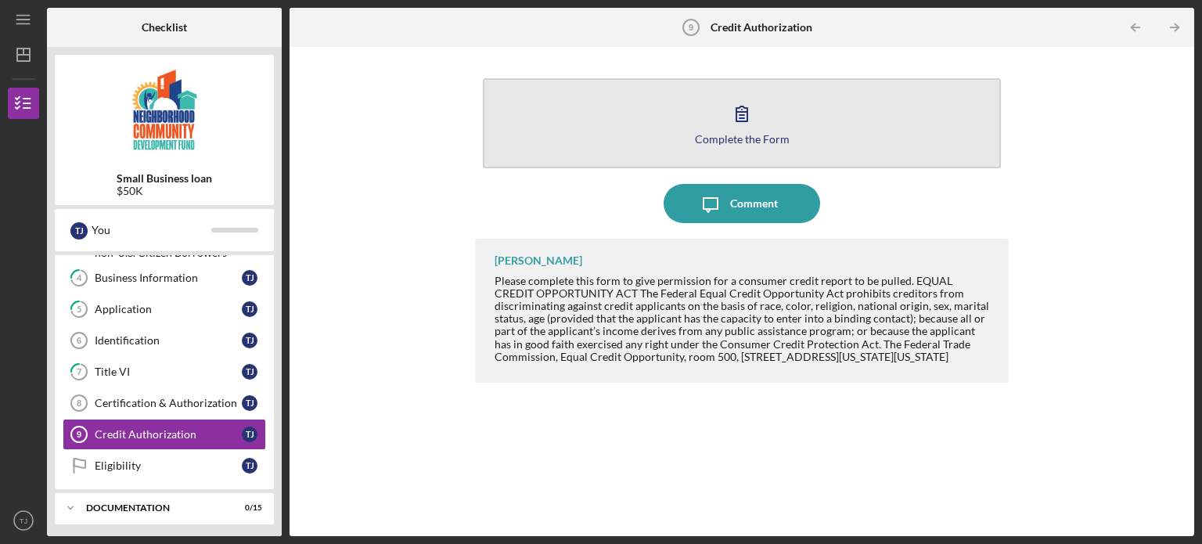
click at [695, 158] on button "Complete the Form Form" at bounding box center [742, 123] width 518 height 90
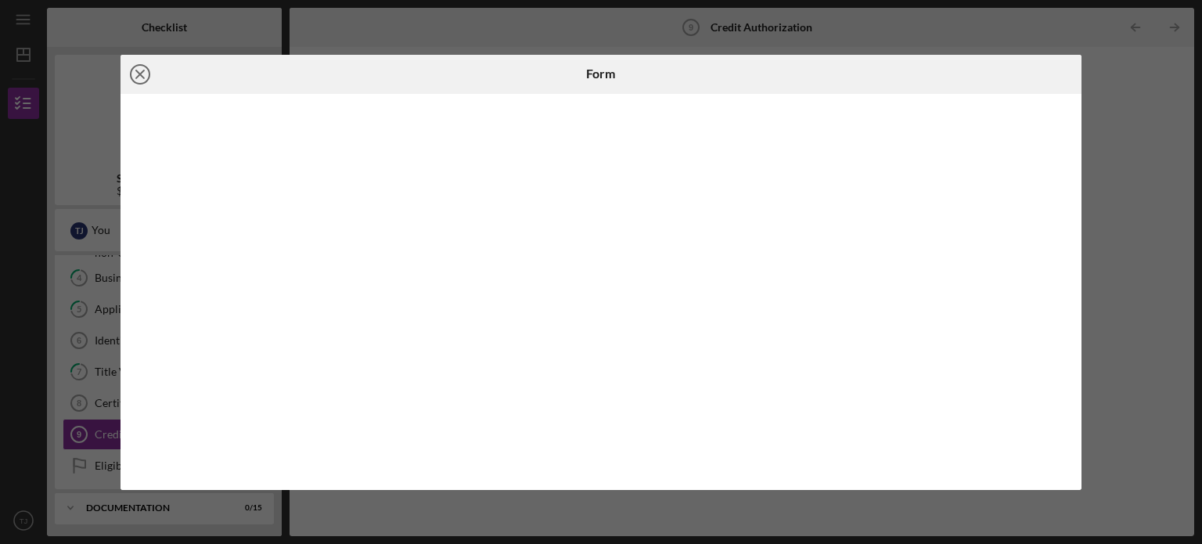
click at [131, 71] on circle at bounding box center [140, 74] width 19 height 19
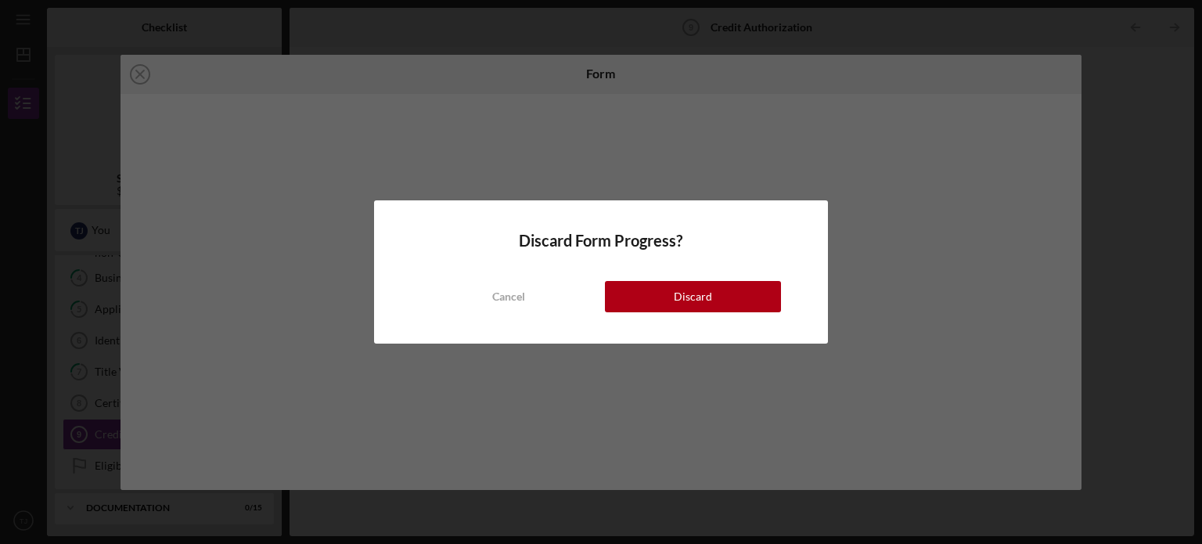
drag, startPoint x: 677, startPoint y: 295, endPoint x: 660, endPoint y: 295, distance: 16.4
click at [681, 293] on div "Discard" at bounding box center [693, 296] width 38 height 31
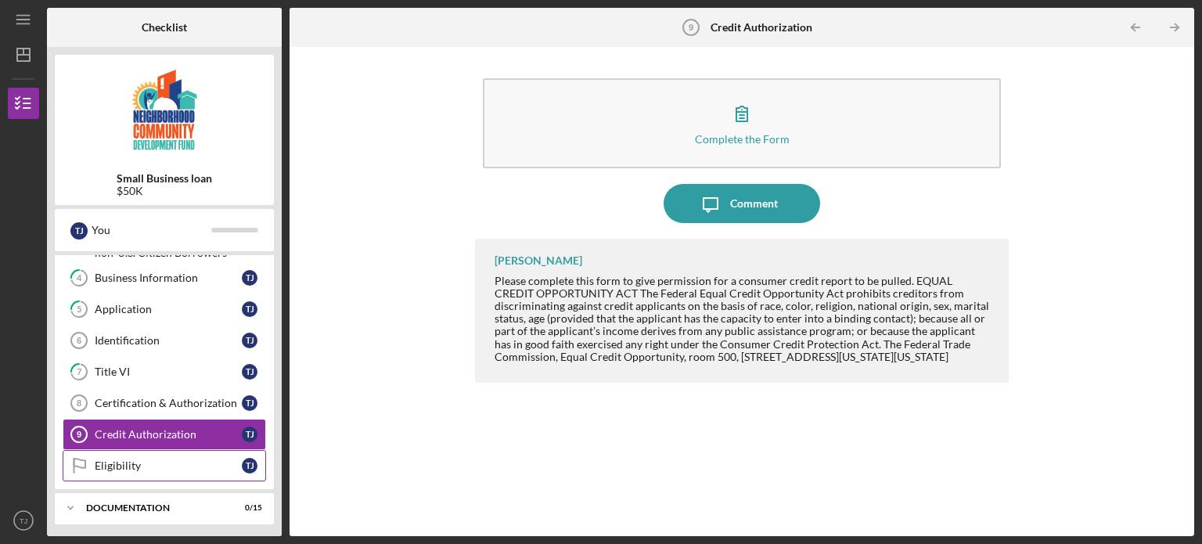
click at [135, 466] on div "Eligibility" at bounding box center [168, 465] width 147 height 13
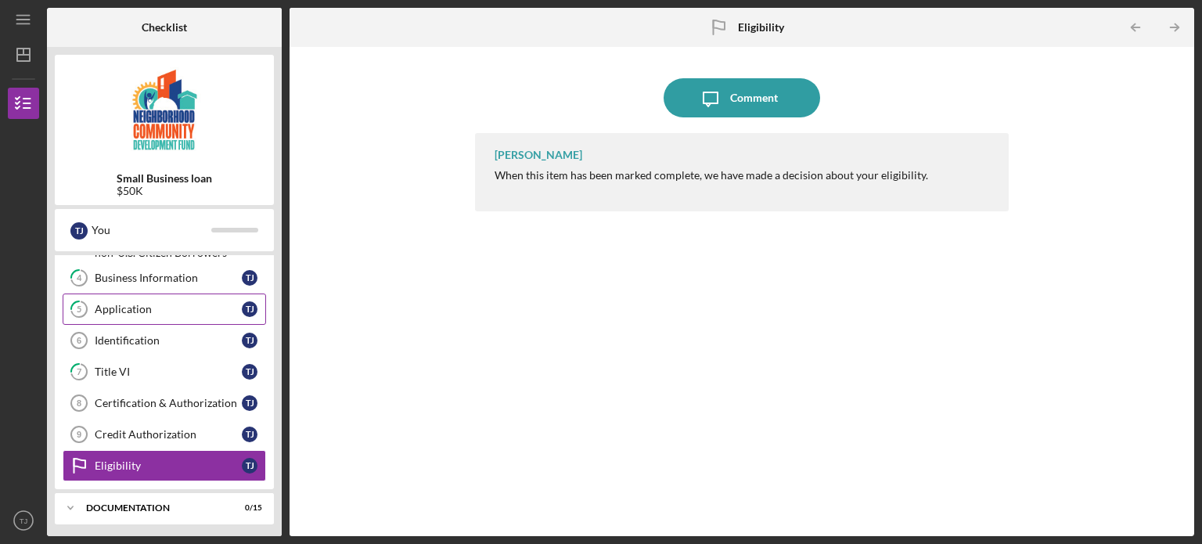
drag, startPoint x: 829, startPoint y: 221, endPoint x: 263, endPoint y: 296, distance: 571.4
click at [142, 503] on div "Documentation" at bounding box center [170, 507] width 168 height 9
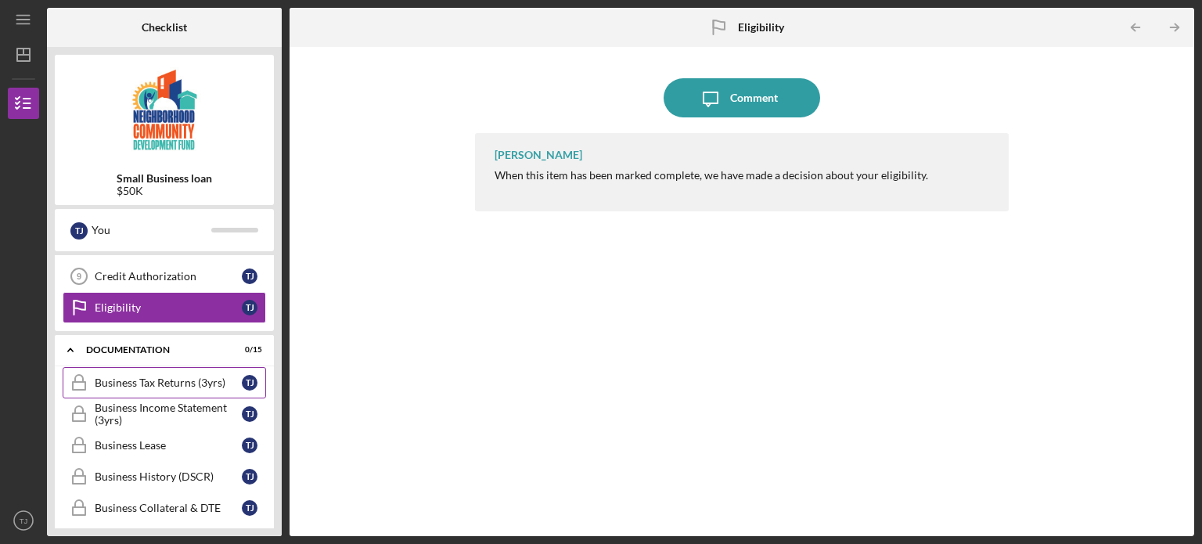
scroll to position [313, 0]
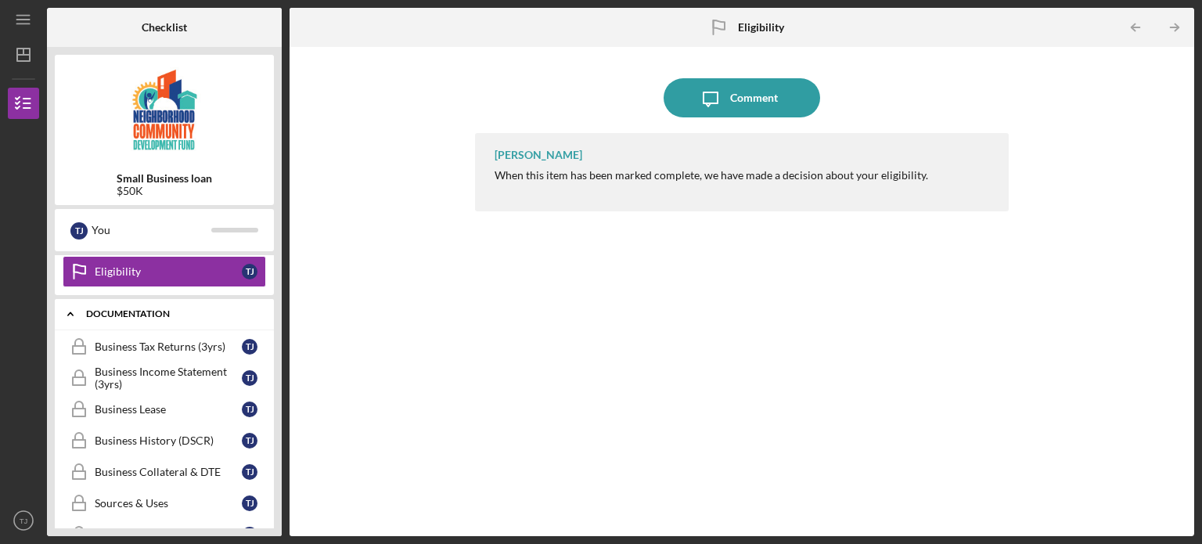
click at [59, 312] on icon "Icon/Expander" at bounding box center [70, 313] width 31 height 31
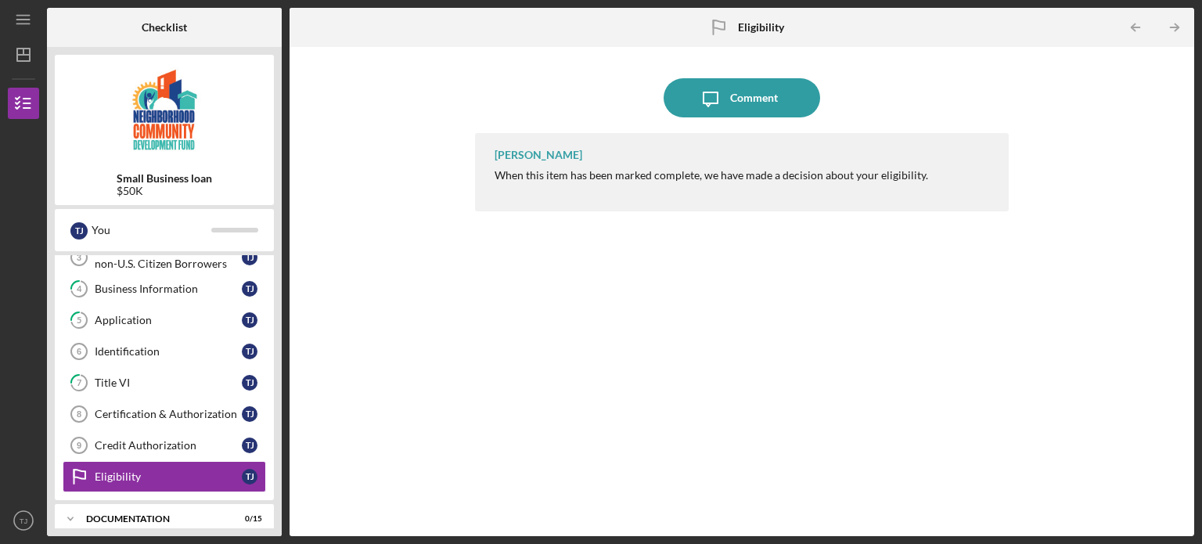
scroll to position [119, 0]
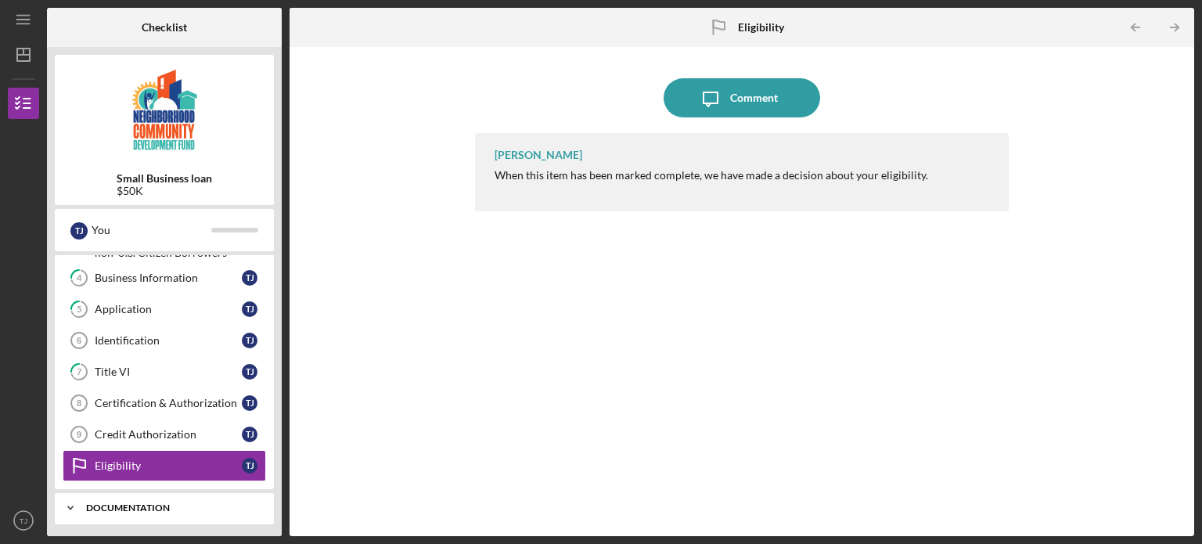
click at [69, 501] on icon "Icon/Expander" at bounding box center [70, 507] width 31 height 31
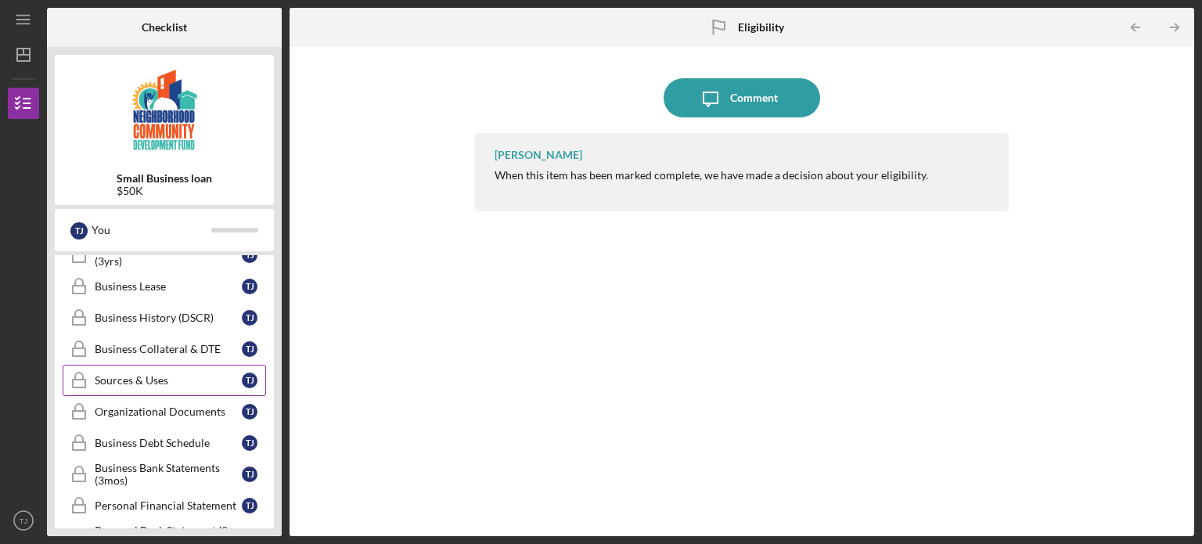
scroll to position [592, 0]
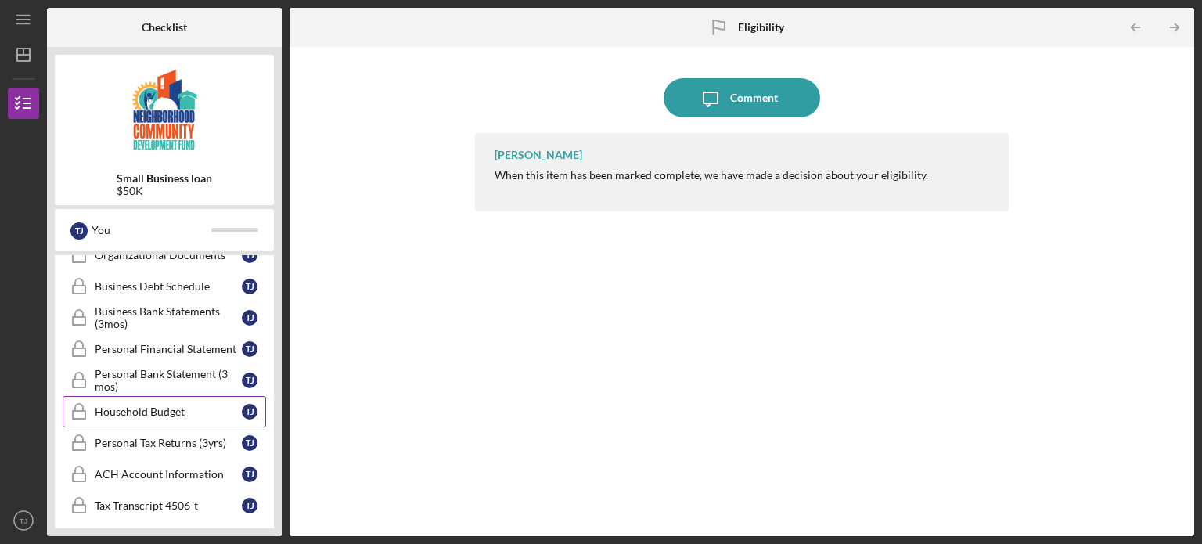
click at [175, 418] on link "Household Budget Household Budget T J" at bounding box center [164, 411] width 203 height 31
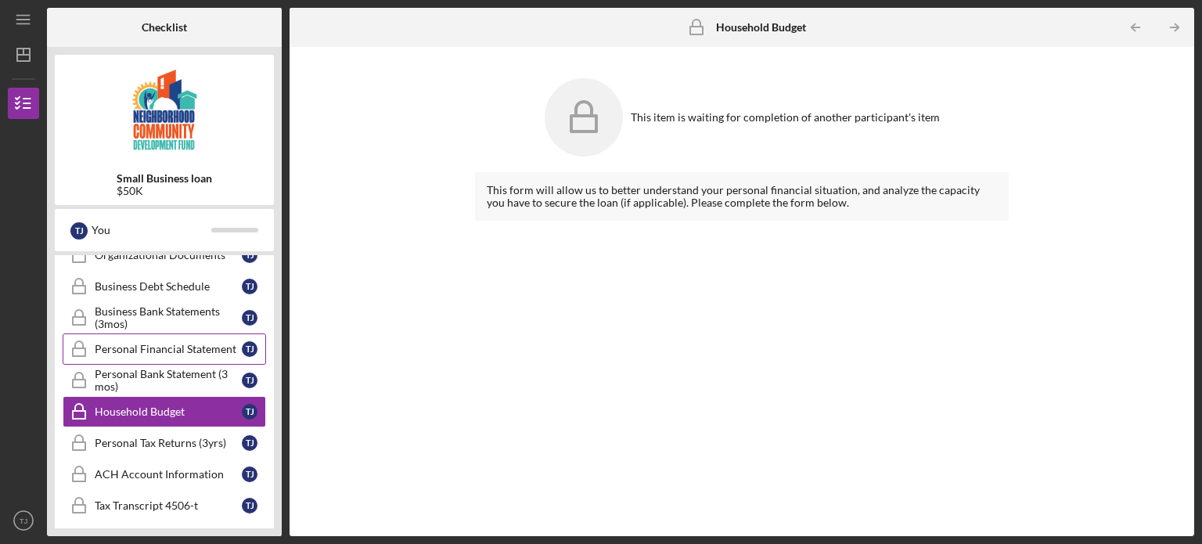
click at [128, 343] on div "Personal Financial Statement" at bounding box center [168, 349] width 147 height 13
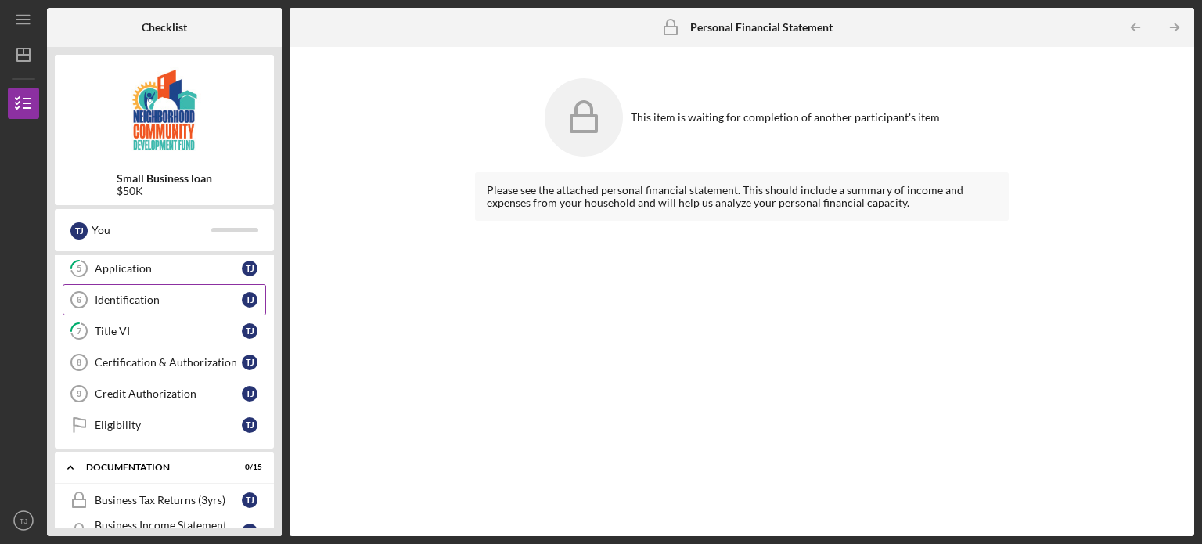
scroll to position [313, 0]
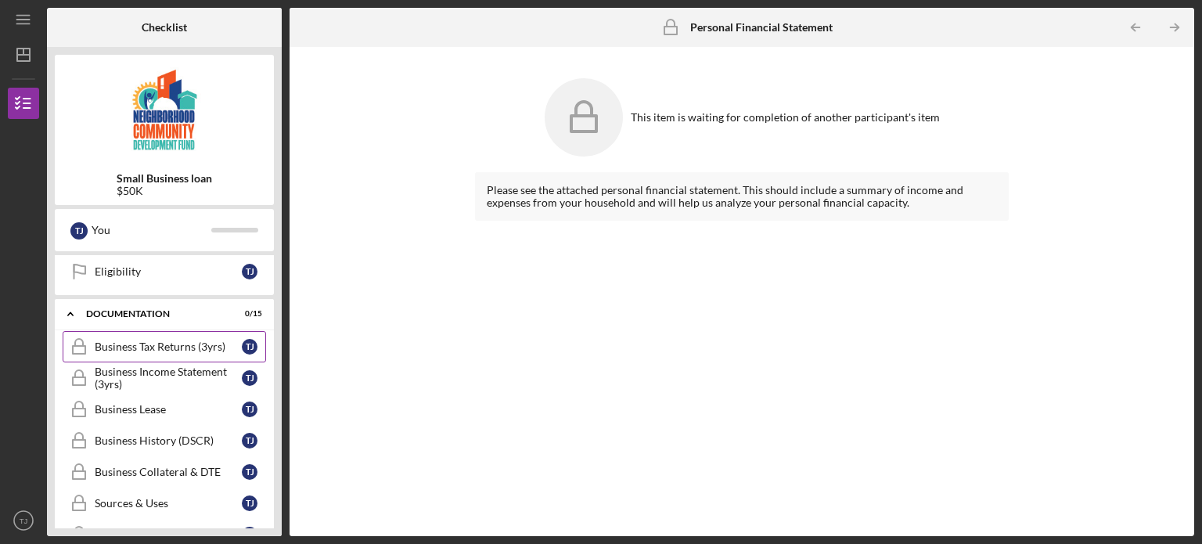
click at [184, 340] on div "Business Tax Returns (3yrs)" at bounding box center [168, 346] width 147 height 13
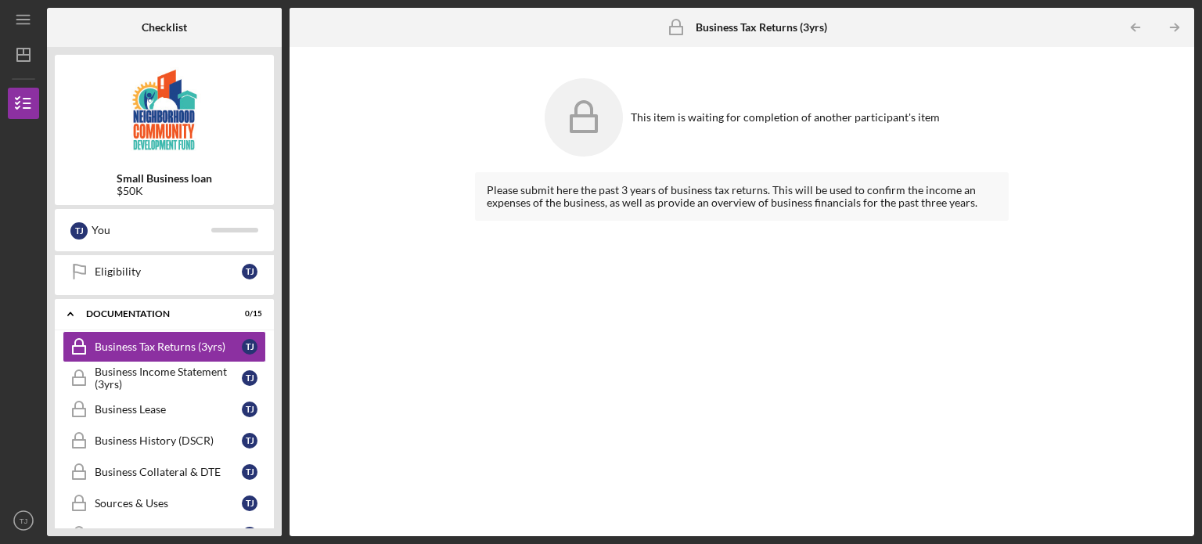
click at [591, 116] on rect at bounding box center [583, 124] width 25 height 16
click at [880, 186] on div "Please submit here the past 3 years of business tax returns. This will be used …" at bounding box center [742, 196] width 510 height 25
click at [185, 368] on div "Business Income Statement (3yrs)" at bounding box center [168, 377] width 147 height 25
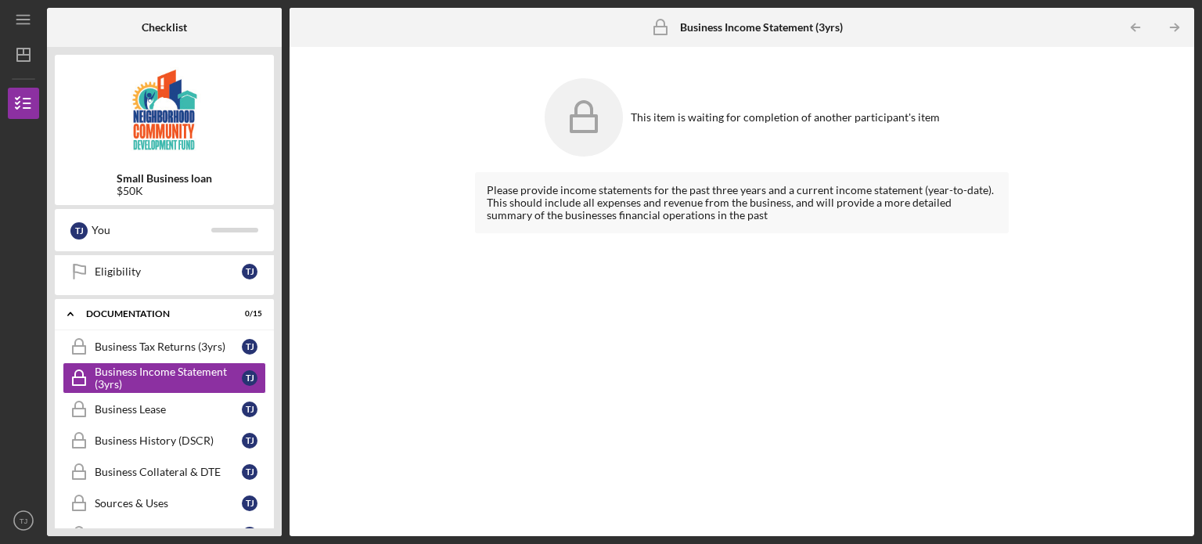
click at [573, 120] on icon at bounding box center [583, 117] width 78 height 78
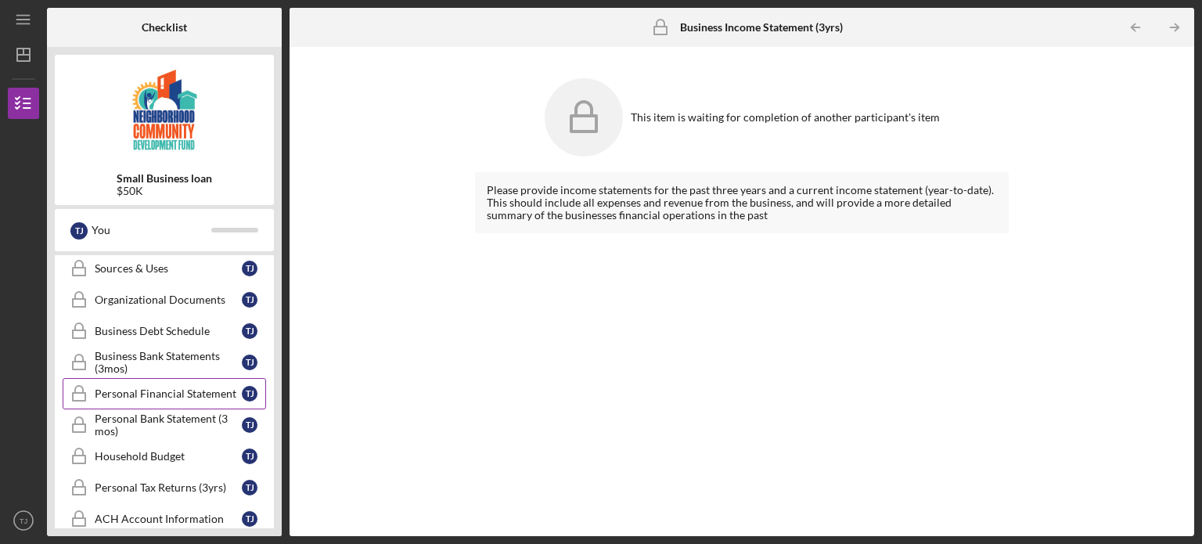
scroll to position [592, 0]
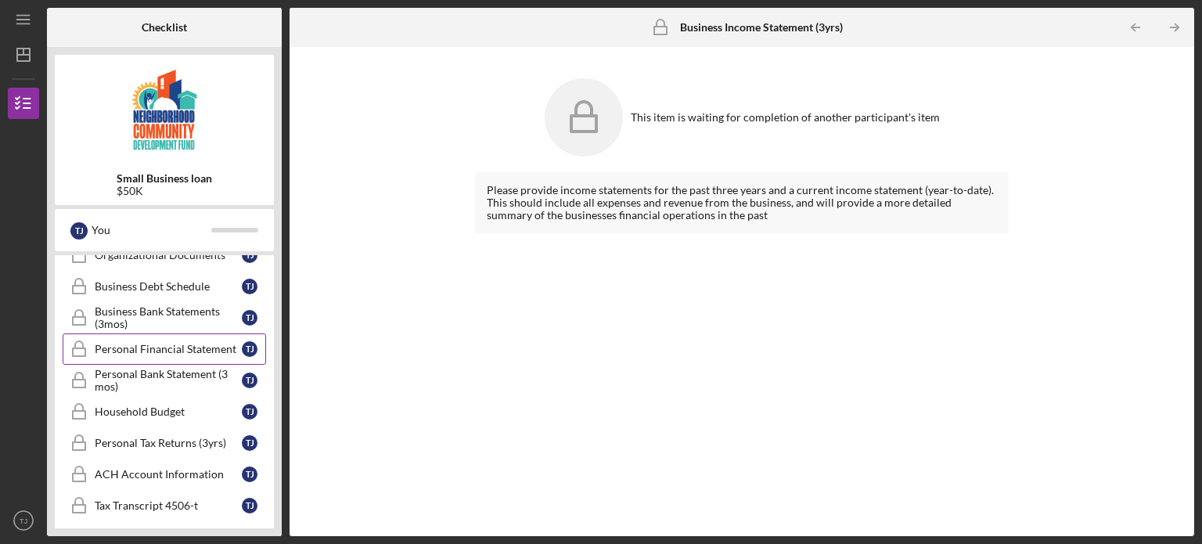
click at [205, 351] on link "Personal Financial Statement Personal Financial Statement T J" at bounding box center [164, 348] width 203 height 31
